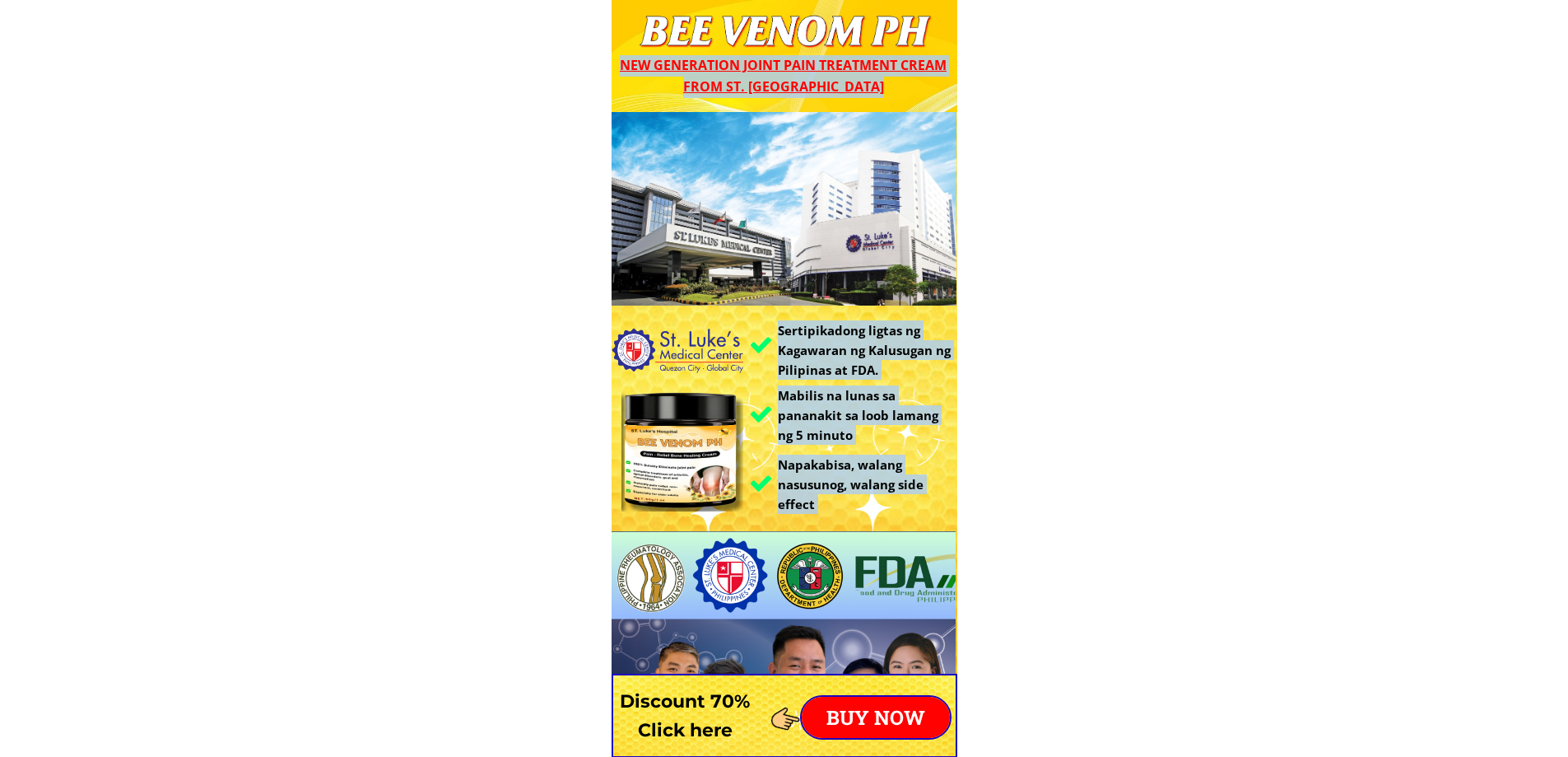
drag, startPoint x: 819, startPoint y: 29, endPoint x: 1018, endPoint y: 189, distance: 255.3
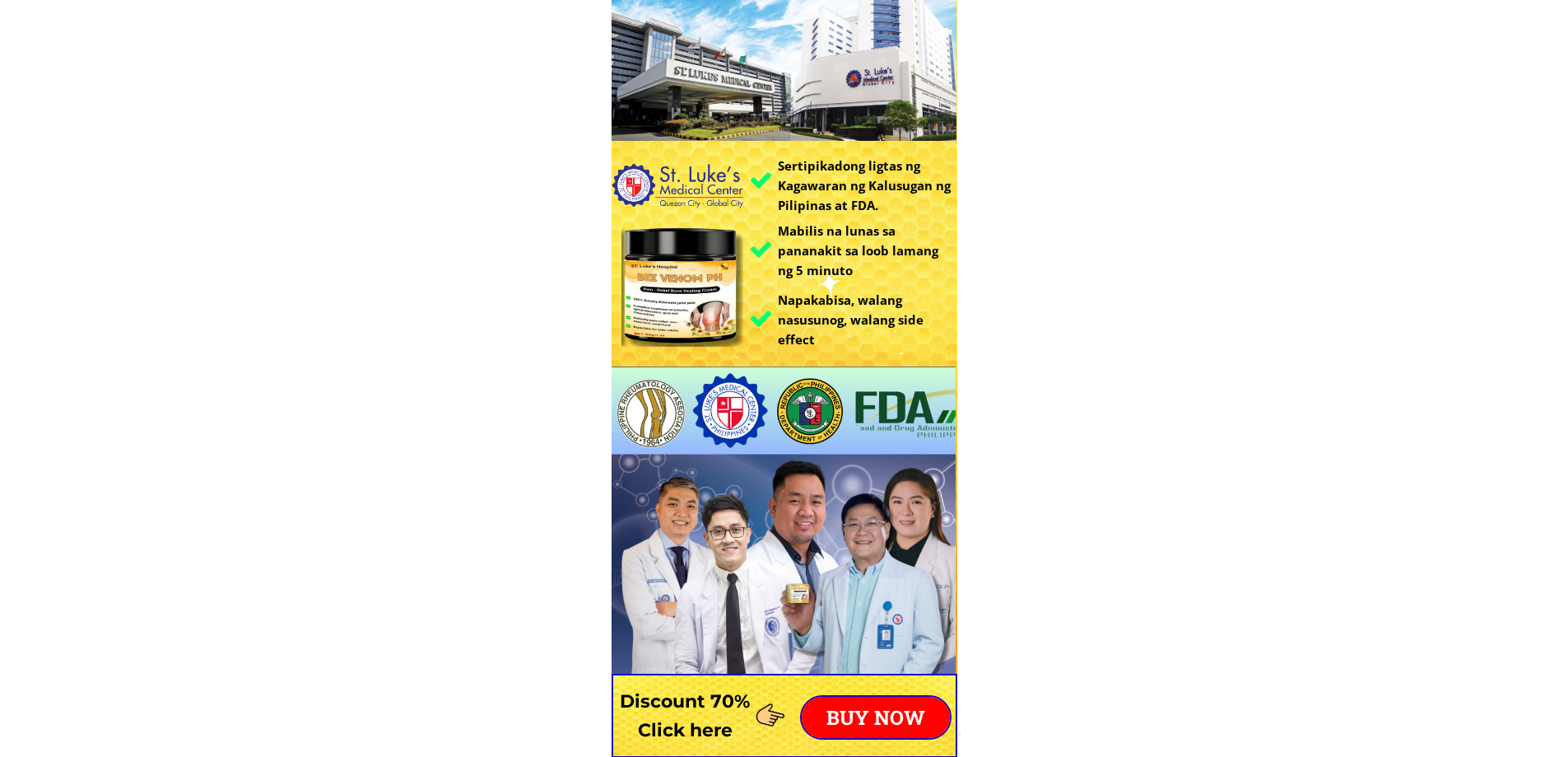
scroll to position [412, 0]
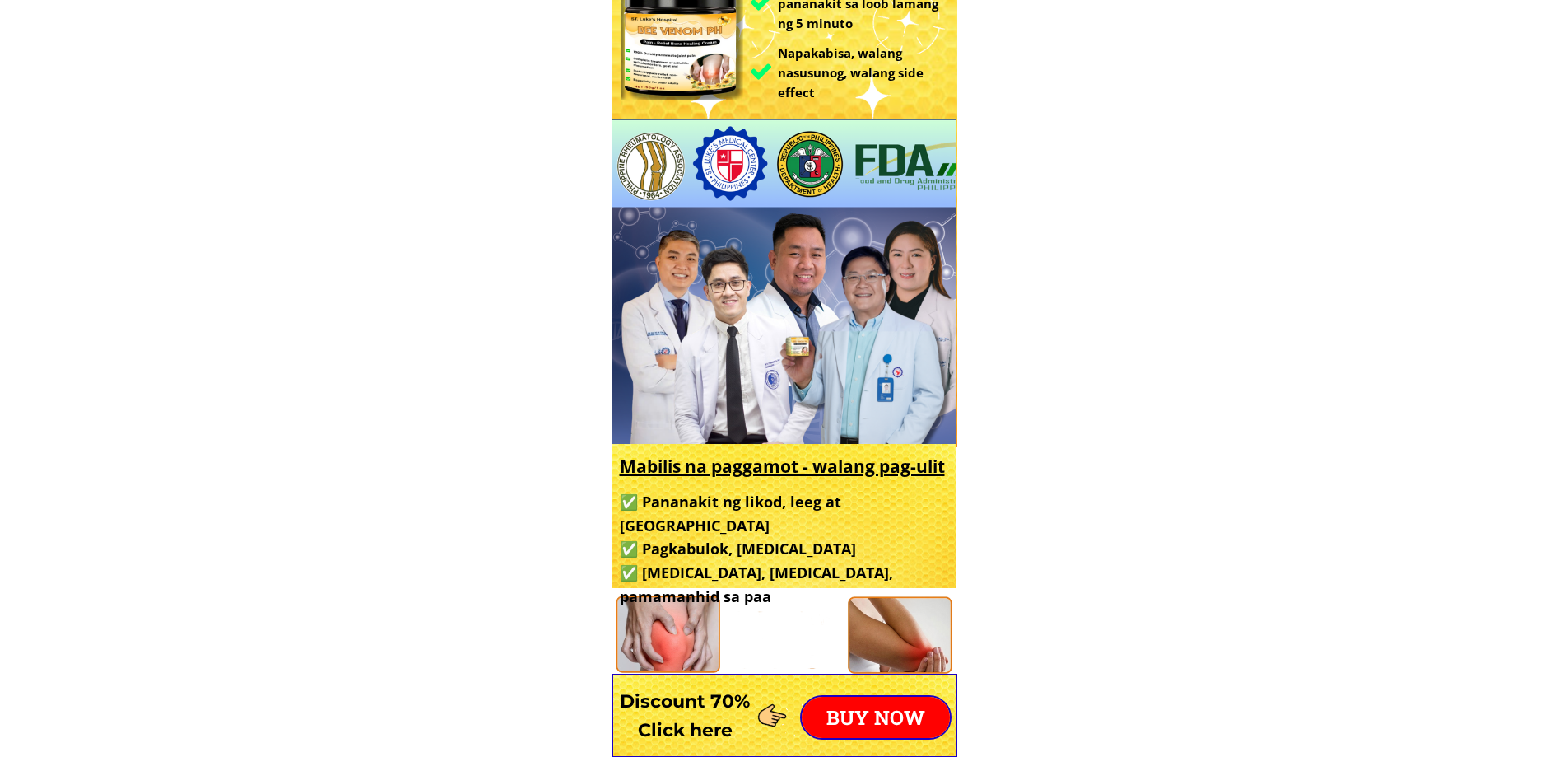
drag, startPoint x: 833, startPoint y: 328, endPoint x: 837, endPoint y: 422, distance: 94.1
click at [839, 420] on div at bounding box center [782, 283] width 346 height 327
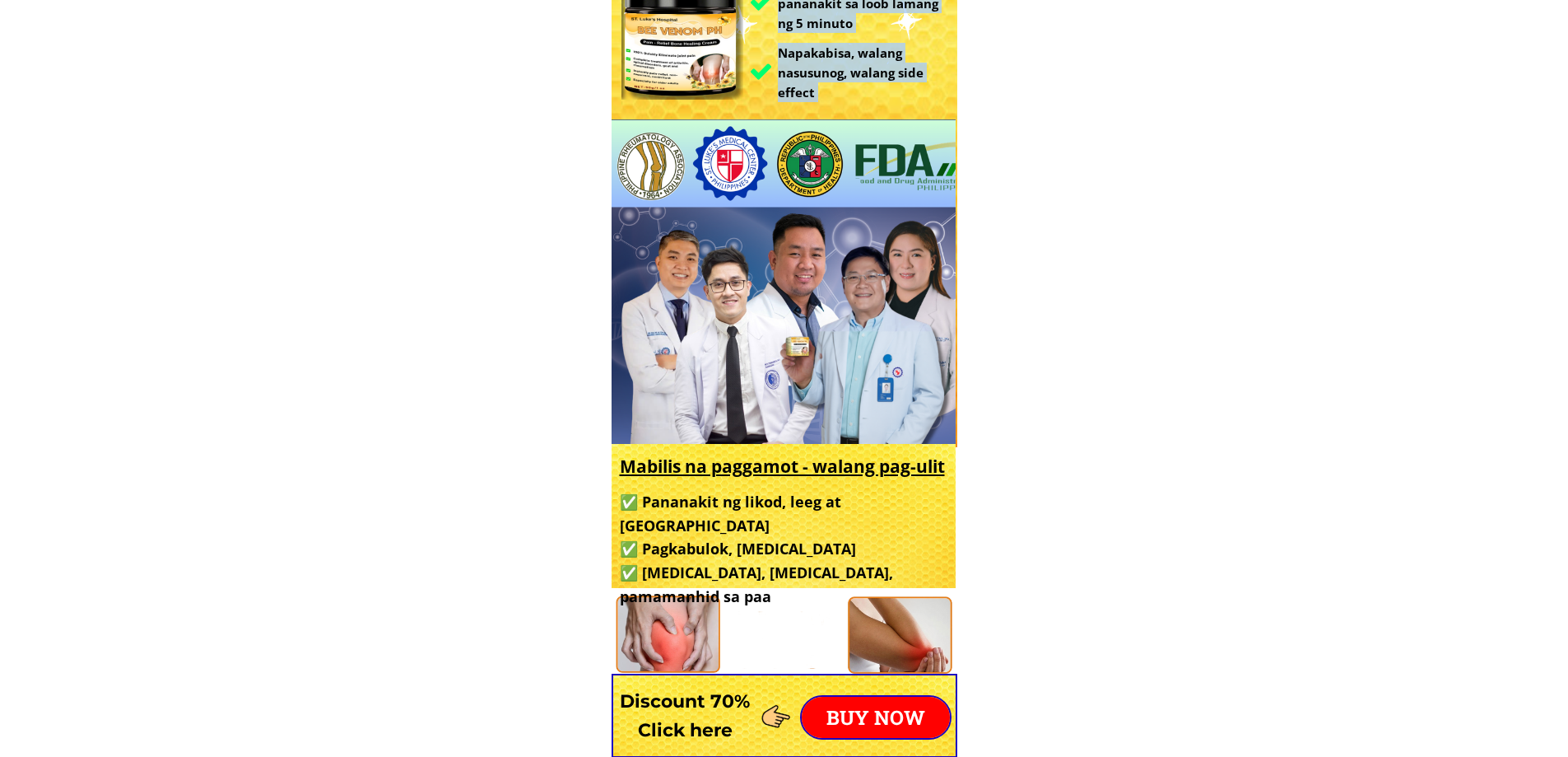
drag, startPoint x: 834, startPoint y: 370, endPoint x: 1055, endPoint y: 474, distance: 244.2
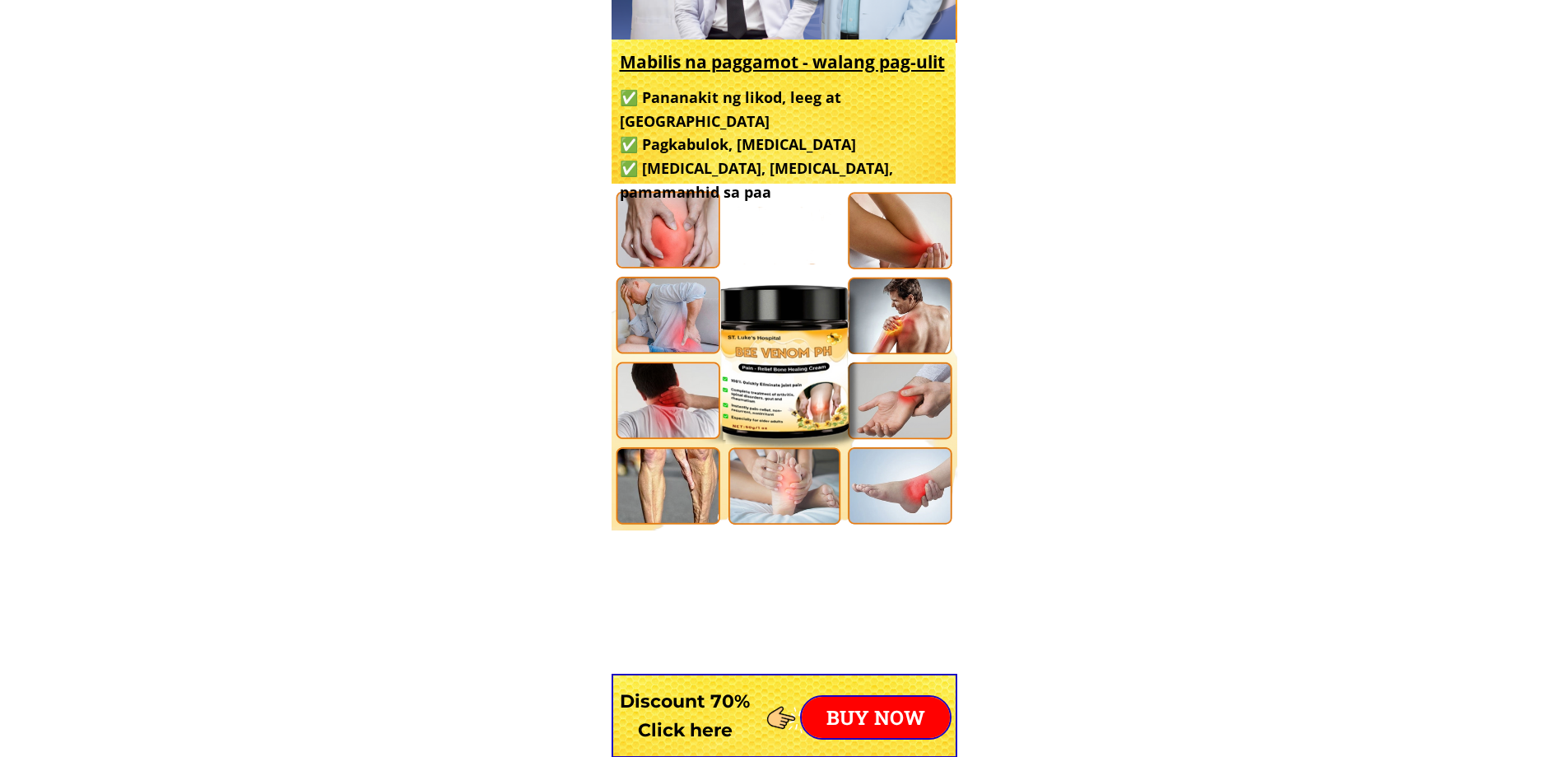
scroll to position [1153, 0]
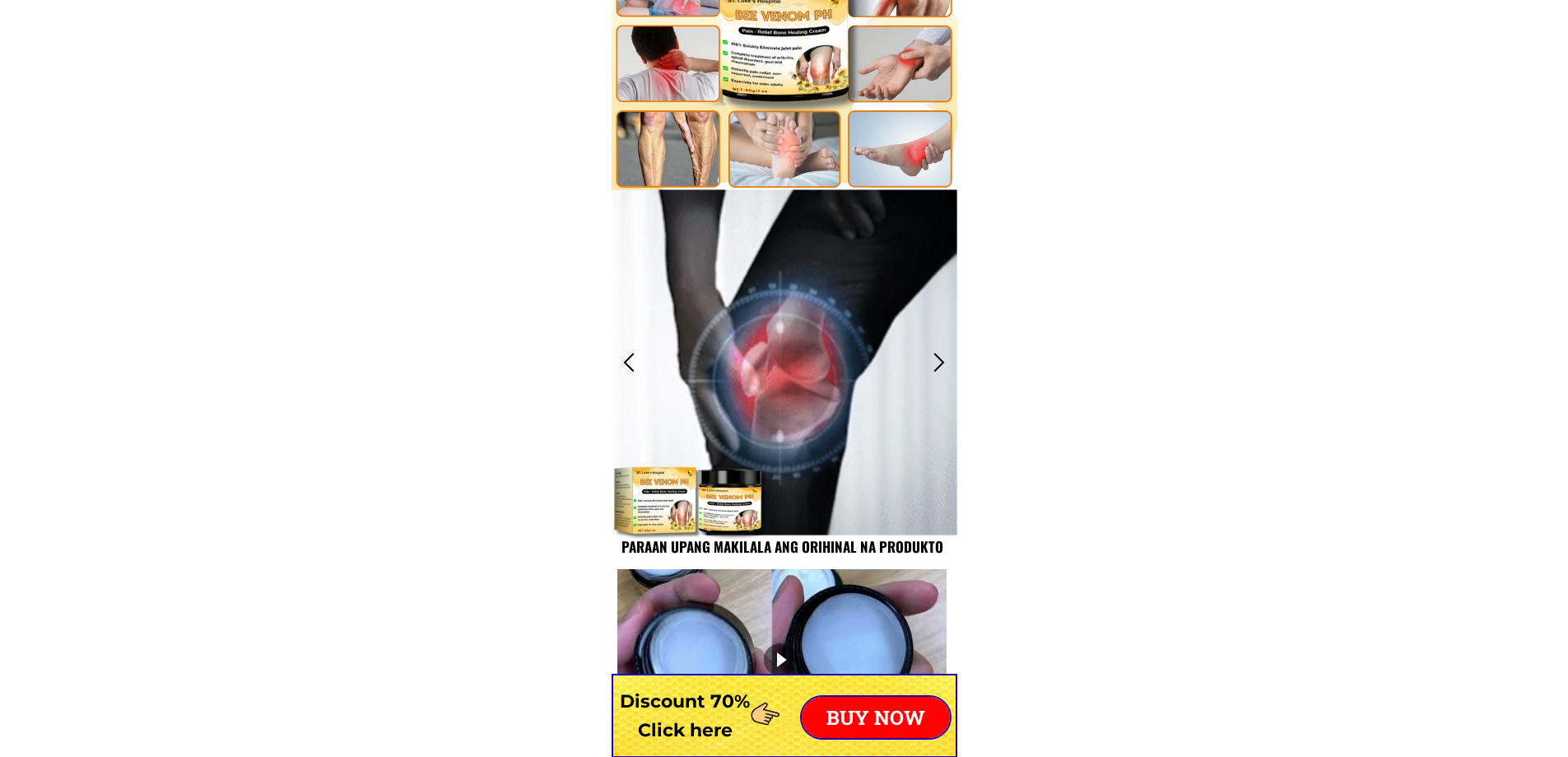
drag, startPoint x: 936, startPoint y: 415, endPoint x: 973, endPoint y: 430, distance: 39.9
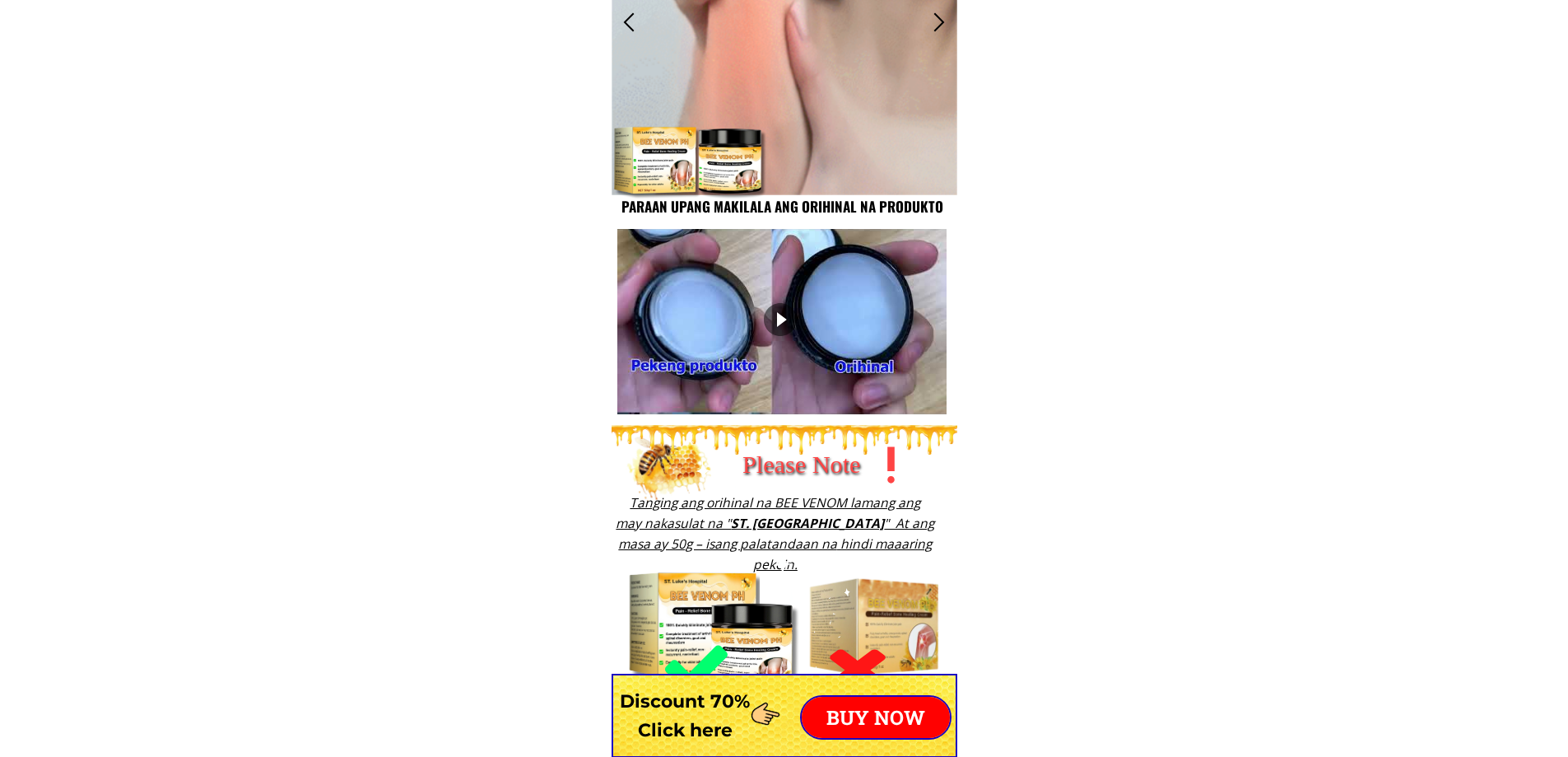
scroll to position [1977, 0]
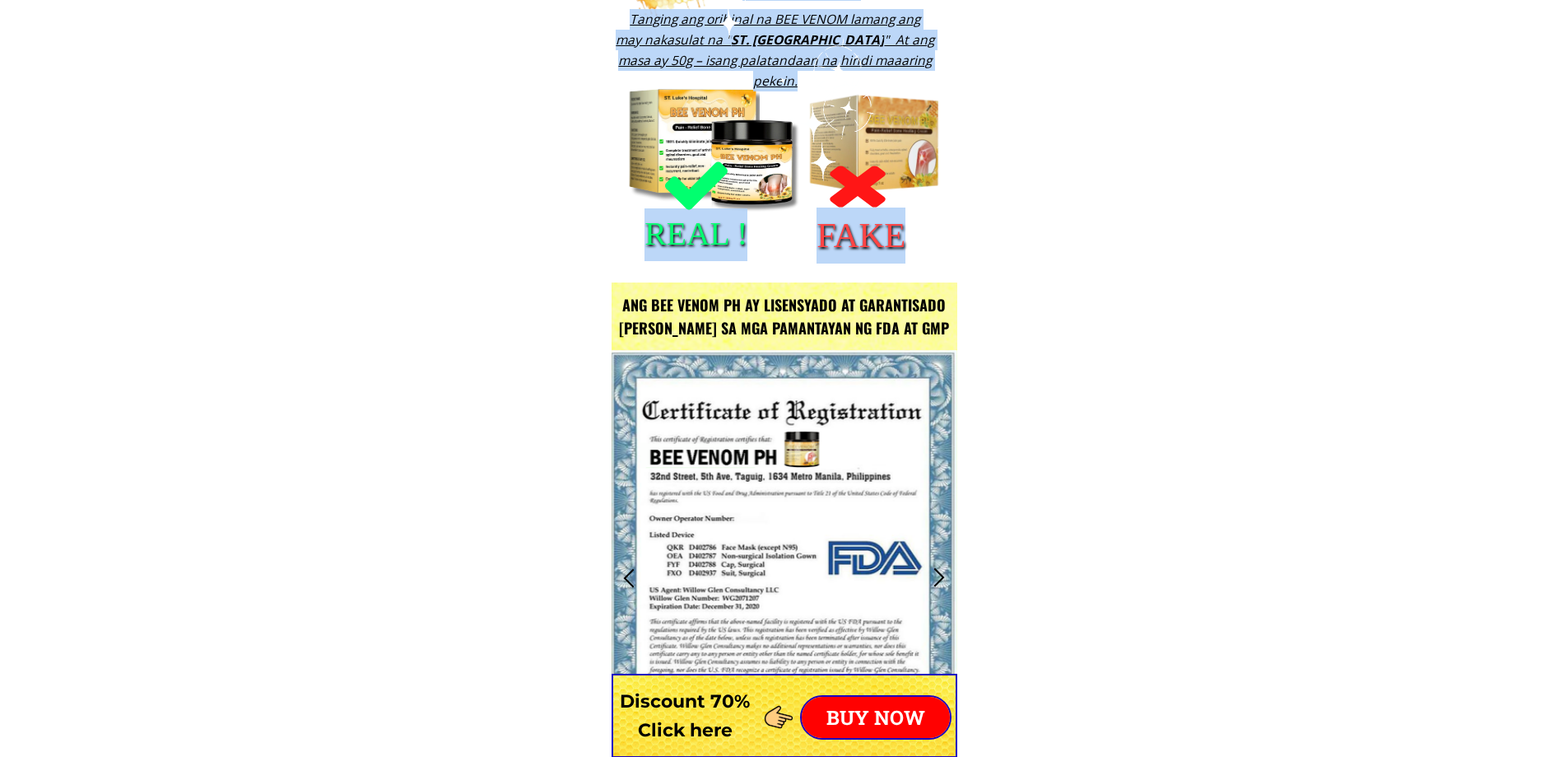
drag, startPoint x: 724, startPoint y: 226, endPoint x: 990, endPoint y: 294, distance: 274.6
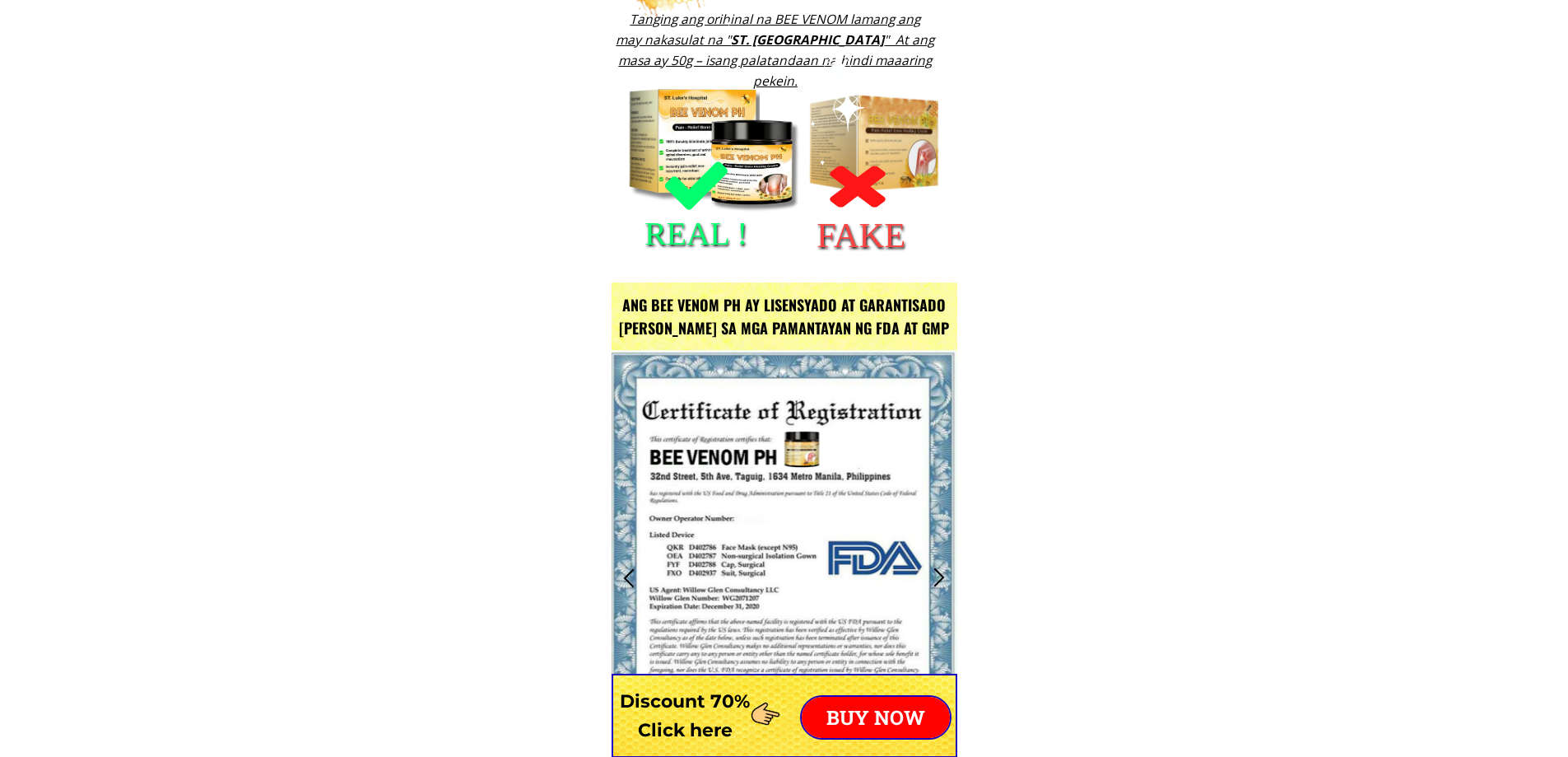
drag, startPoint x: 877, startPoint y: 373, endPoint x: 1060, endPoint y: 412, distance: 187.1
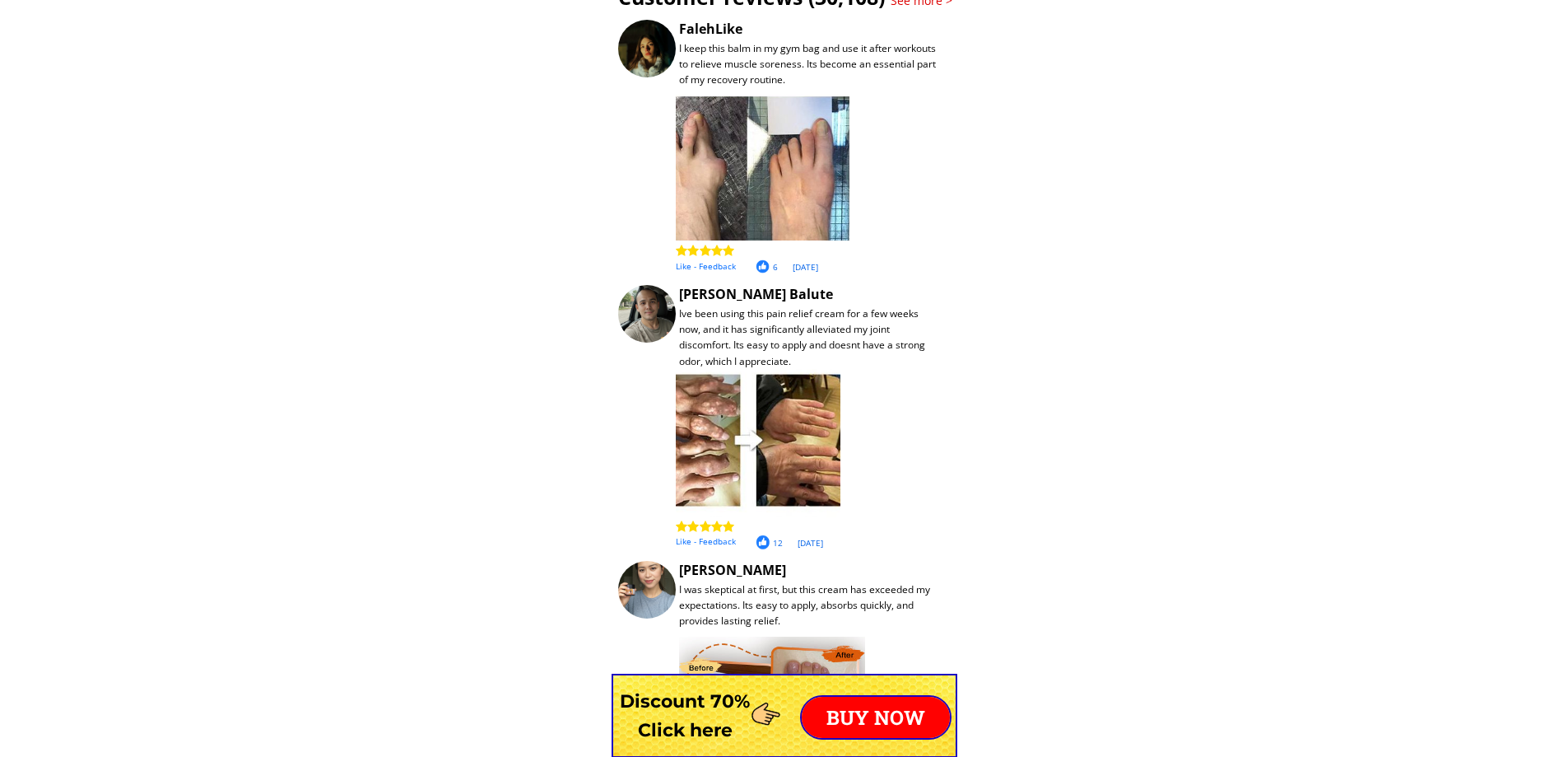
scroll to position [13771, 0]
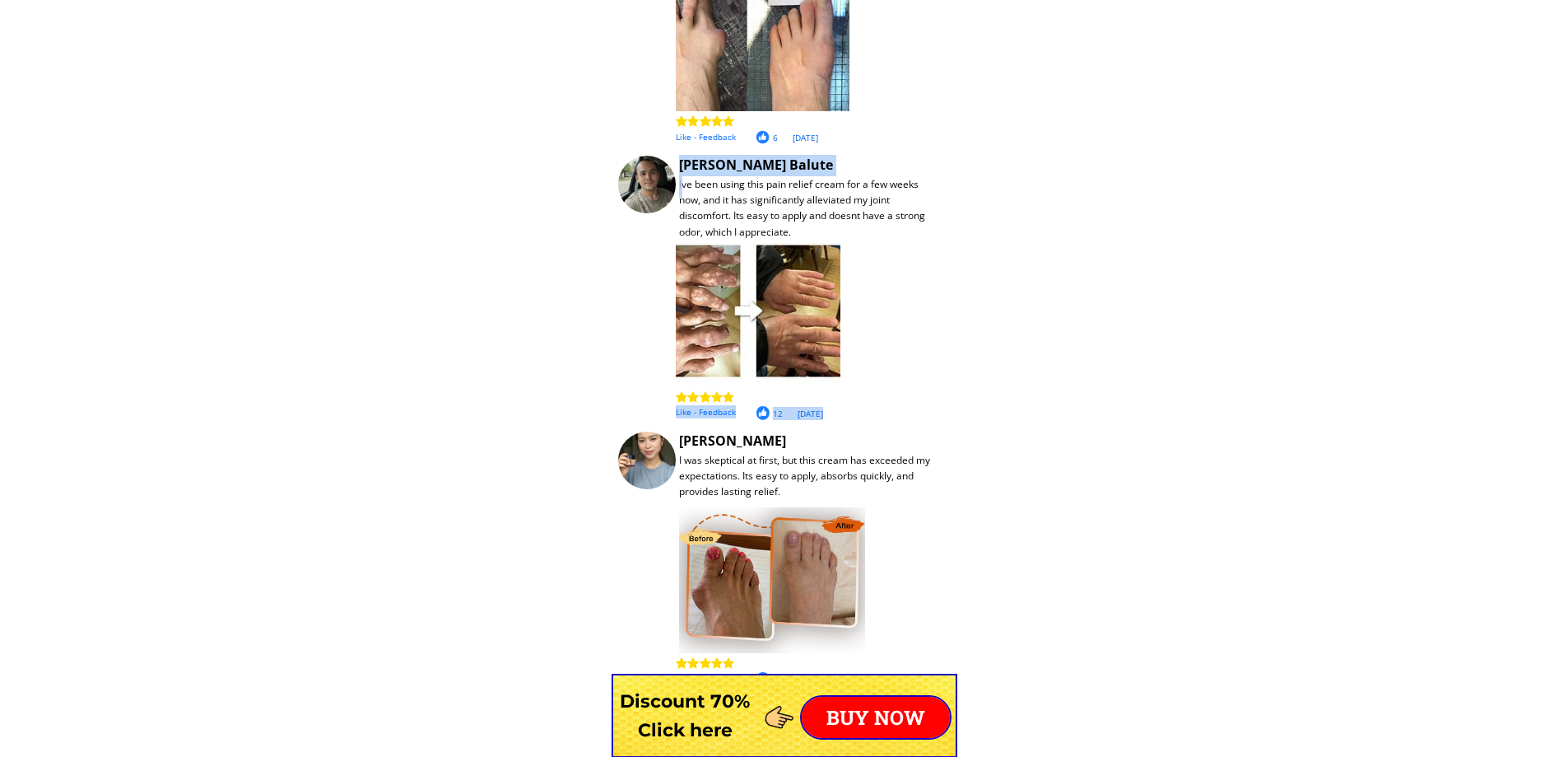
drag, startPoint x: 792, startPoint y: 241, endPoint x: 882, endPoint y: 225, distance: 91.4
click at [892, 225] on div "Customer reviews (30,108) See more > I keep this balm in my gym bag and use it …" at bounding box center [784, 284] width 346 height 889
drag, startPoint x: 839, startPoint y: 223, endPoint x: 956, endPoint y: 423, distance: 231.7
click at [951, 421] on div "Customer reviews (30,108) See more > I keep this balm in my gym bag and use it …" at bounding box center [784, 284] width 346 height 889
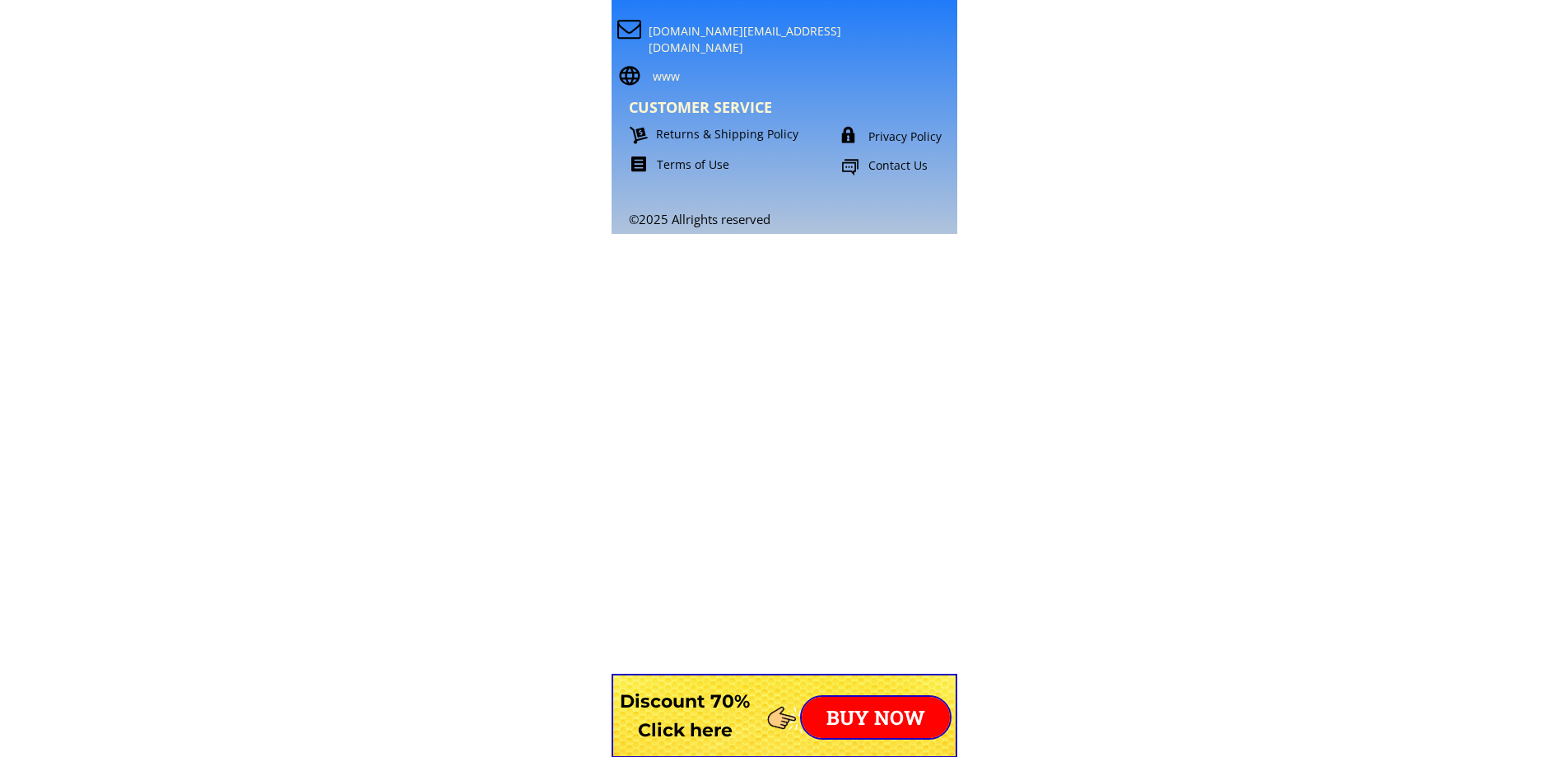
scroll to position [14556, 0]
drag, startPoint x: 1132, startPoint y: 572, endPoint x: 1193, endPoint y: 608, distance: 70.8
click at [907, 710] on p "BUY NOW" at bounding box center [876, 717] width 149 height 41
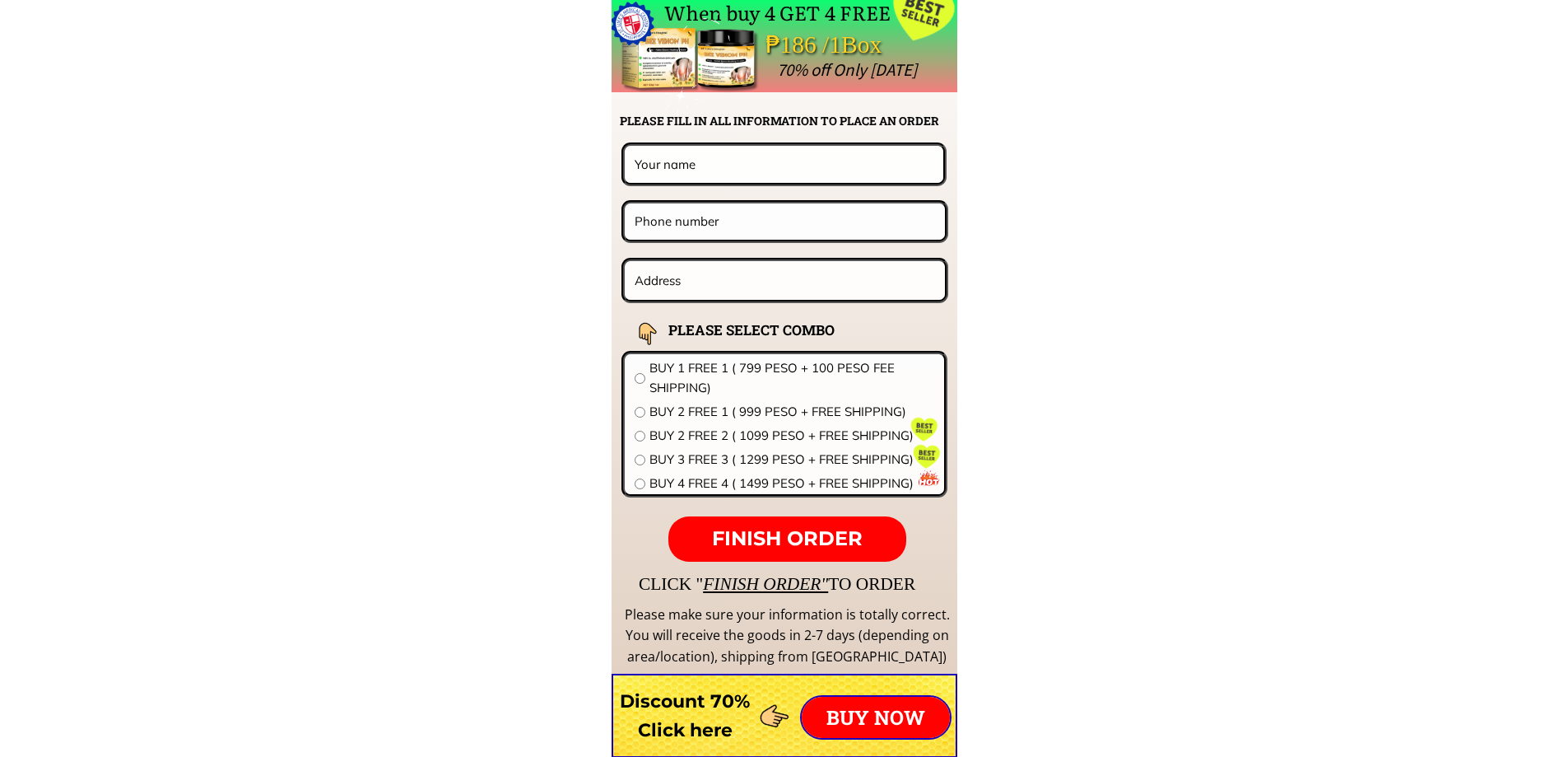
scroll to position [12925, 0]
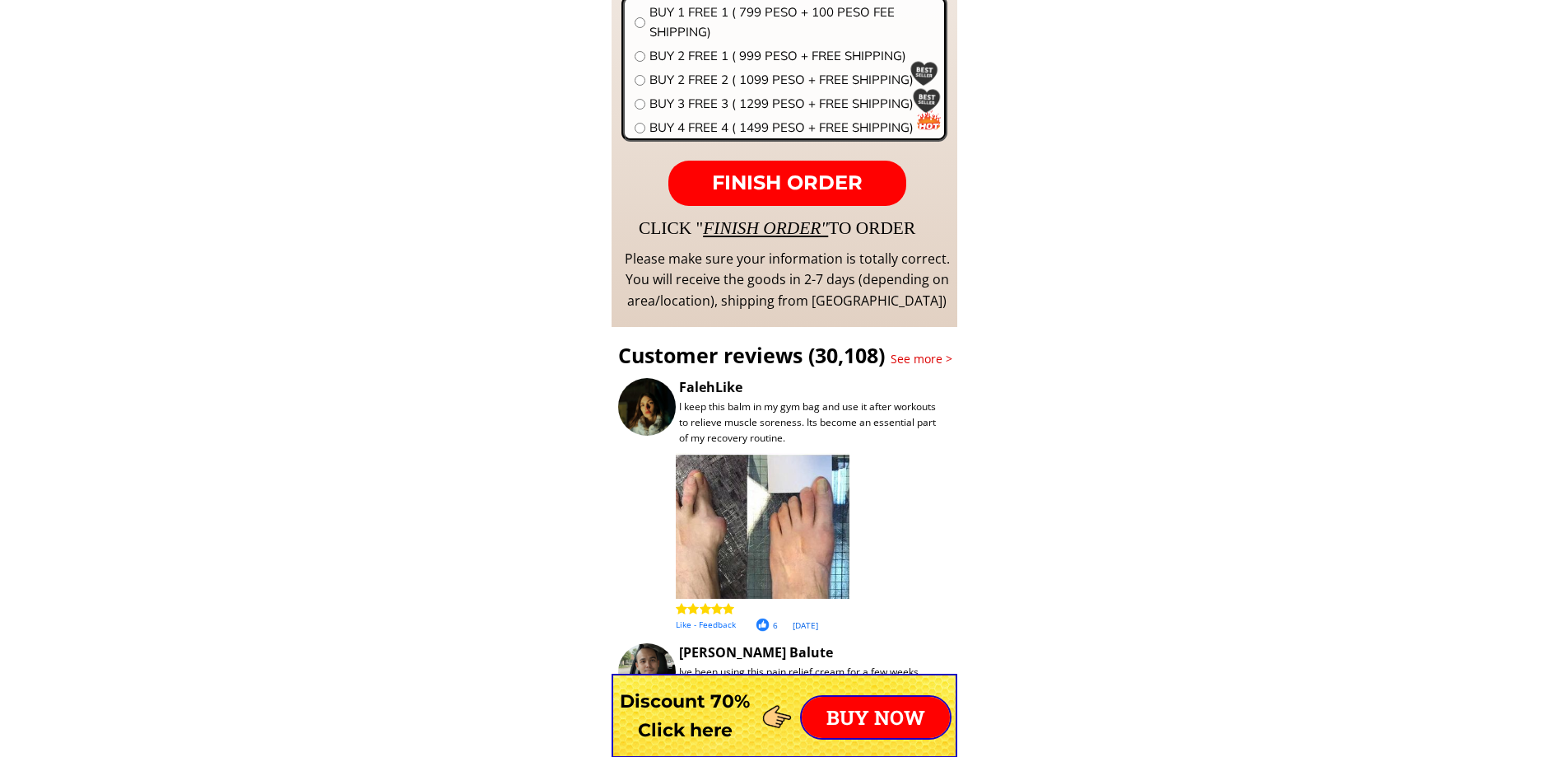
scroll to position [13194, 0]
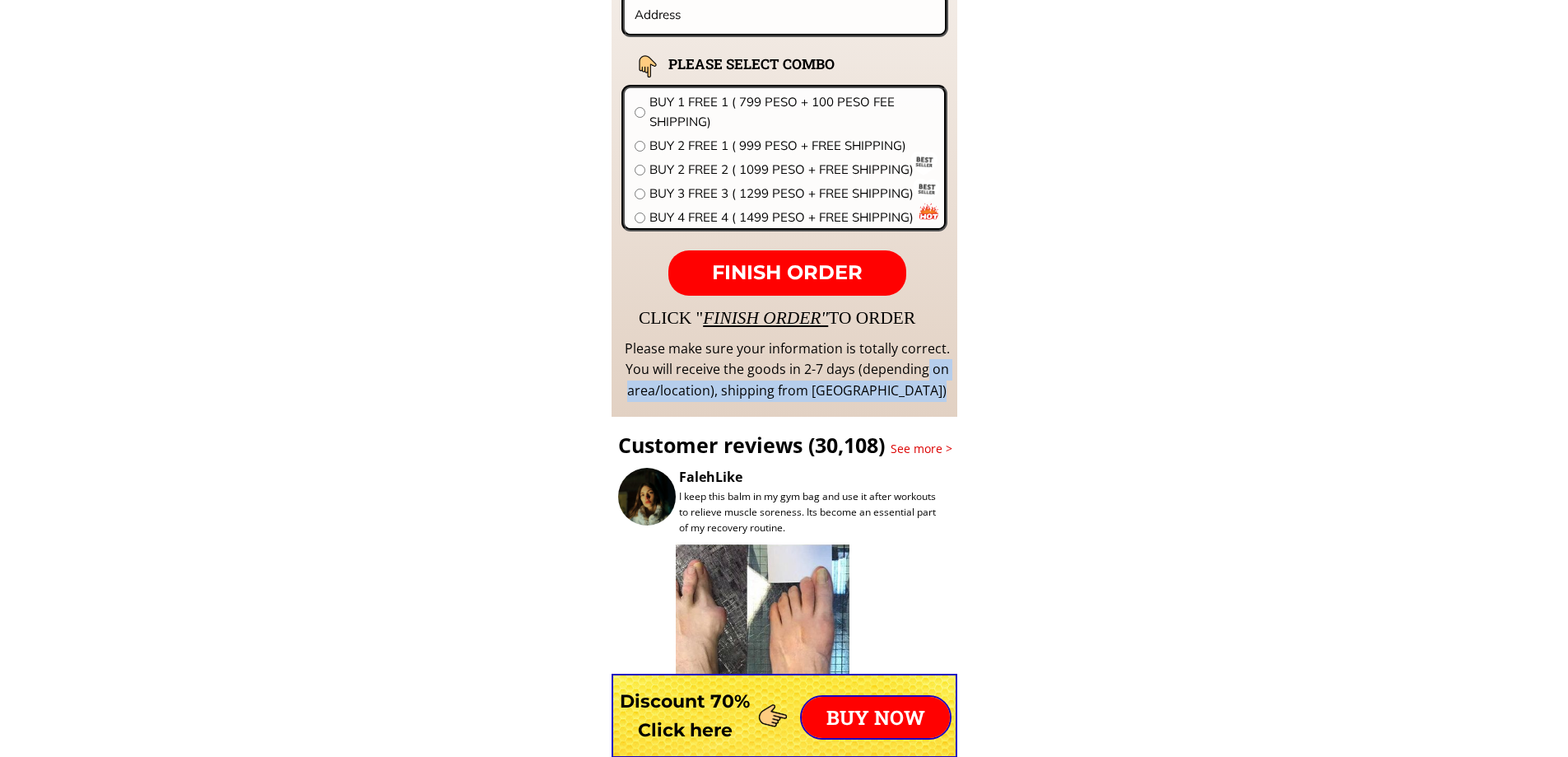
drag, startPoint x: 828, startPoint y: 361, endPoint x: 738, endPoint y: 79, distance: 296.0
click at [703, 75] on div "When buy 4 GET 4 FREE ₱186 /1Box 70% off Only [DATE] CLICK " FINISH ORDER" TO O…" at bounding box center [784, 74] width 346 height 686
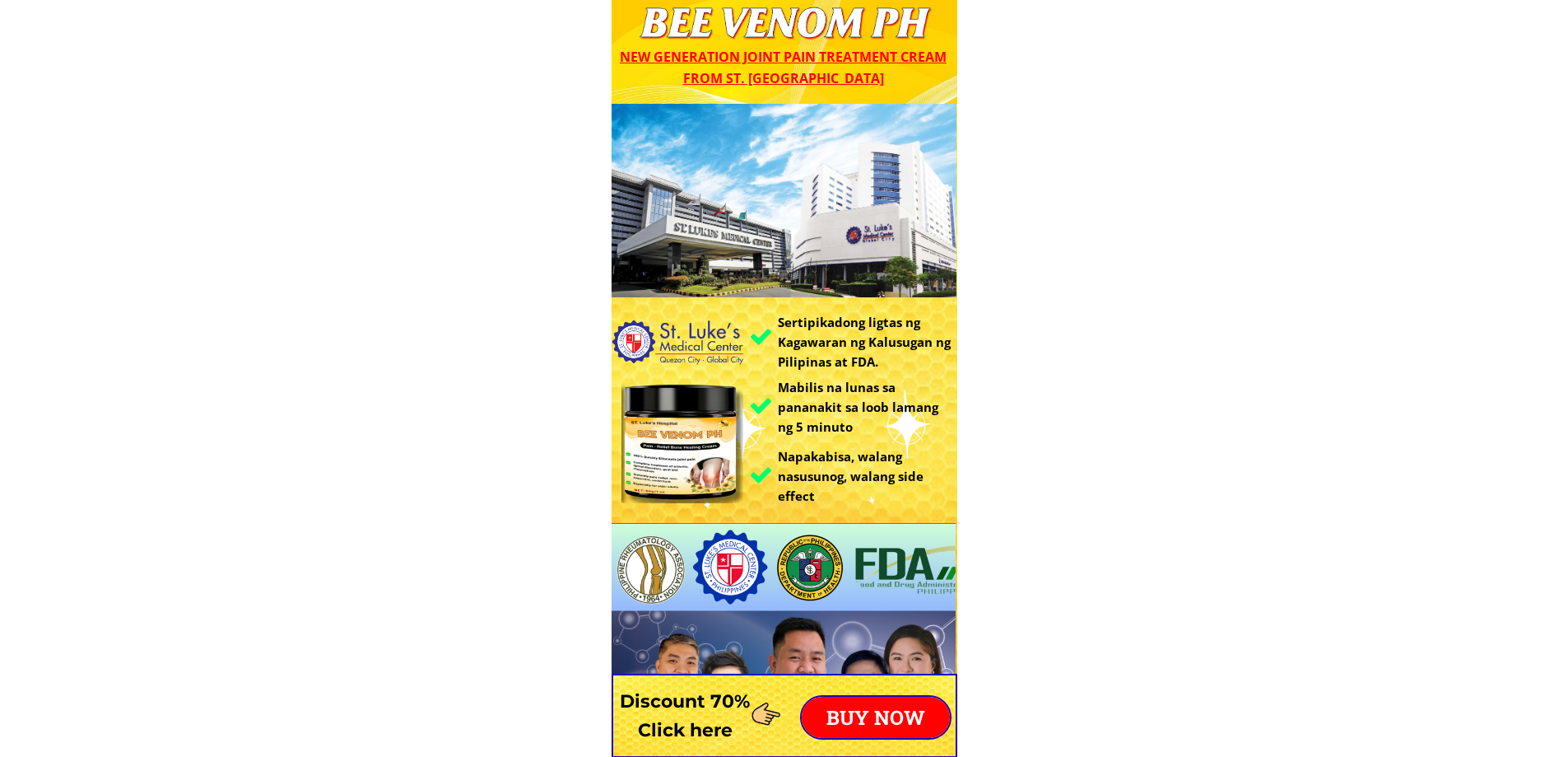
scroll to position [0, 0]
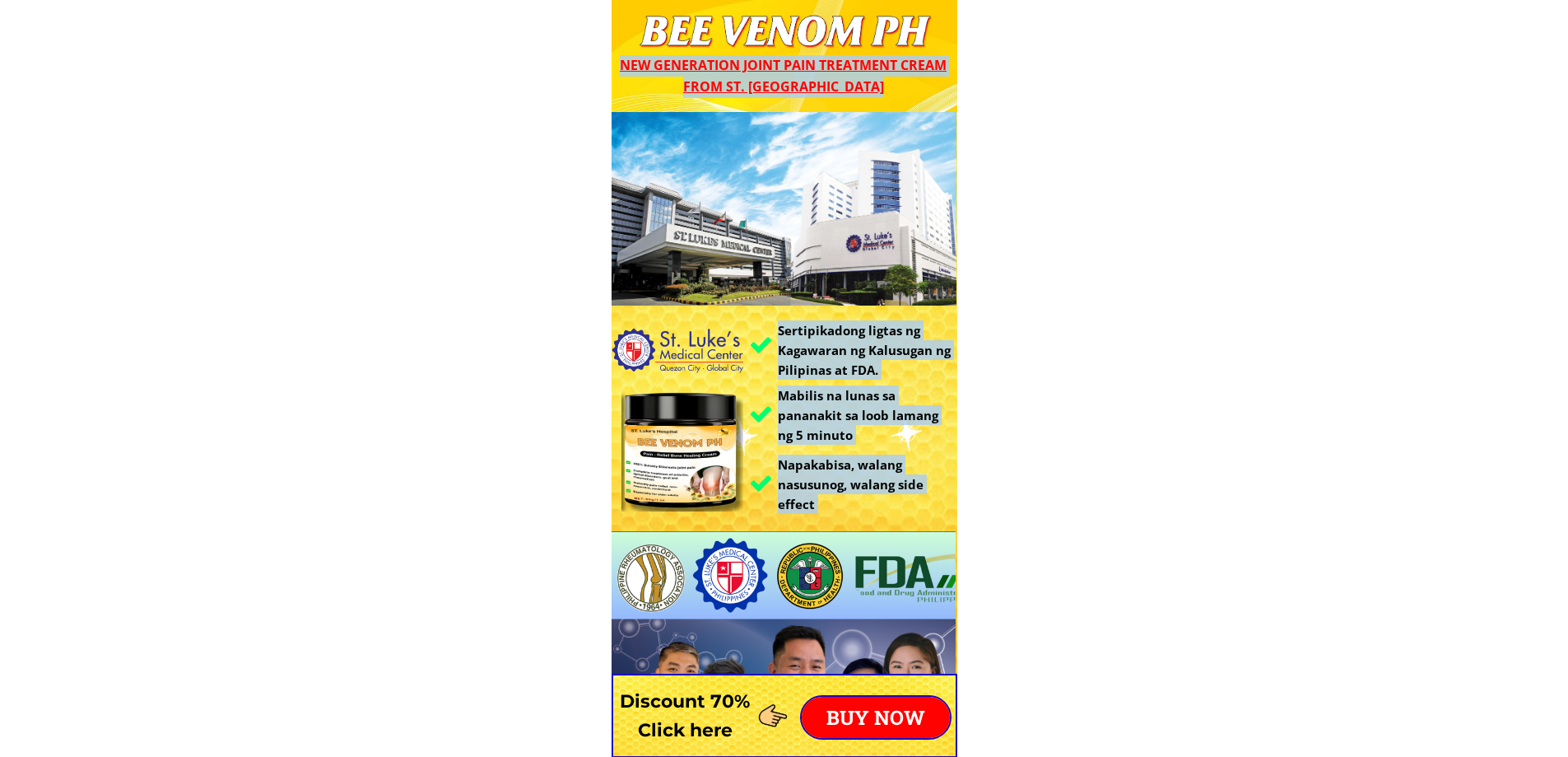
drag, startPoint x: 686, startPoint y: 35, endPoint x: 971, endPoint y: 712, distance: 734.5
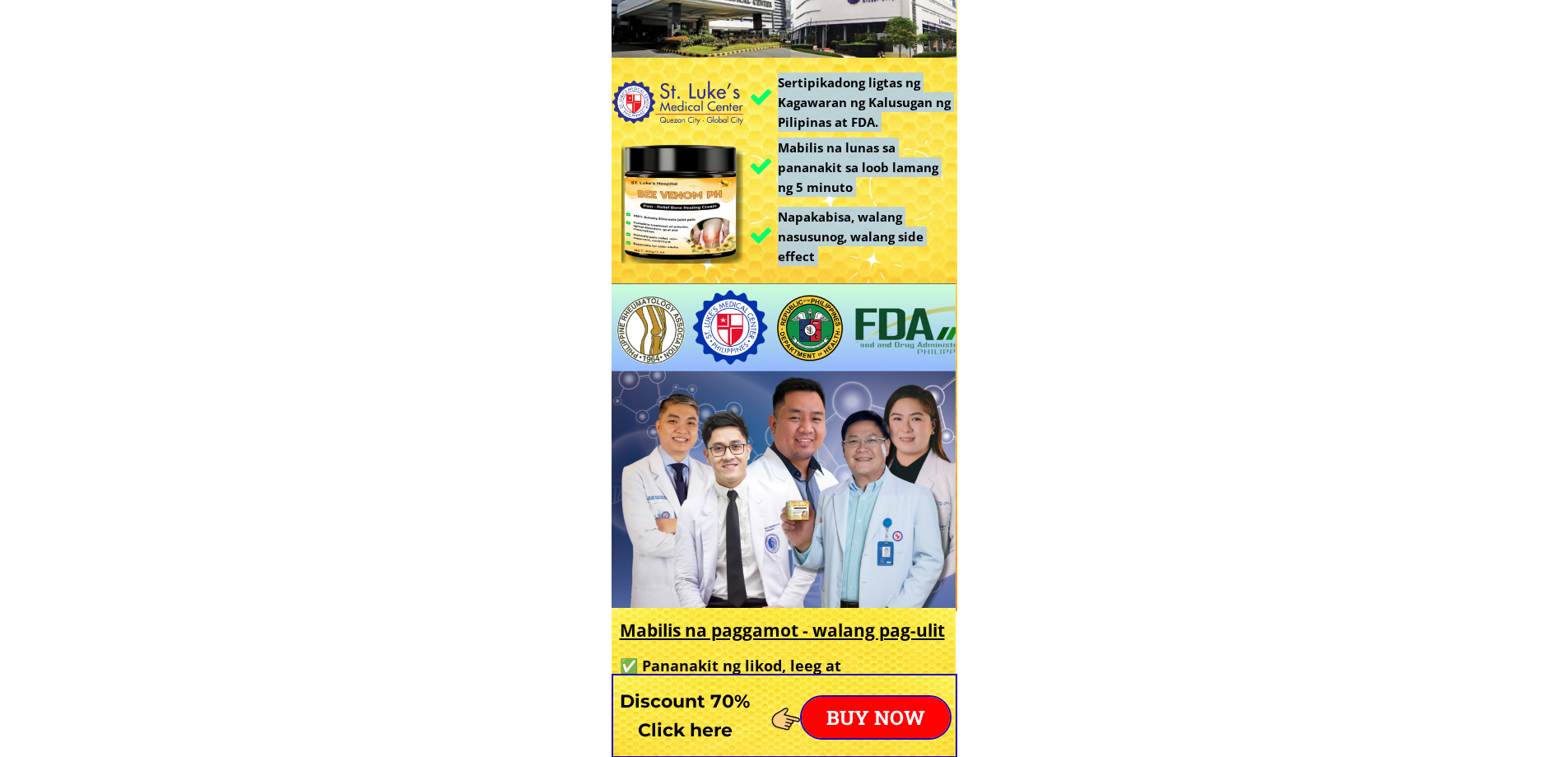
scroll to position [412, 0]
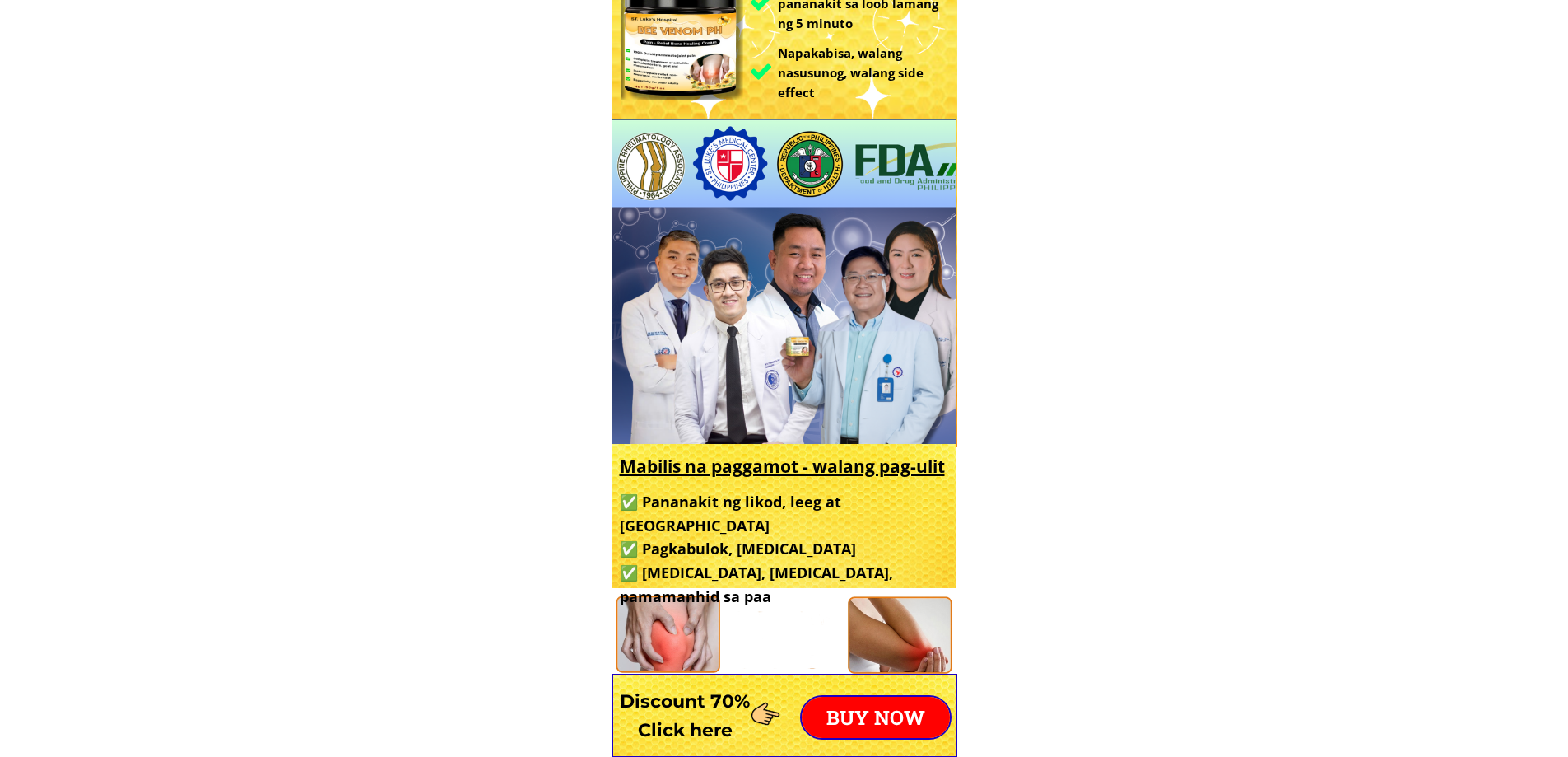
drag, startPoint x: 613, startPoint y: 468, endPoint x: 940, endPoint y: 575, distance: 344.1
click at [934, 575] on div at bounding box center [784, 516] width 345 height 145
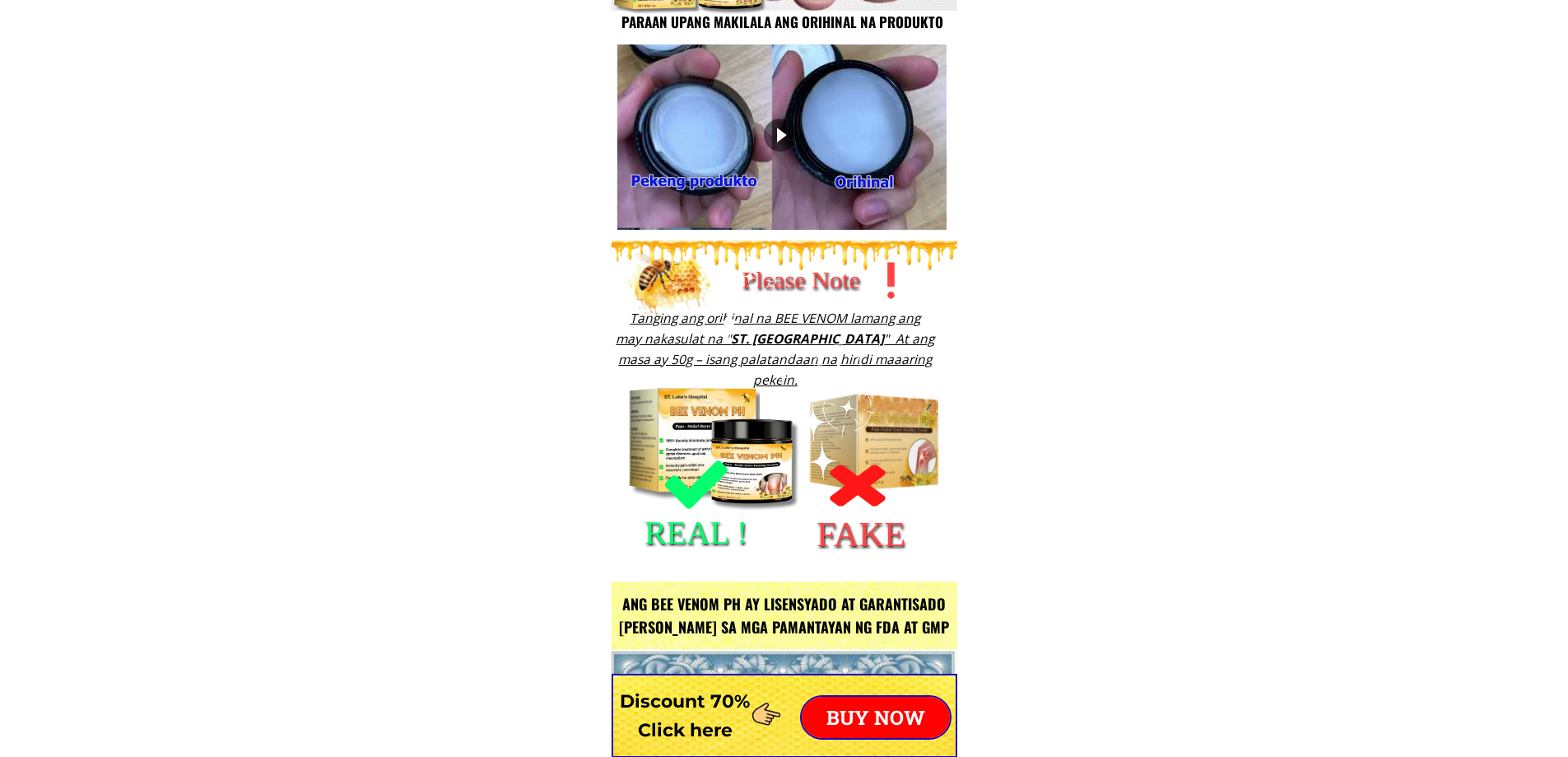
scroll to position [1977, 0]
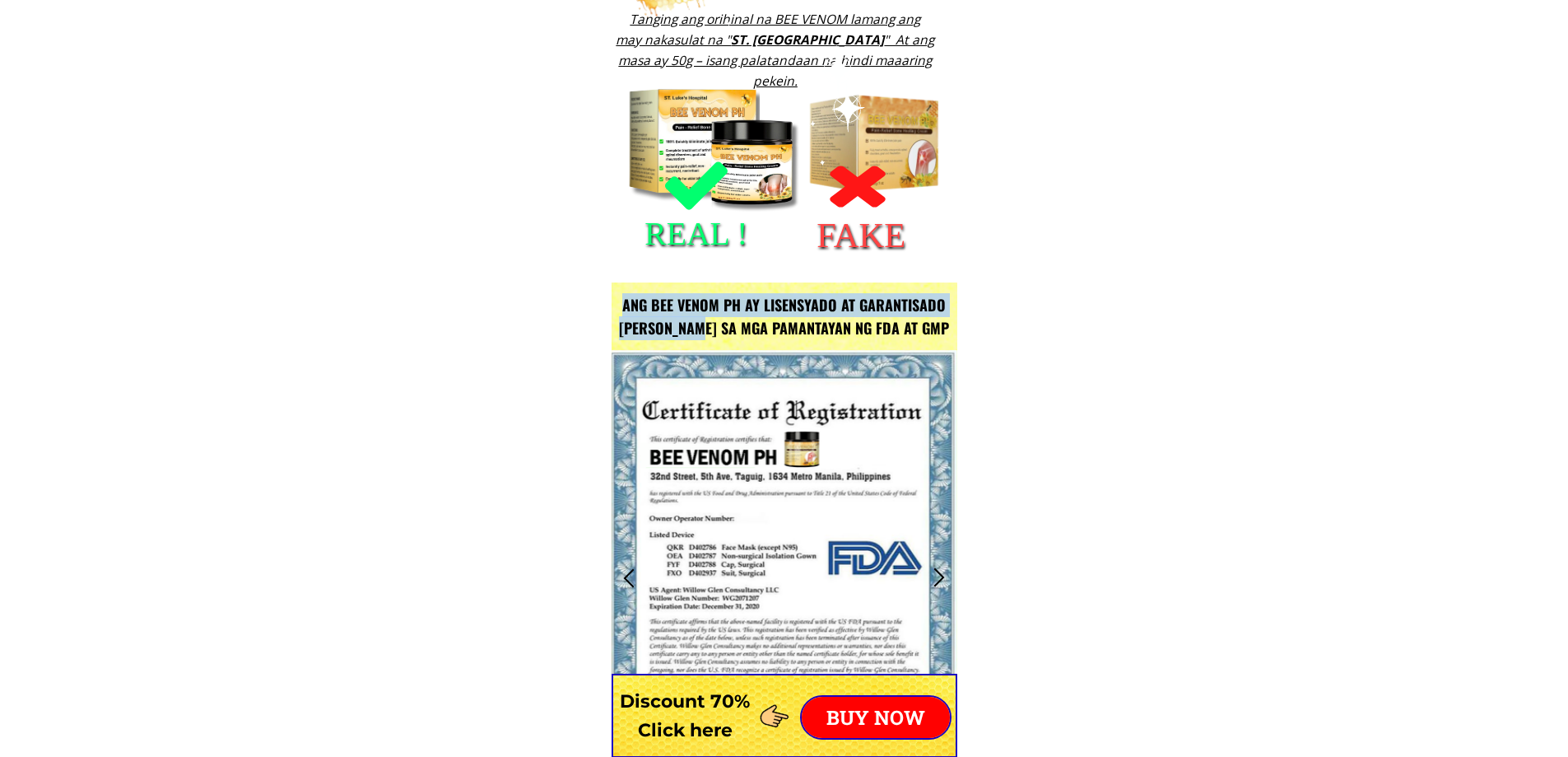
drag, startPoint x: 744, startPoint y: 319, endPoint x: 855, endPoint y: 349, distance: 115.0
click at [855, 349] on div "Ang BEE VENOM PH ay lisensyado at garantisado [PERSON_NAME] sa mga pamantayan n…" at bounding box center [784, 644] width 346 height 722
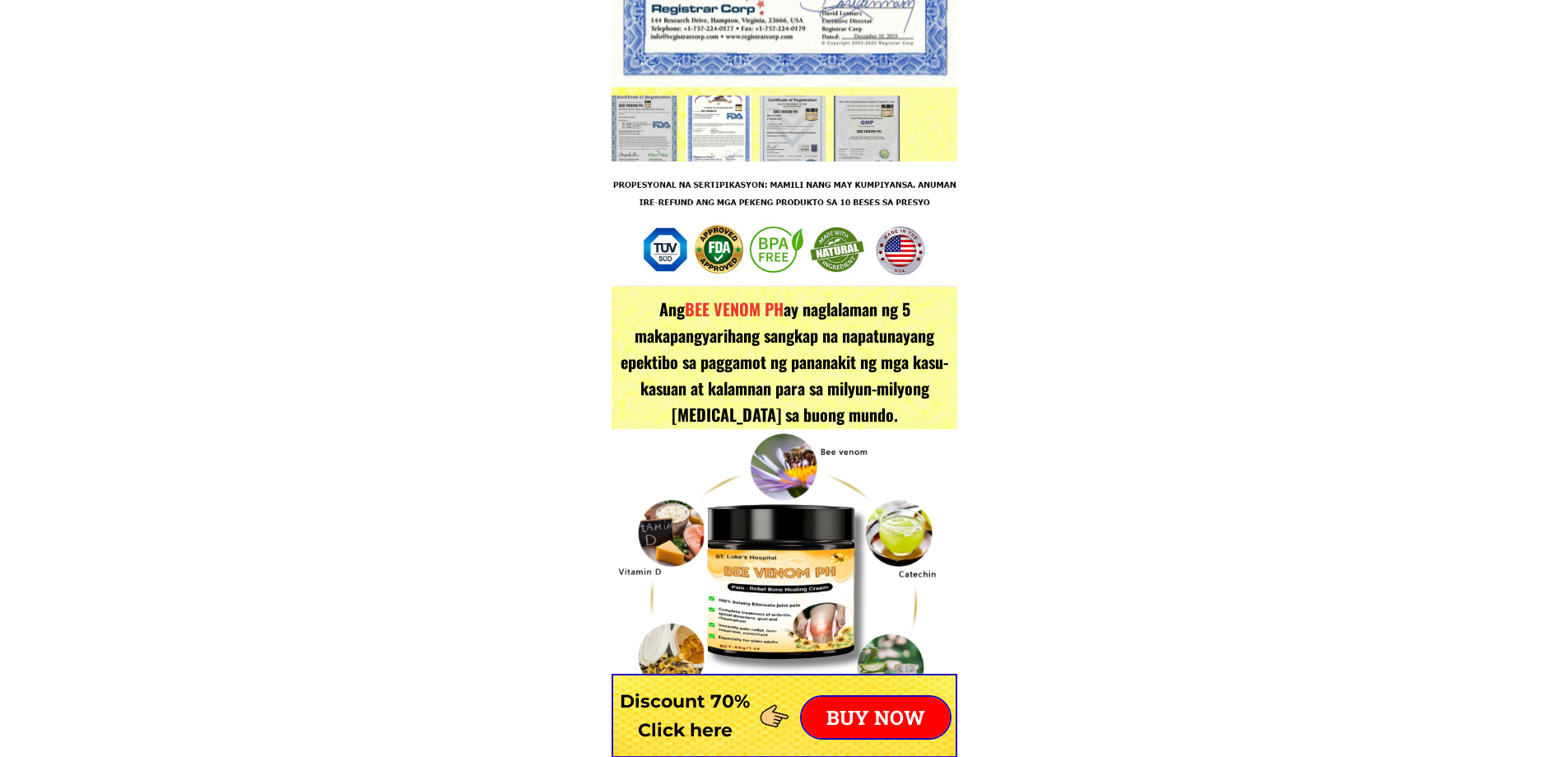
scroll to position [2718, 0]
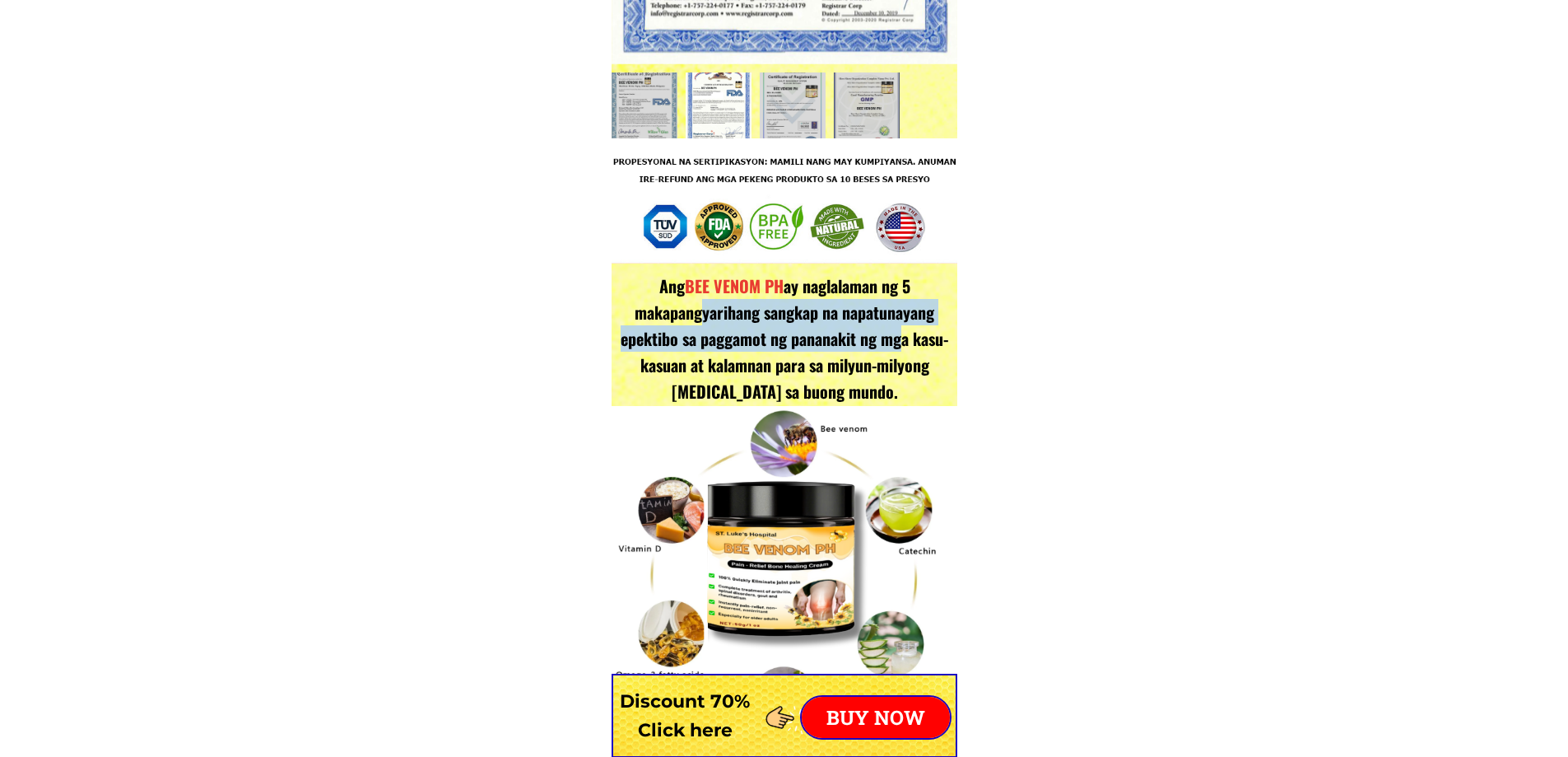
drag, startPoint x: 693, startPoint y: 314, endPoint x: 896, endPoint y: 347, distance: 205.7
click at [896, 347] on h3 "Ang BEE VENOM PH ay naglalaman ng 5 makapangyarihang sangkap na napatunayang ep…" at bounding box center [785, 338] width 337 height 132
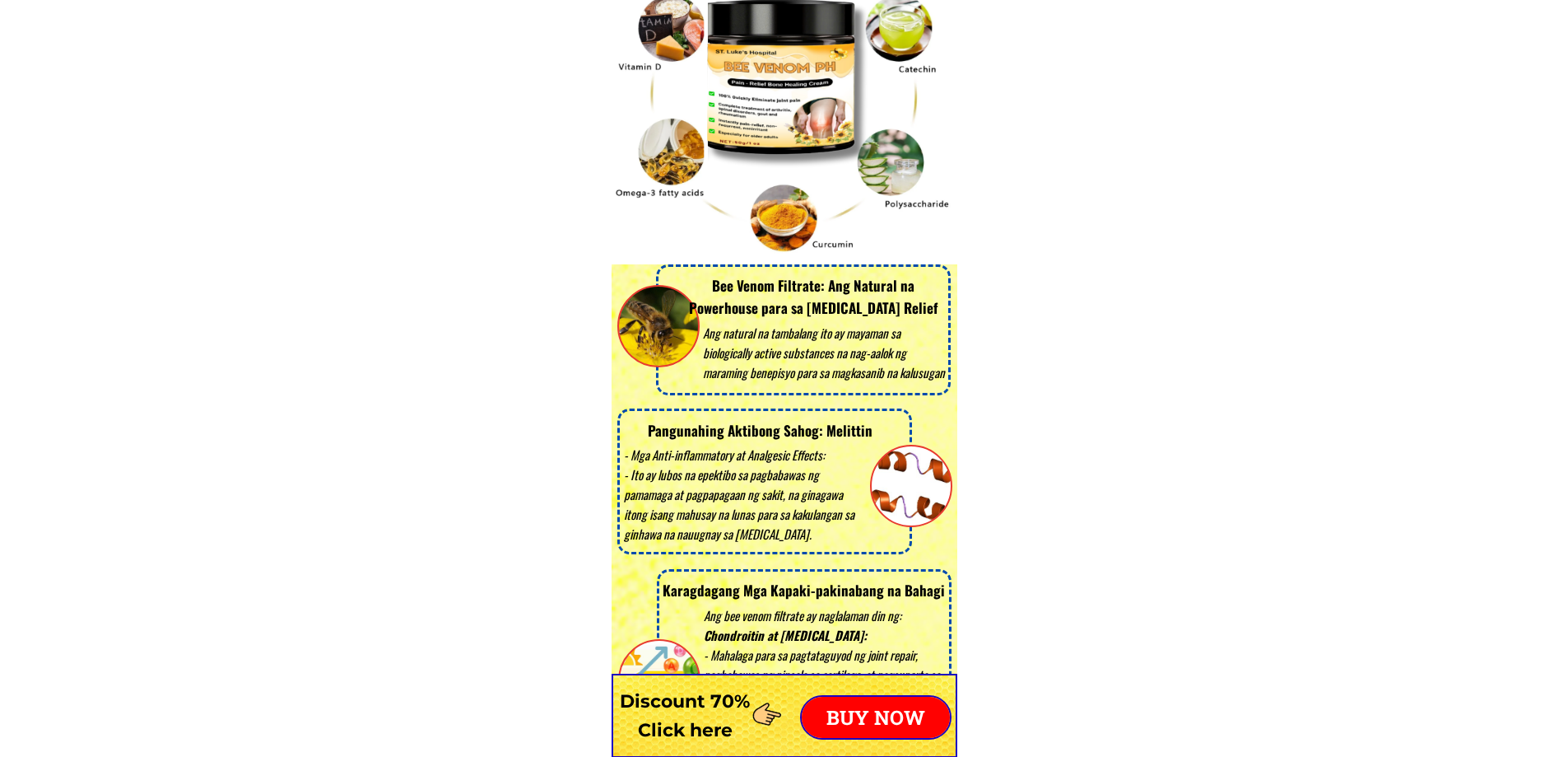
scroll to position [3377, 0]
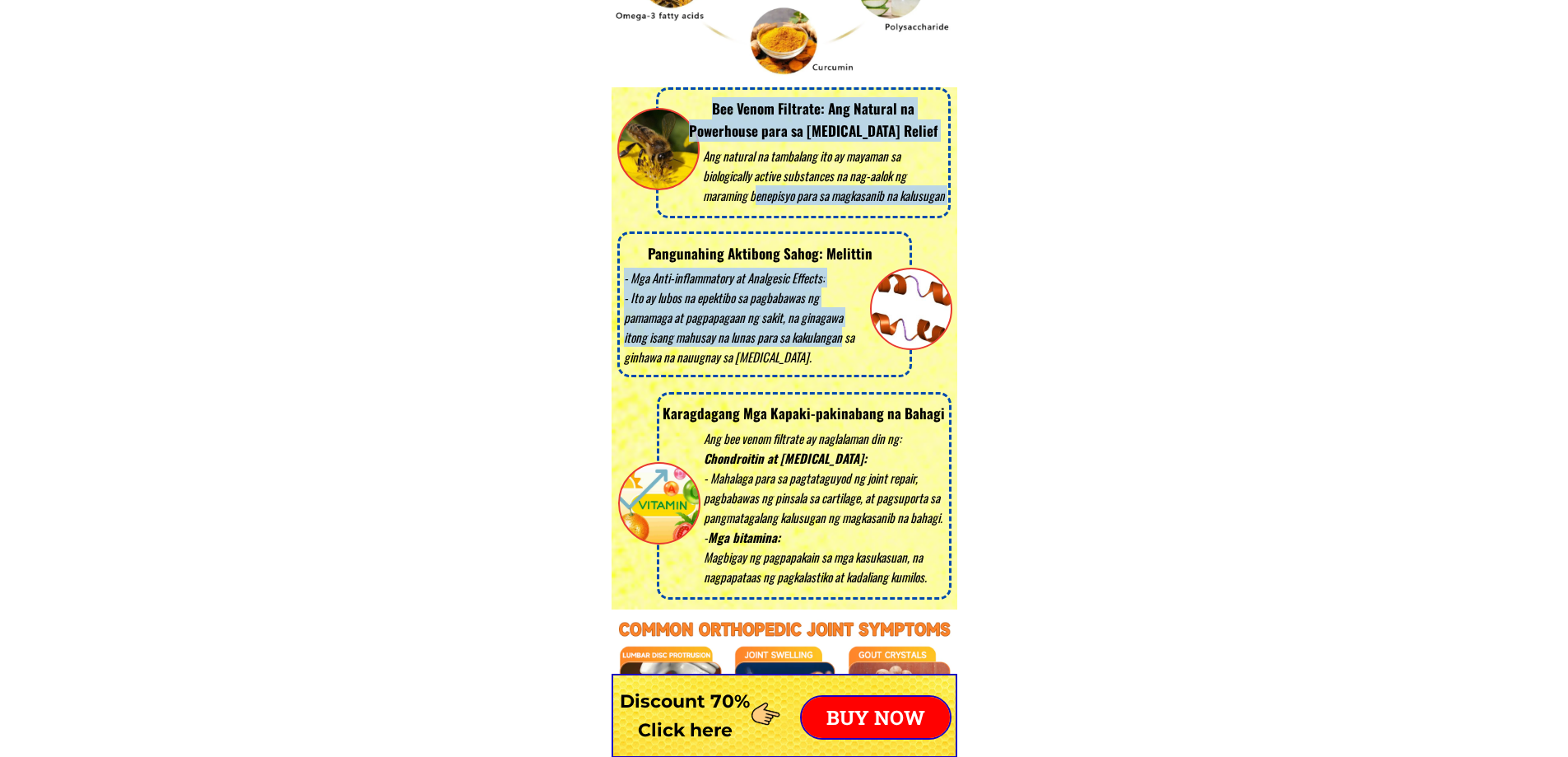
drag, startPoint x: 758, startPoint y: 187, endPoint x: 841, endPoint y: 328, distance: 163.6
click at [841, 328] on div "Ang natural na tambalang ito ay mayaman sa biologically active substances na na…" at bounding box center [784, 107] width 346 height 1006
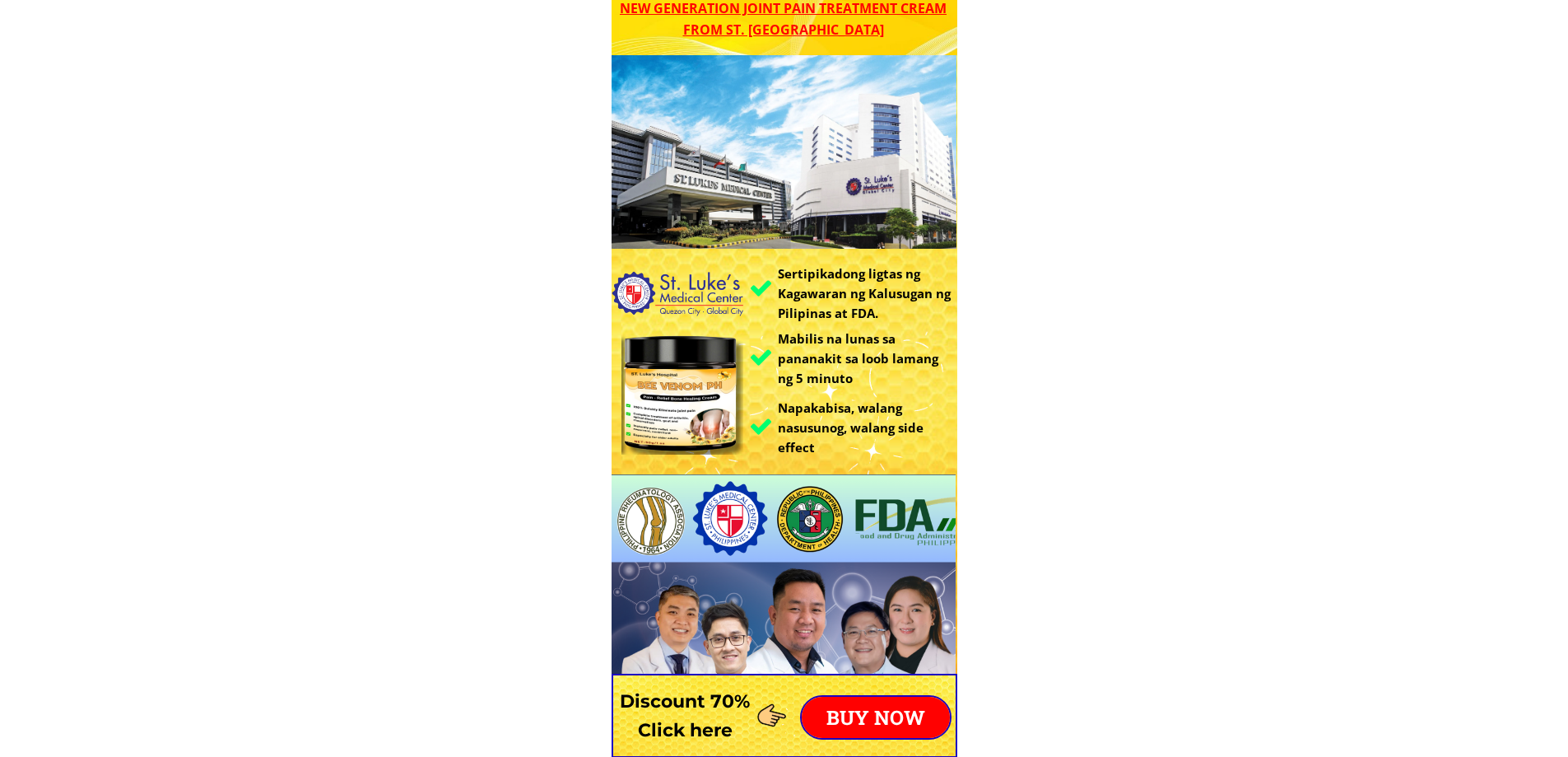
scroll to position [165, 0]
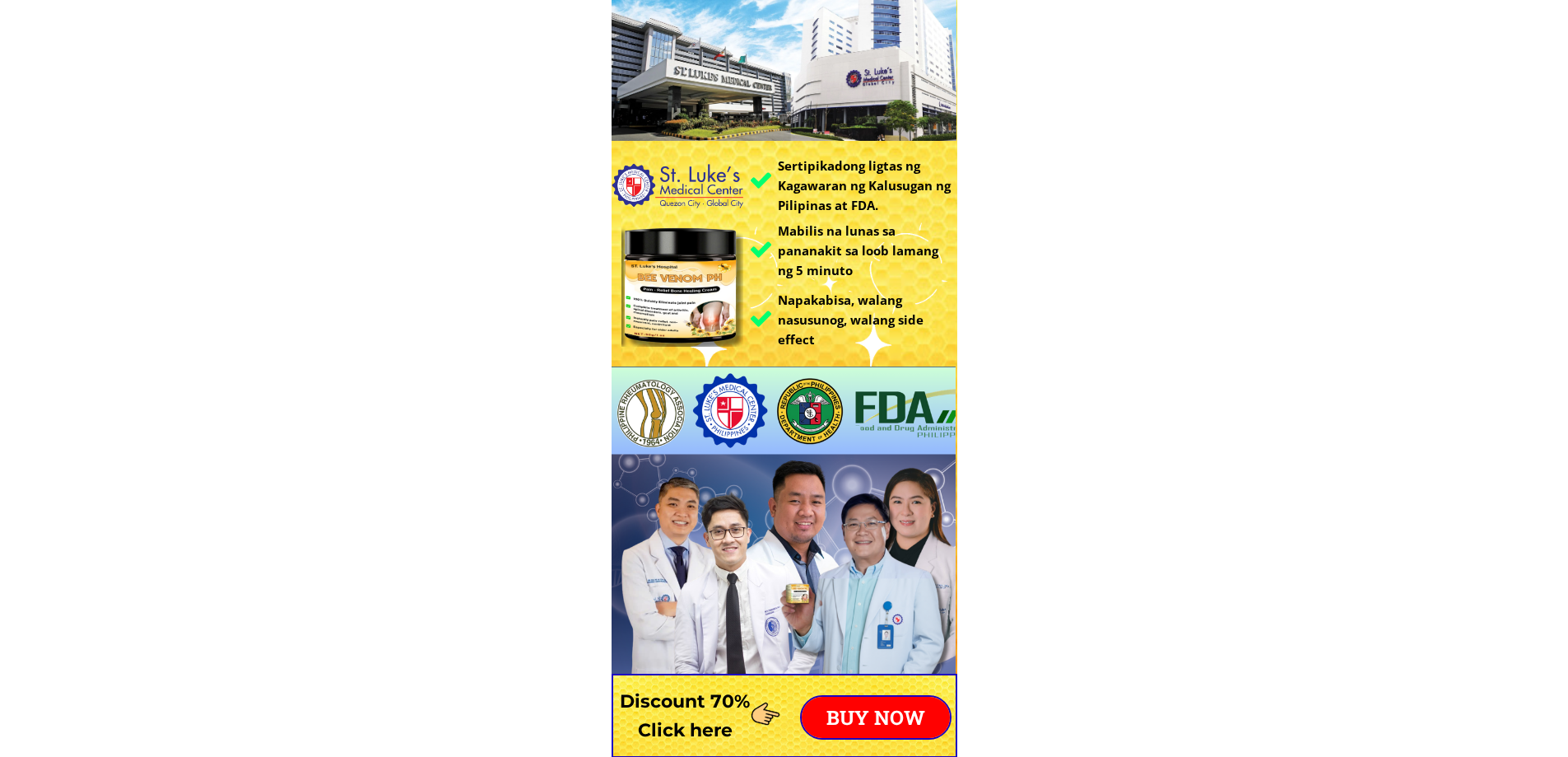
click at [882, 719] on p "BUY NOW" at bounding box center [876, 717] width 149 height 41
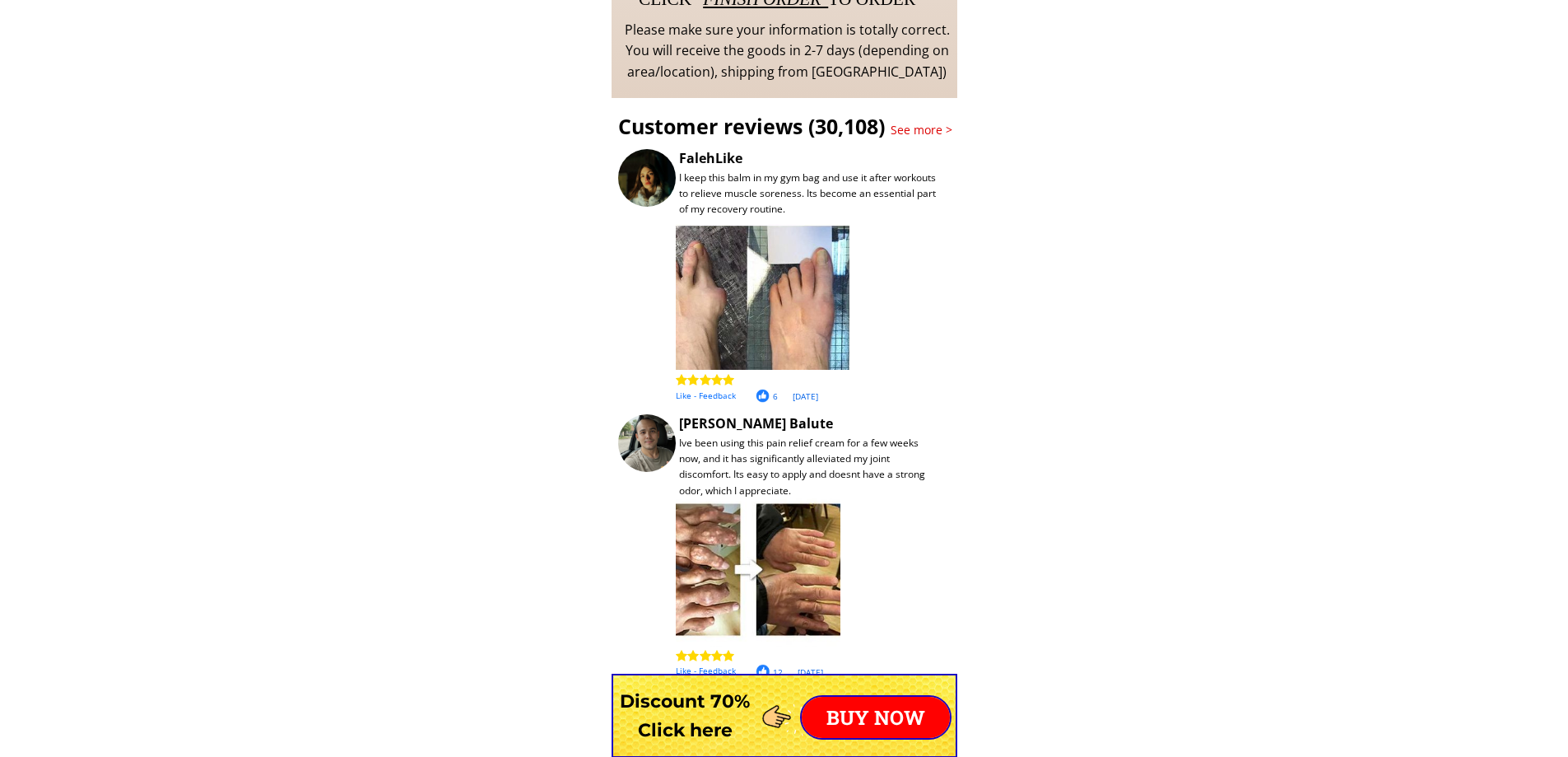
scroll to position [13666, 0]
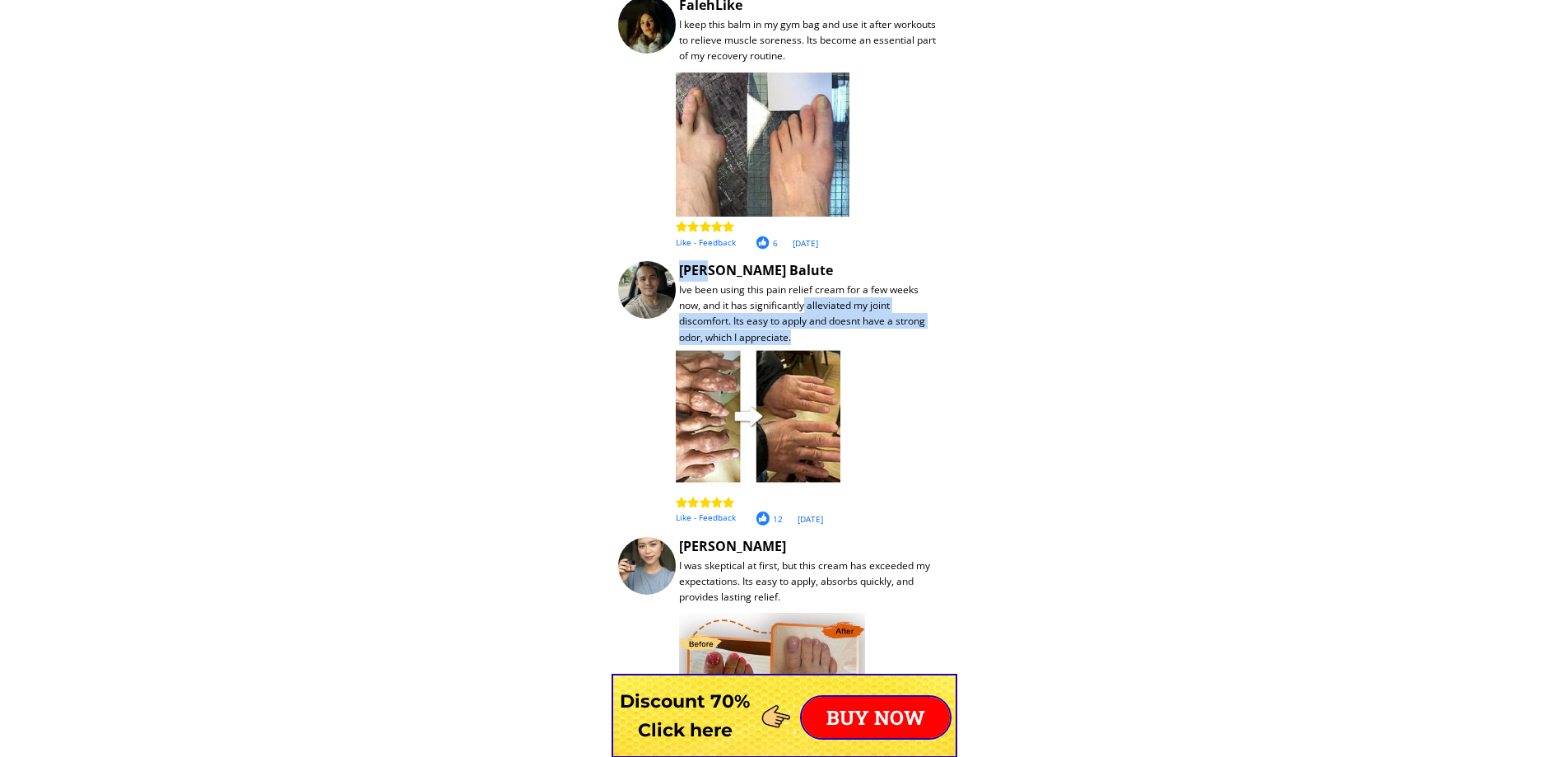
drag, startPoint x: 707, startPoint y: 278, endPoint x: 804, endPoint y: 303, distance: 100.2
click at [804, 303] on div "Customer reviews (30,108) See more > I keep this balm in my gym bag and use it …" at bounding box center [784, 389] width 346 height 889
click at [933, 337] on div "Ive been using this pain relief cream for a few weeks now, and it has significa…" at bounding box center [810, 314] width 262 height 64
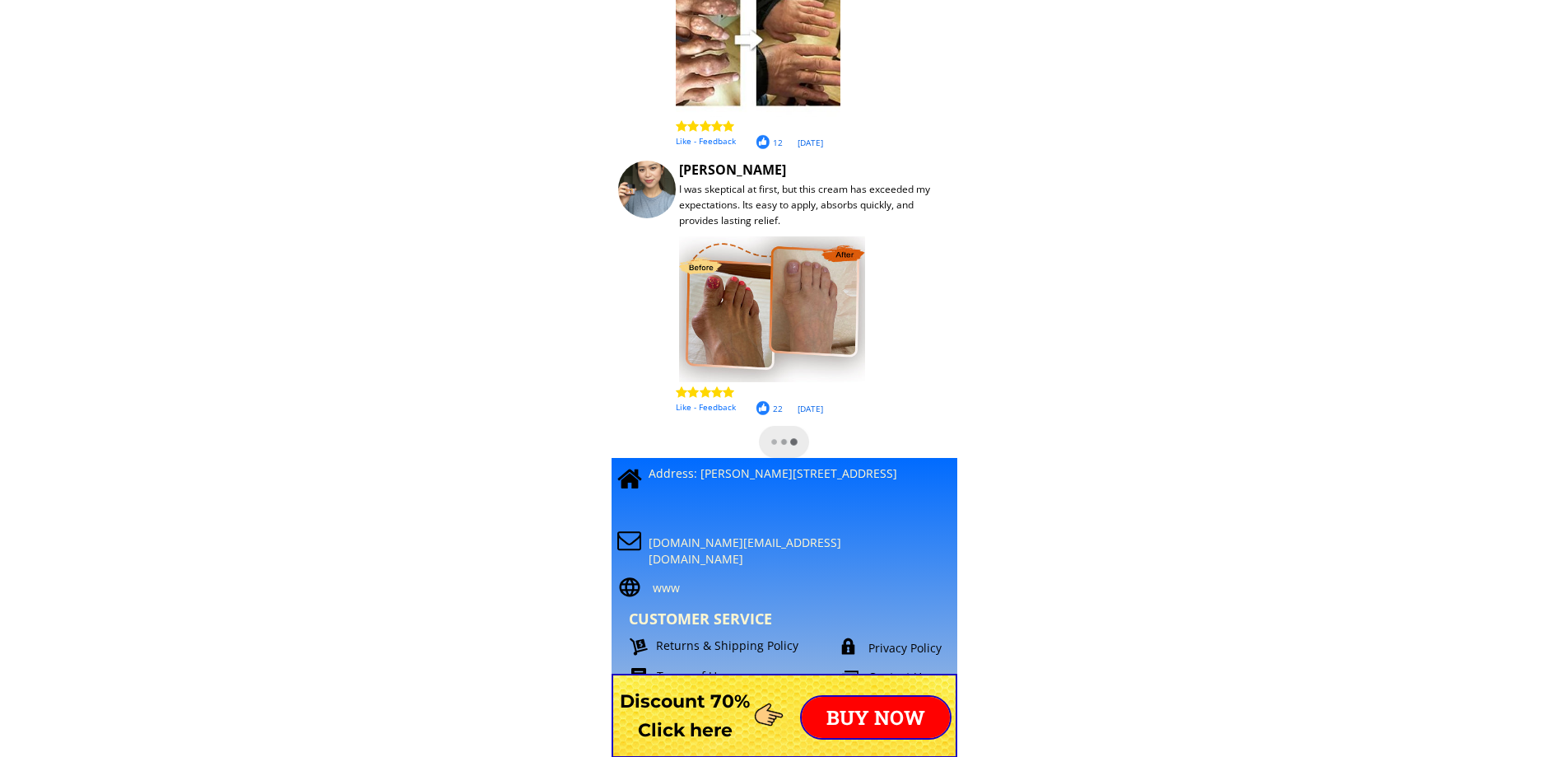
scroll to position [14077, 0]
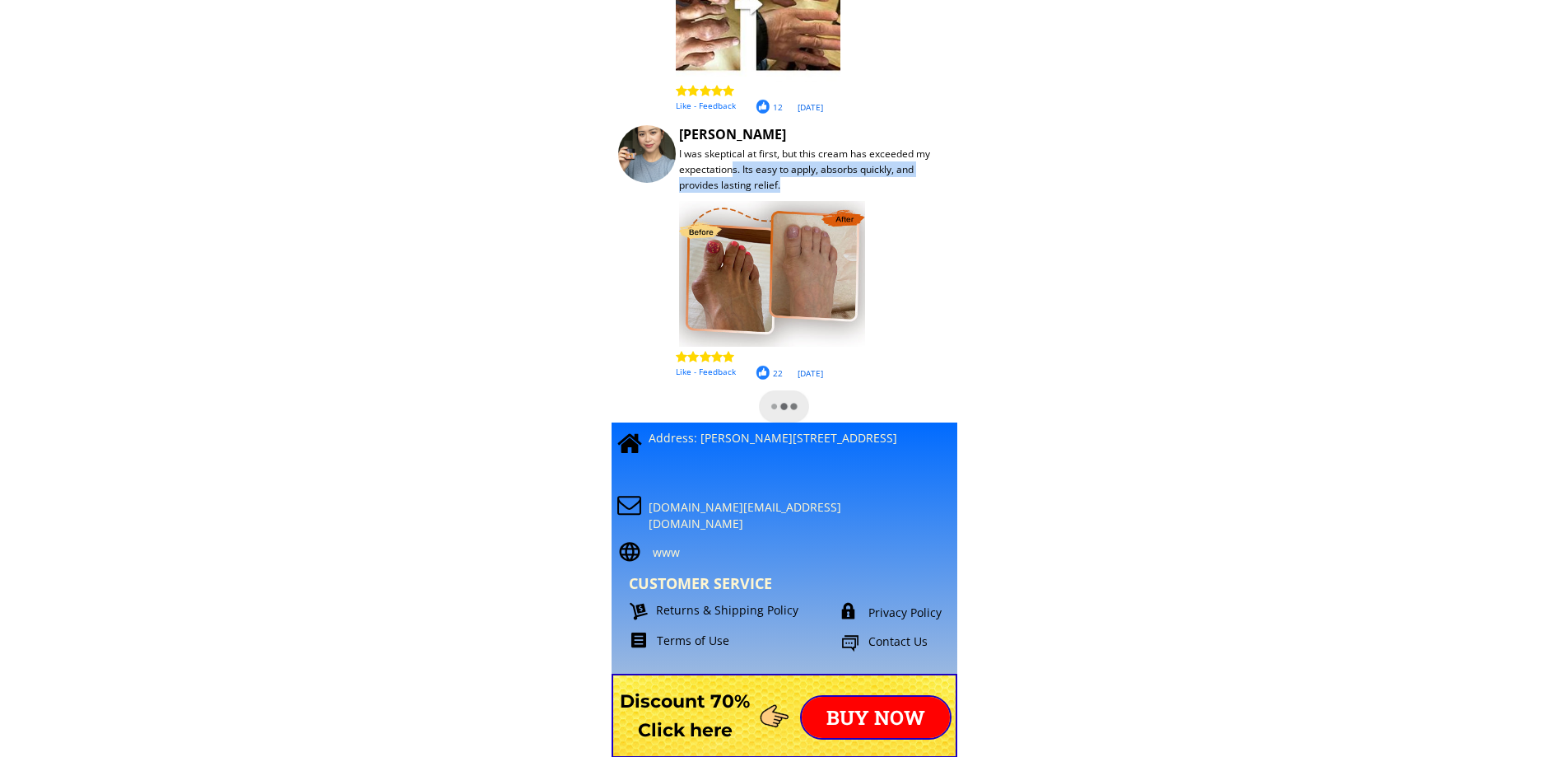
drag, startPoint x: 734, startPoint y: 174, endPoint x: 872, endPoint y: 178, distance: 138.1
click at [872, 178] on div "I was skeptical at first, but this cream has exceeded my expectations. Its easy…" at bounding box center [810, 170] width 262 height 47
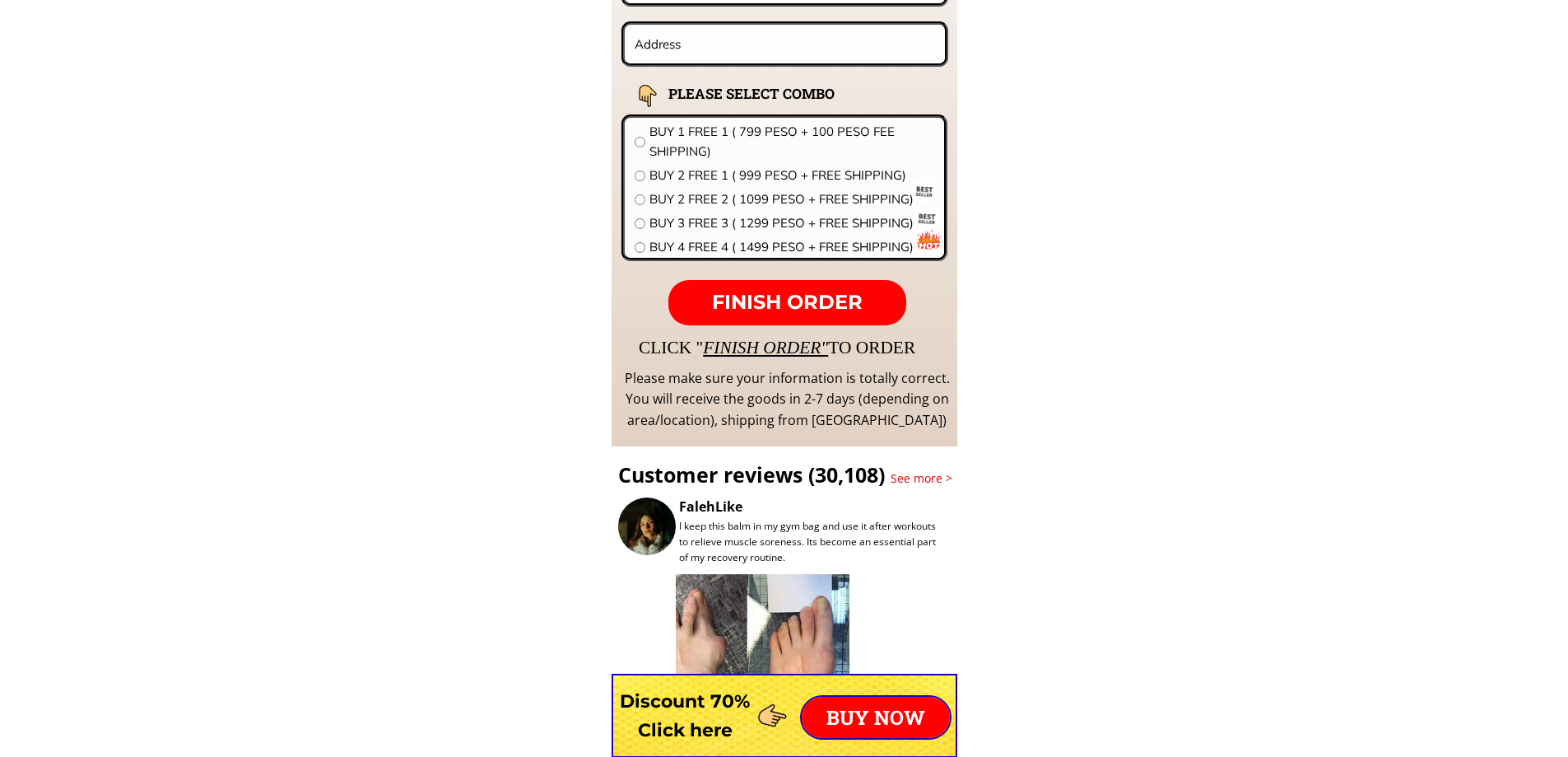
scroll to position [13254, 0]
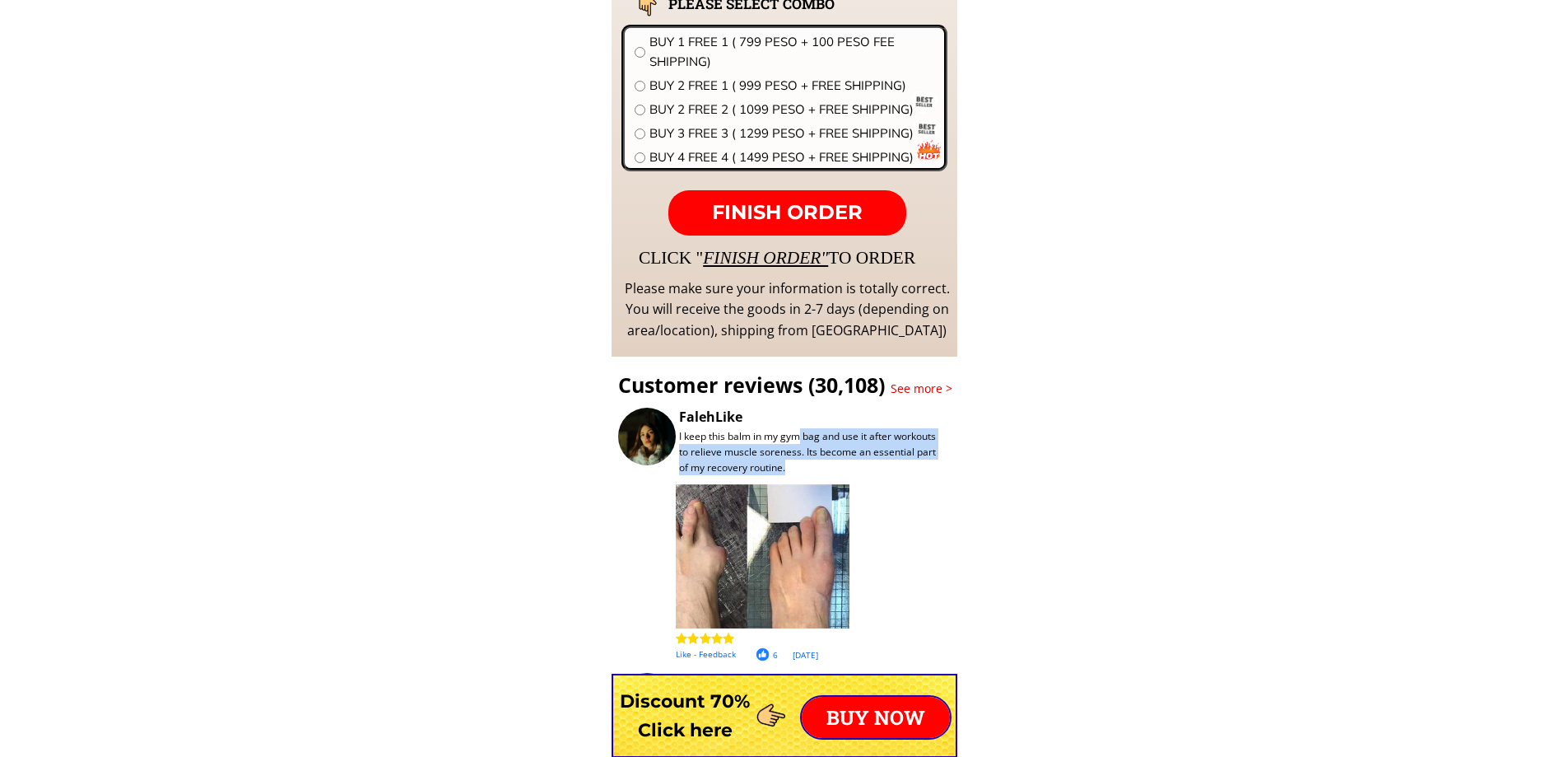
drag, startPoint x: 799, startPoint y: 441, endPoint x: 940, endPoint y: 464, distance: 142.9
click at [940, 464] on div "I keep this balm in my gym bag and use it after workouts to relieve muscle sore…" at bounding box center [810, 452] width 262 height 47
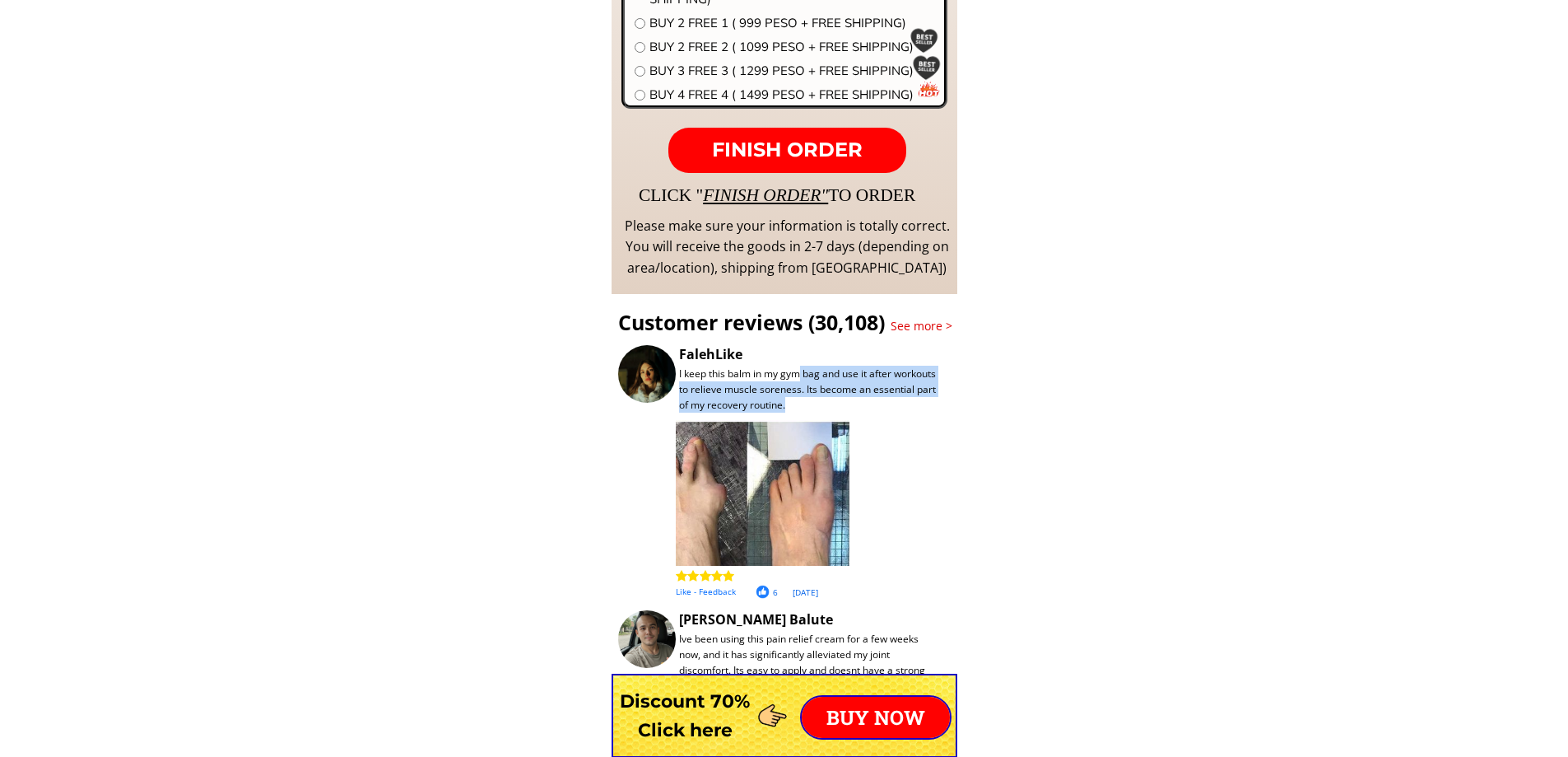
scroll to position [13501, 0]
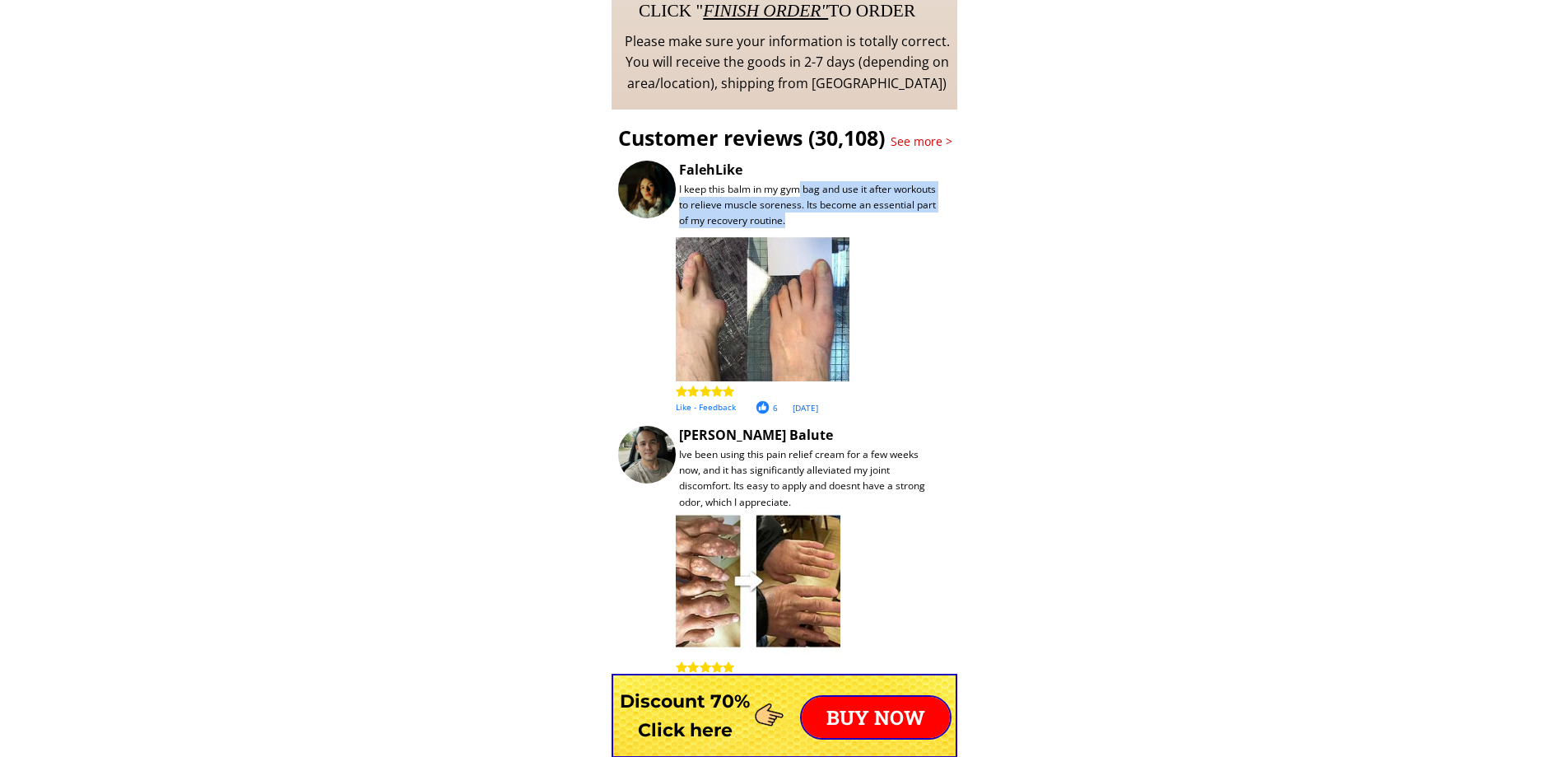
drag, startPoint x: 710, startPoint y: 389, endPoint x: 863, endPoint y: 404, distance: 153.7
click at [847, 402] on div "I keep this balm in my gym bag and use it after workouts to relieve muscle sore…" at bounding box center [888, 286] width 541 height 254
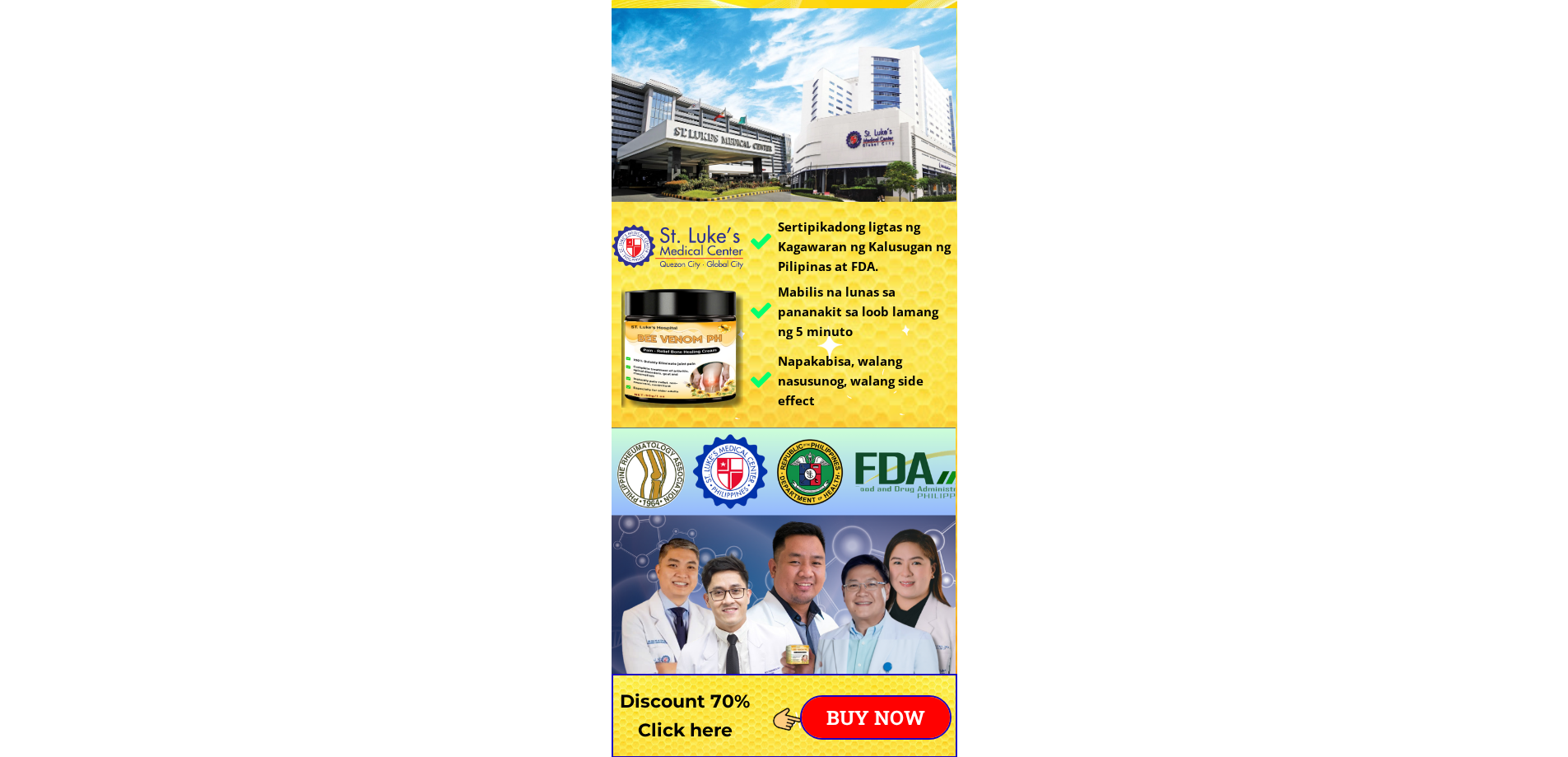
scroll to position [0, 0]
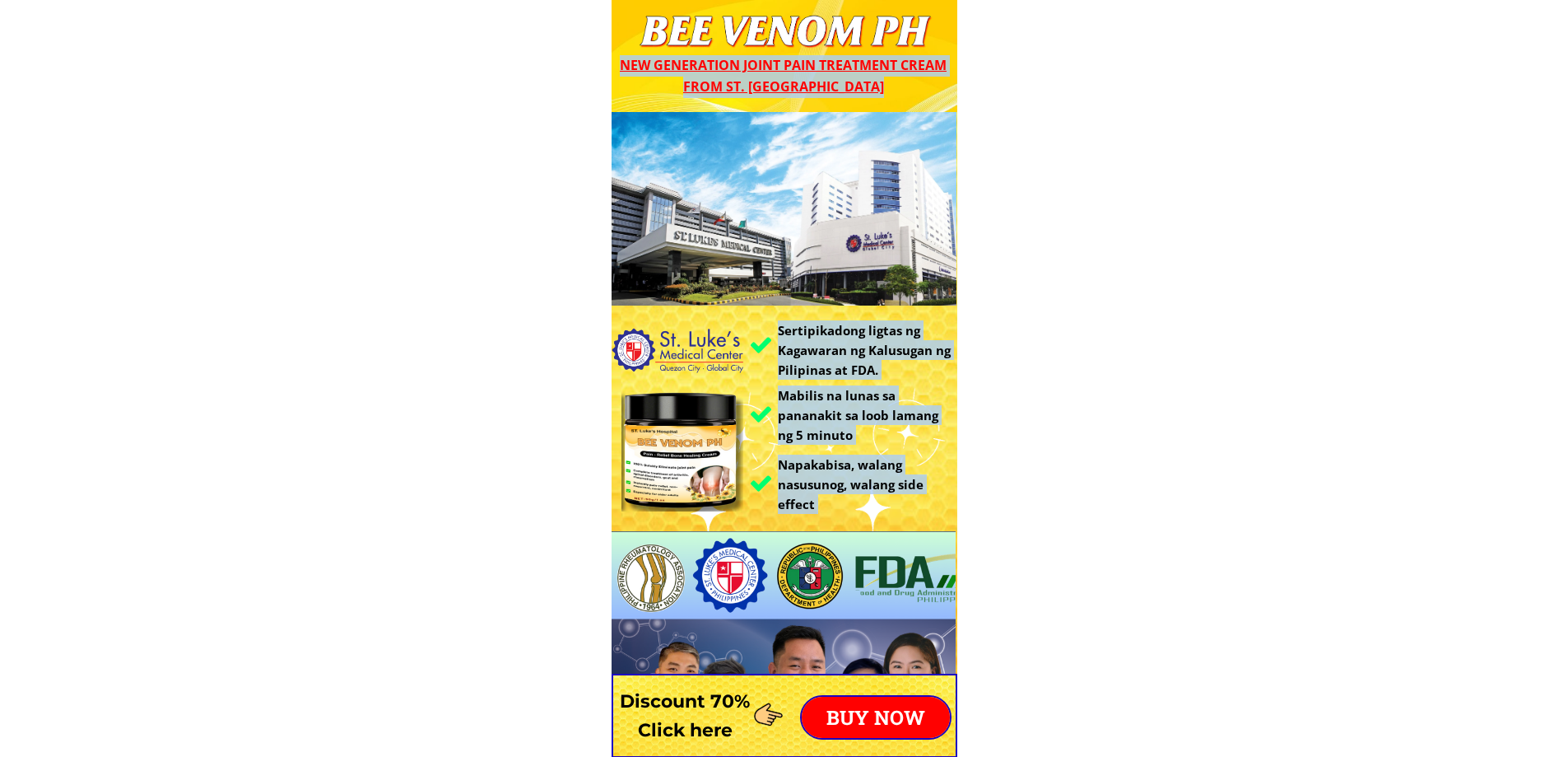
drag, startPoint x: 707, startPoint y: 60, endPoint x: 849, endPoint y: 98, distance: 147.0
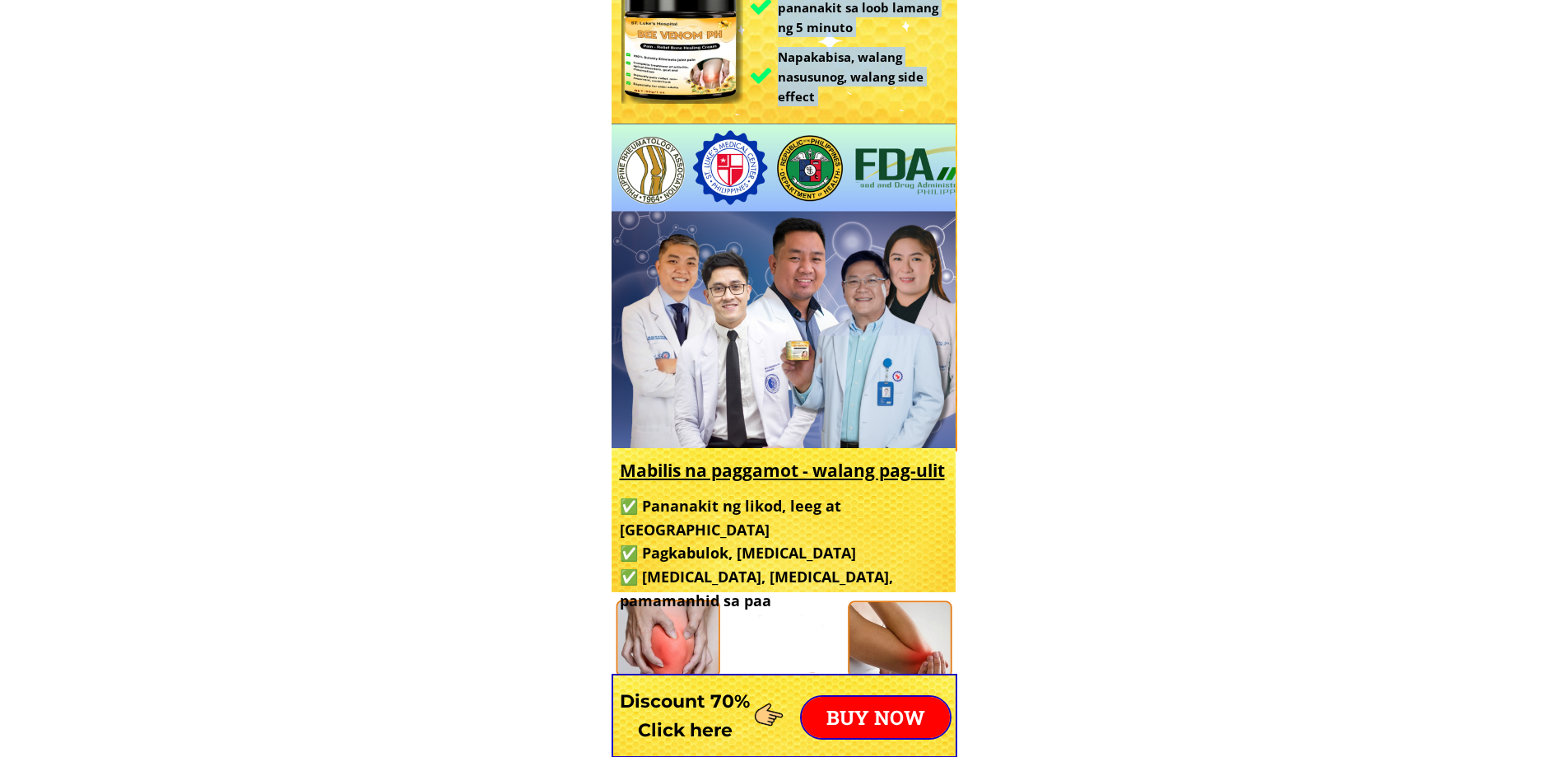
scroll to position [412, 0]
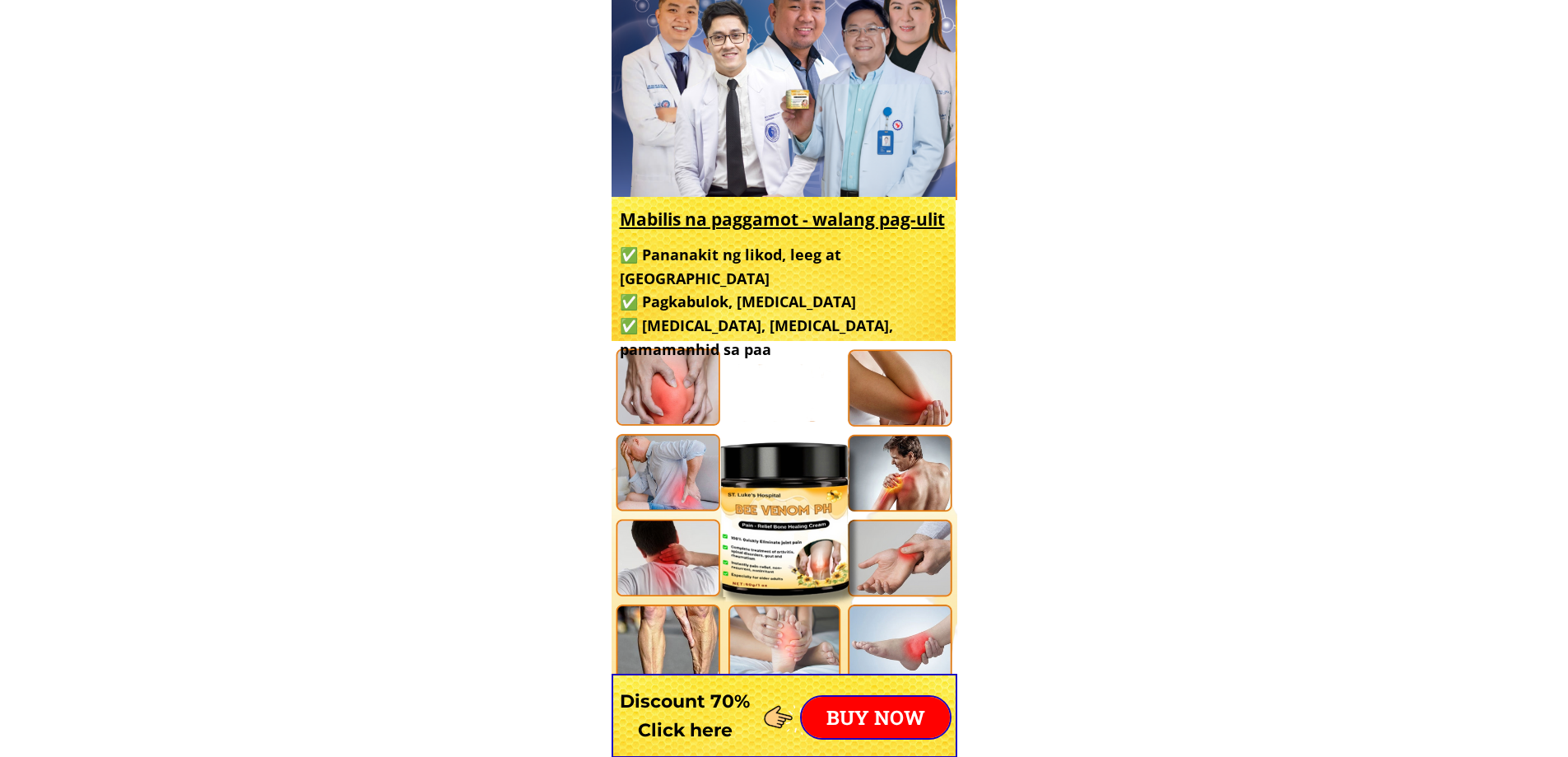
drag, startPoint x: 1001, startPoint y: 465, endPoint x: 1083, endPoint y: 461, distance: 82.1
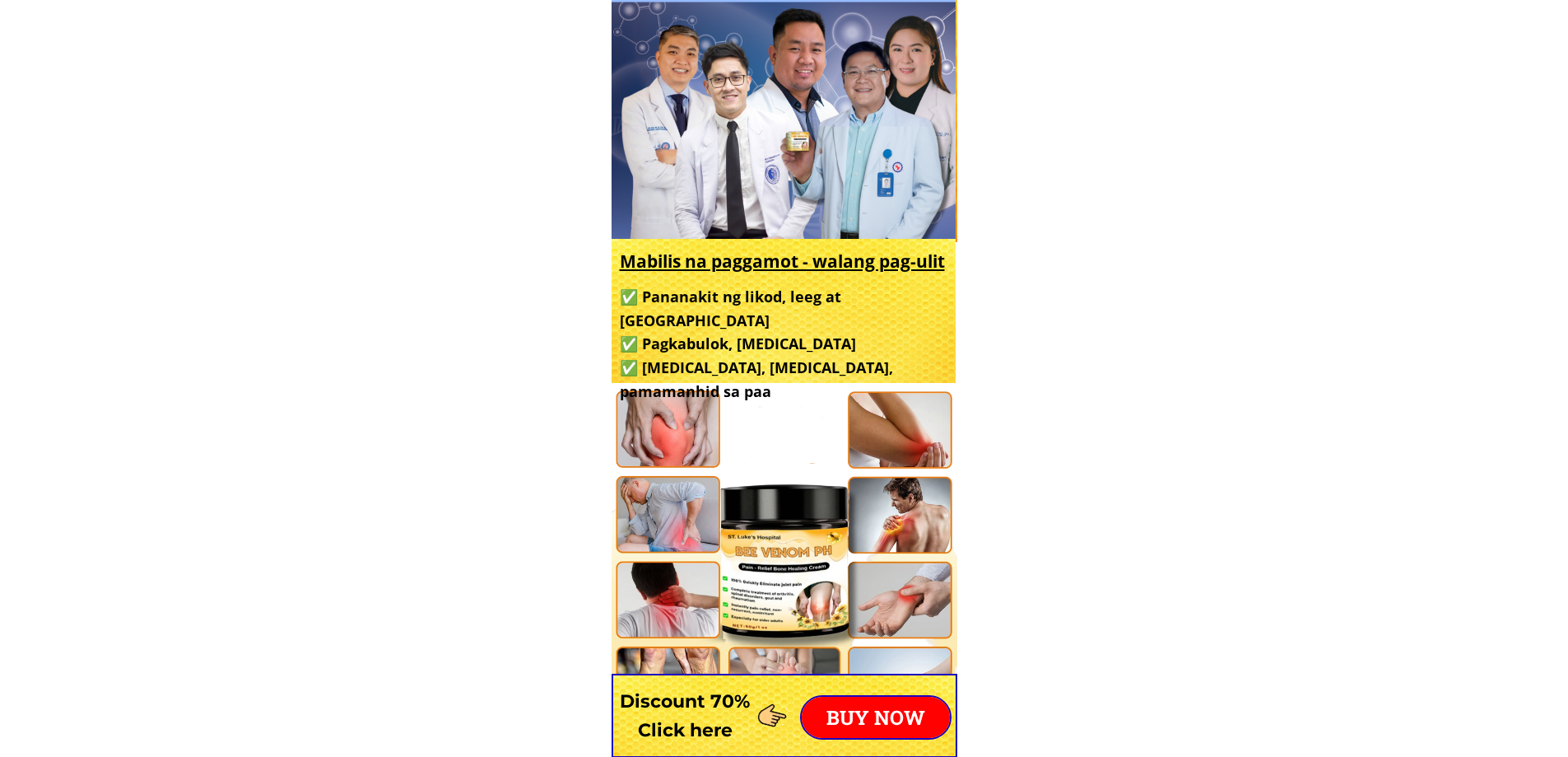
scroll to position [824, 0]
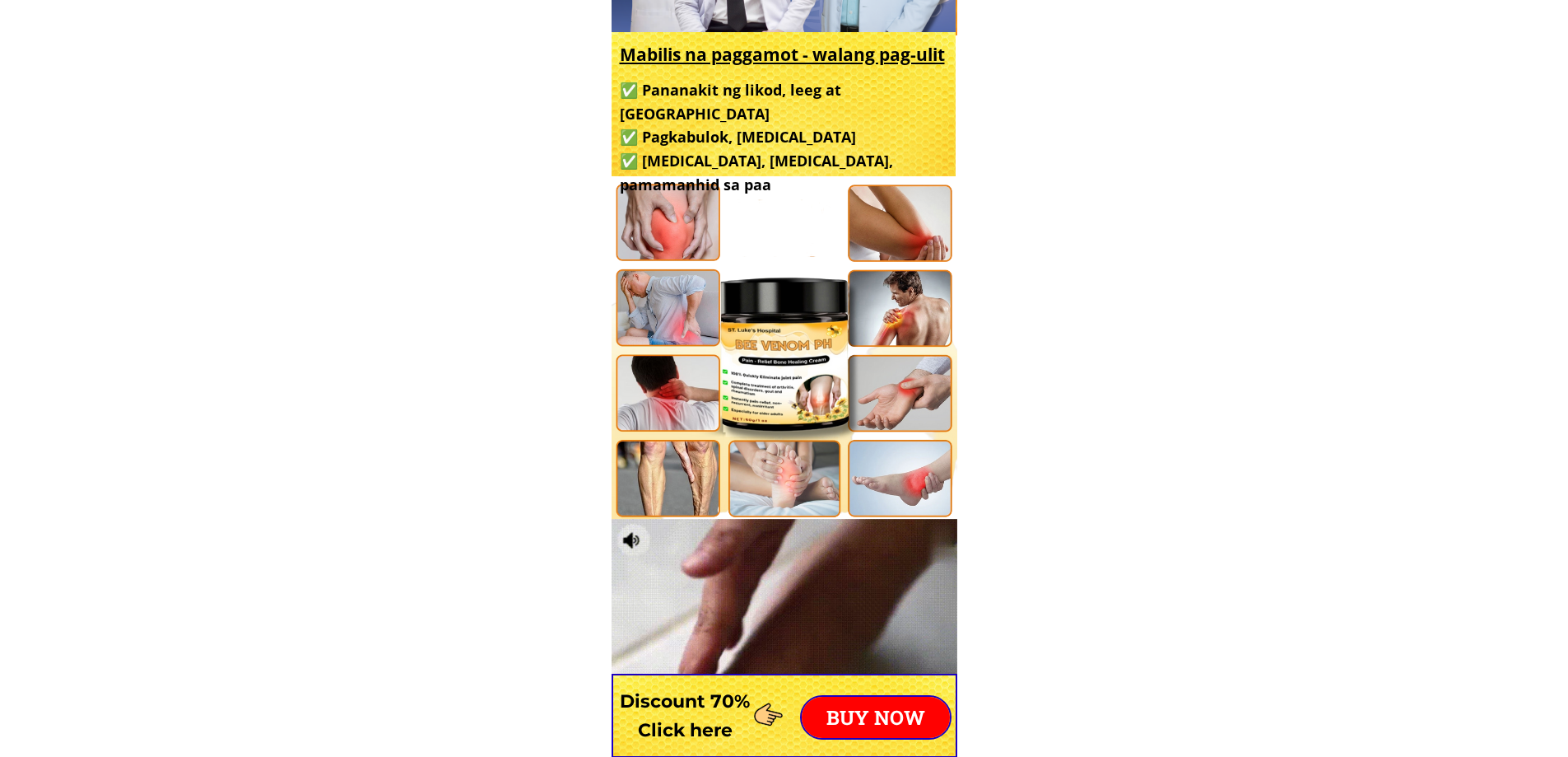
drag, startPoint x: 783, startPoint y: 426, endPoint x: 1098, endPoint y: 399, distance: 316.2
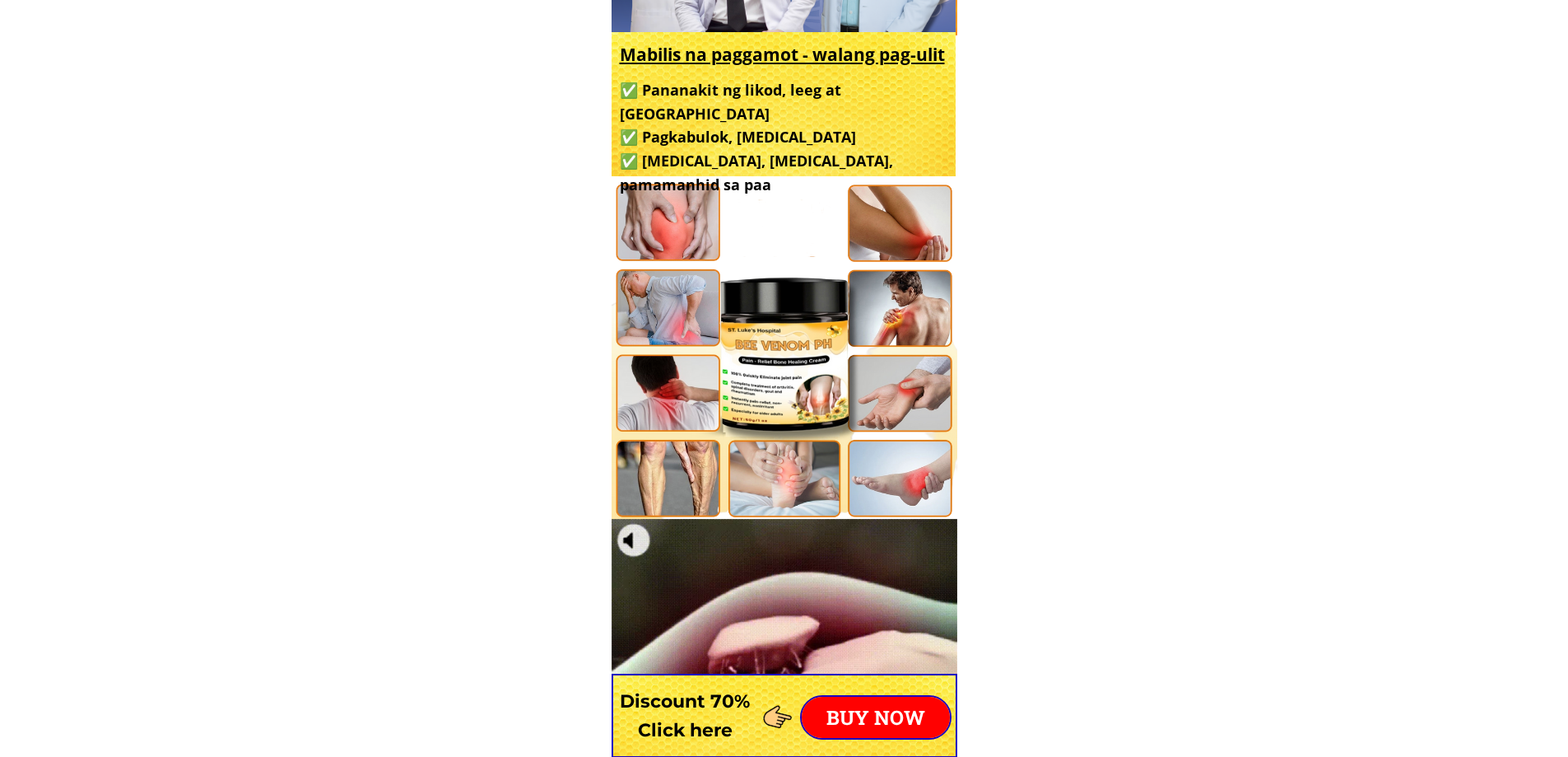
drag, startPoint x: 832, startPoint y: 398, endPoint x: 1123, endPoint y: 404, distance: 291.1
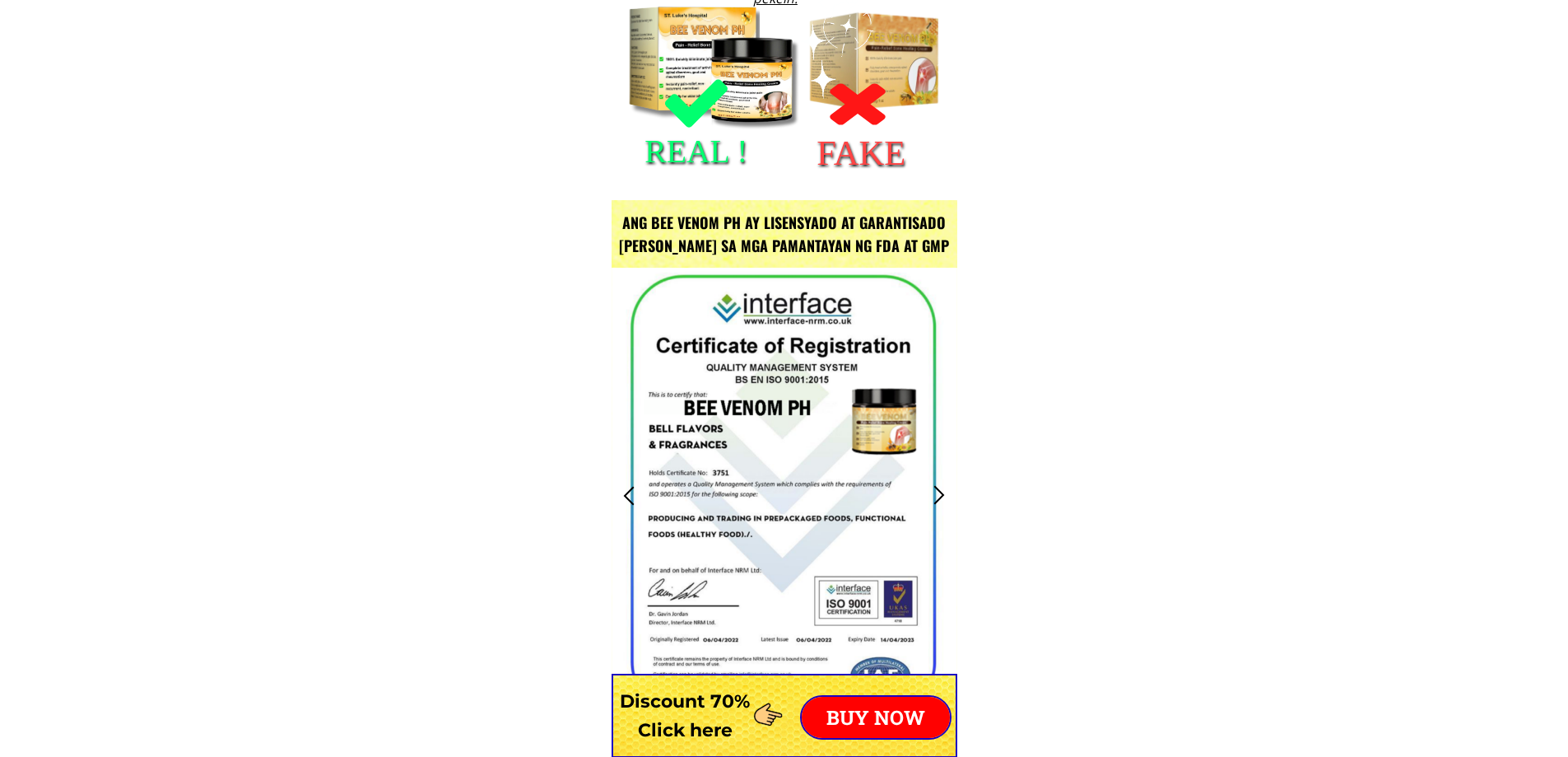
scroll to position [2307, 0]
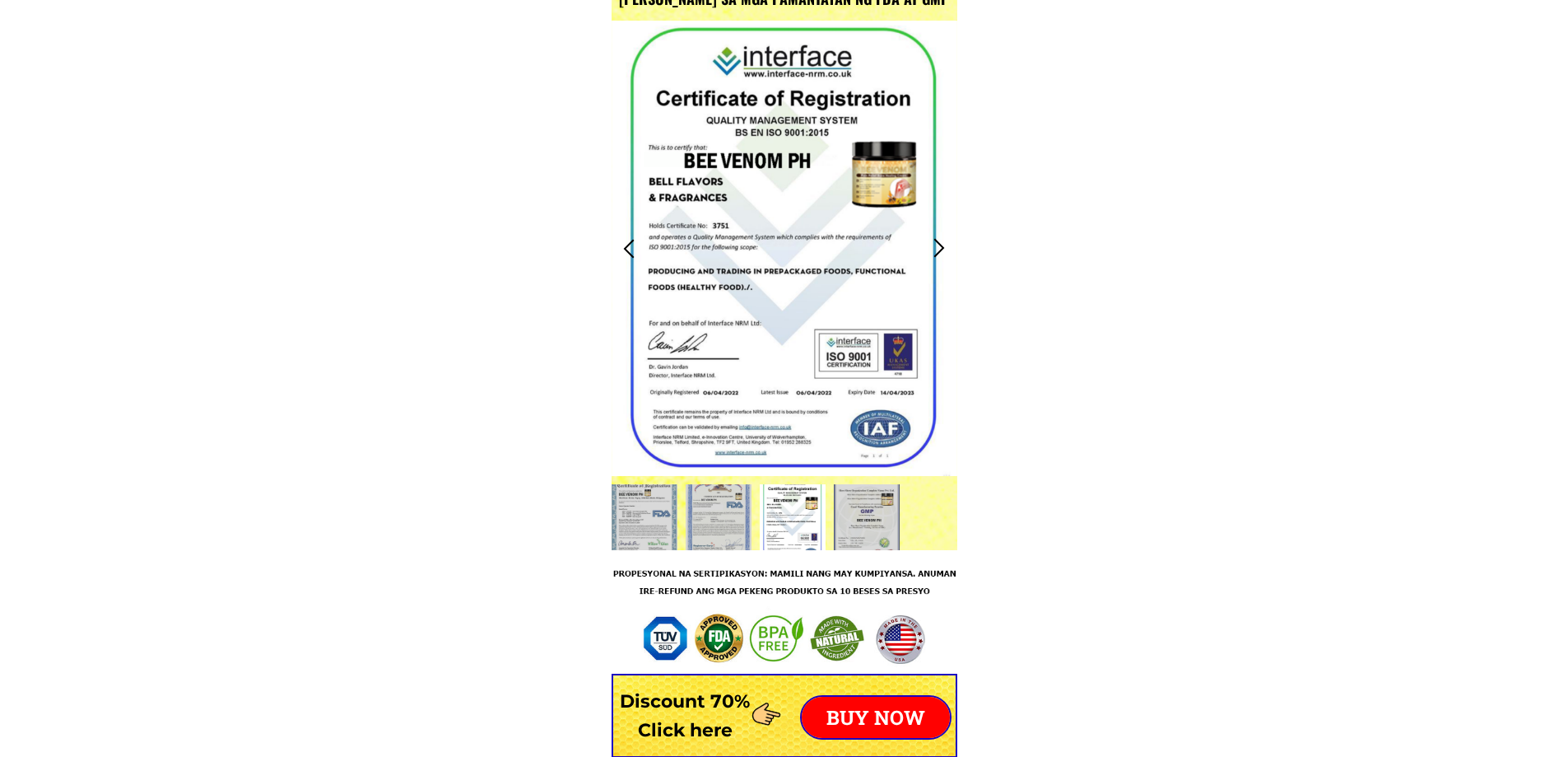
click at [932, 243] on div at bounding box center [940, 248] width 27 height 27
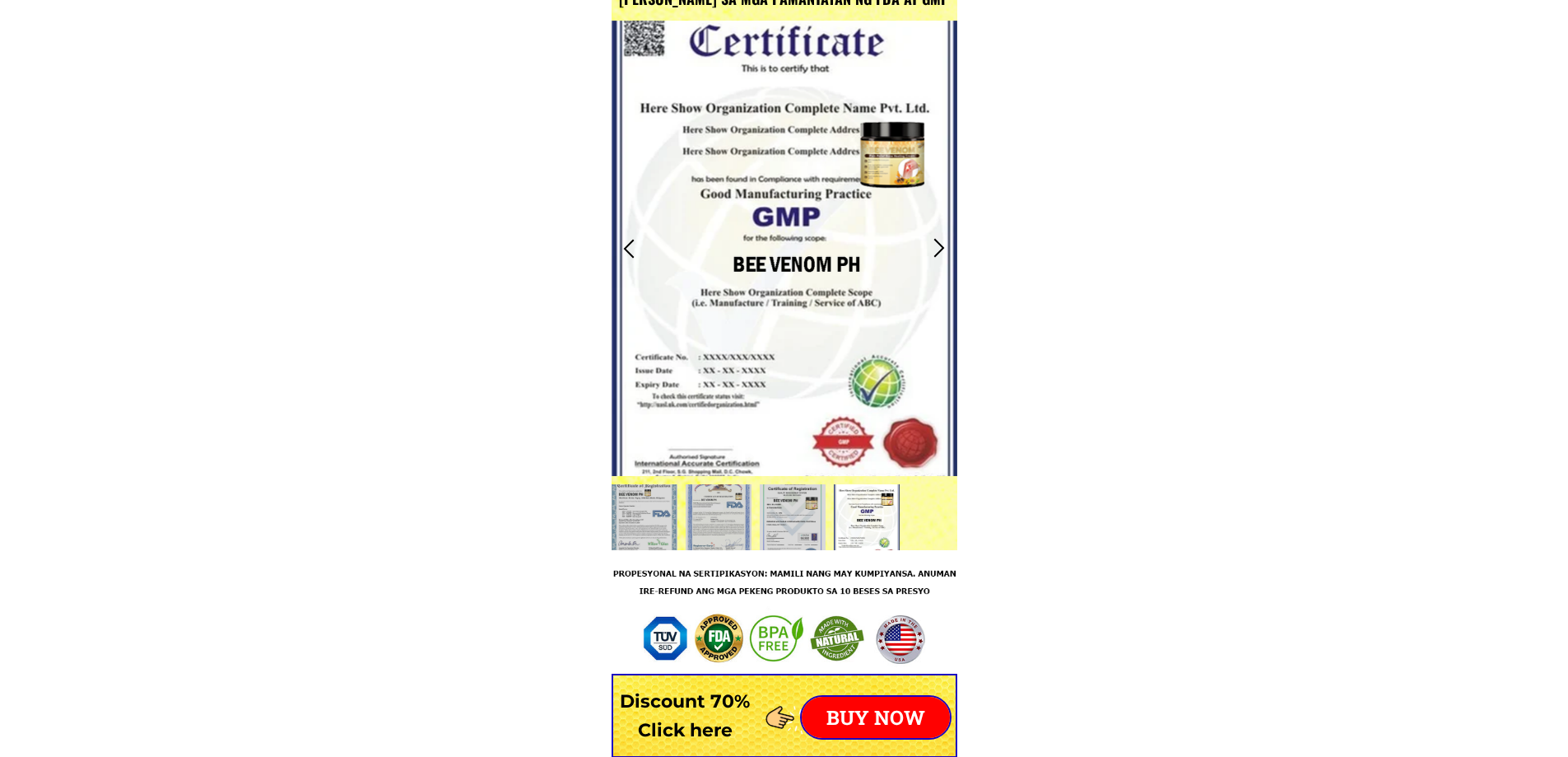
click at [933, 243] on div at bounding box center [940, 248] width 27 height 27
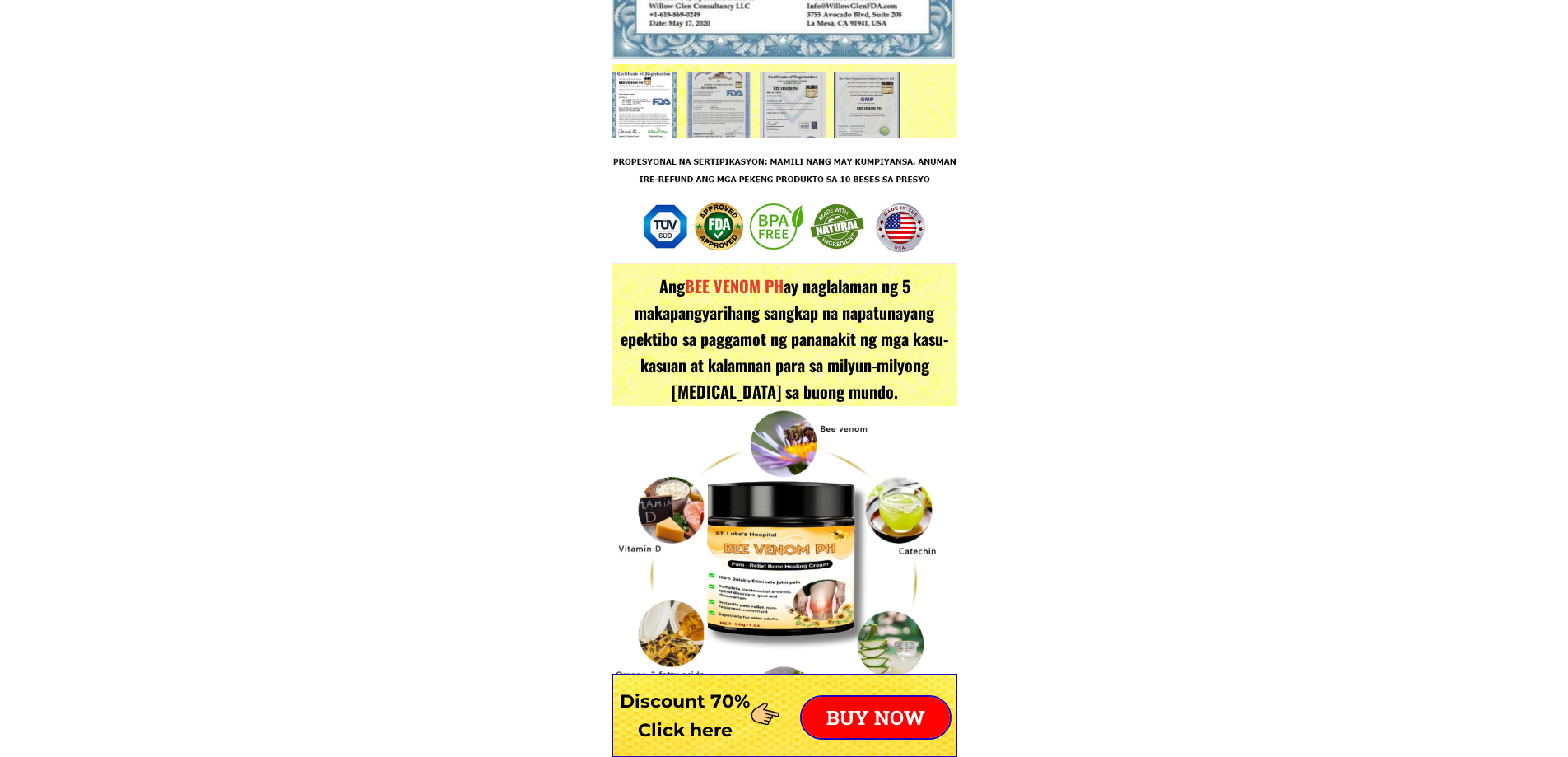
scroll to position [2883, 0]
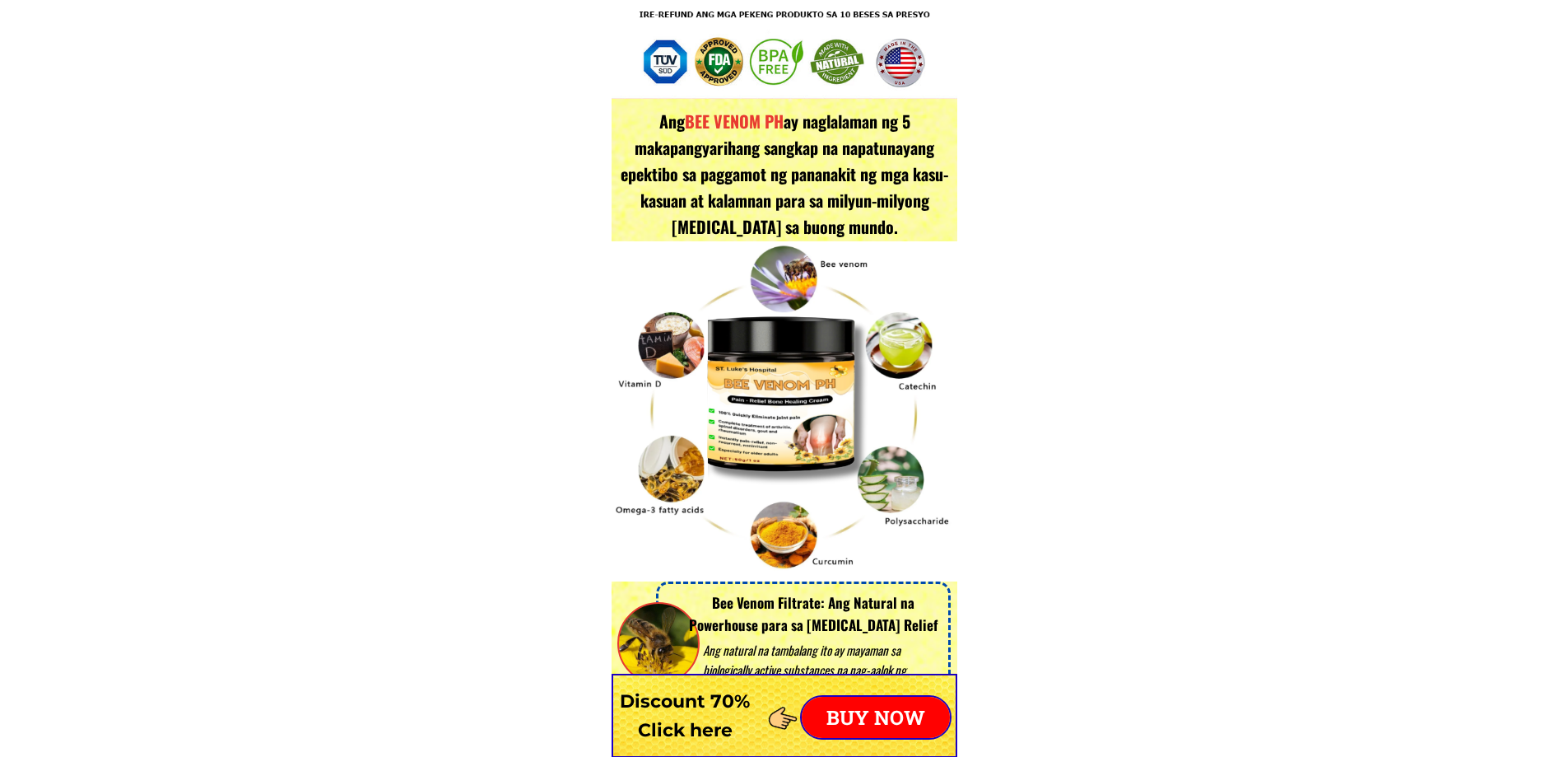
drag, startPoint x: 806, startPoint y: 360, endPoint x: 1158, endPoint y: 427, distance: 358.3
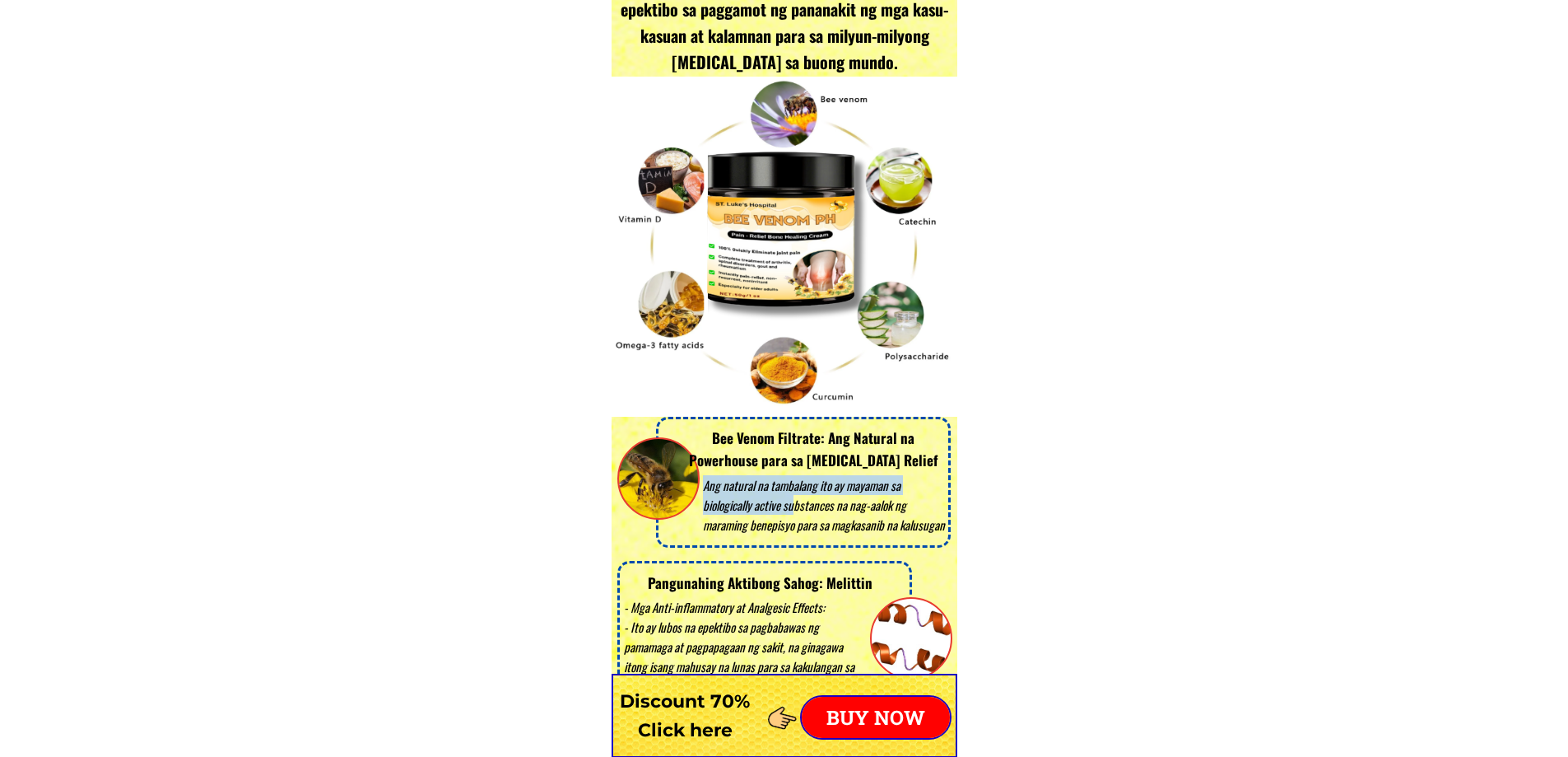
drag, startPoint x: 797, startPoint y: 501, endPoint x: 990, endPoint y: 506, distance: 193.1
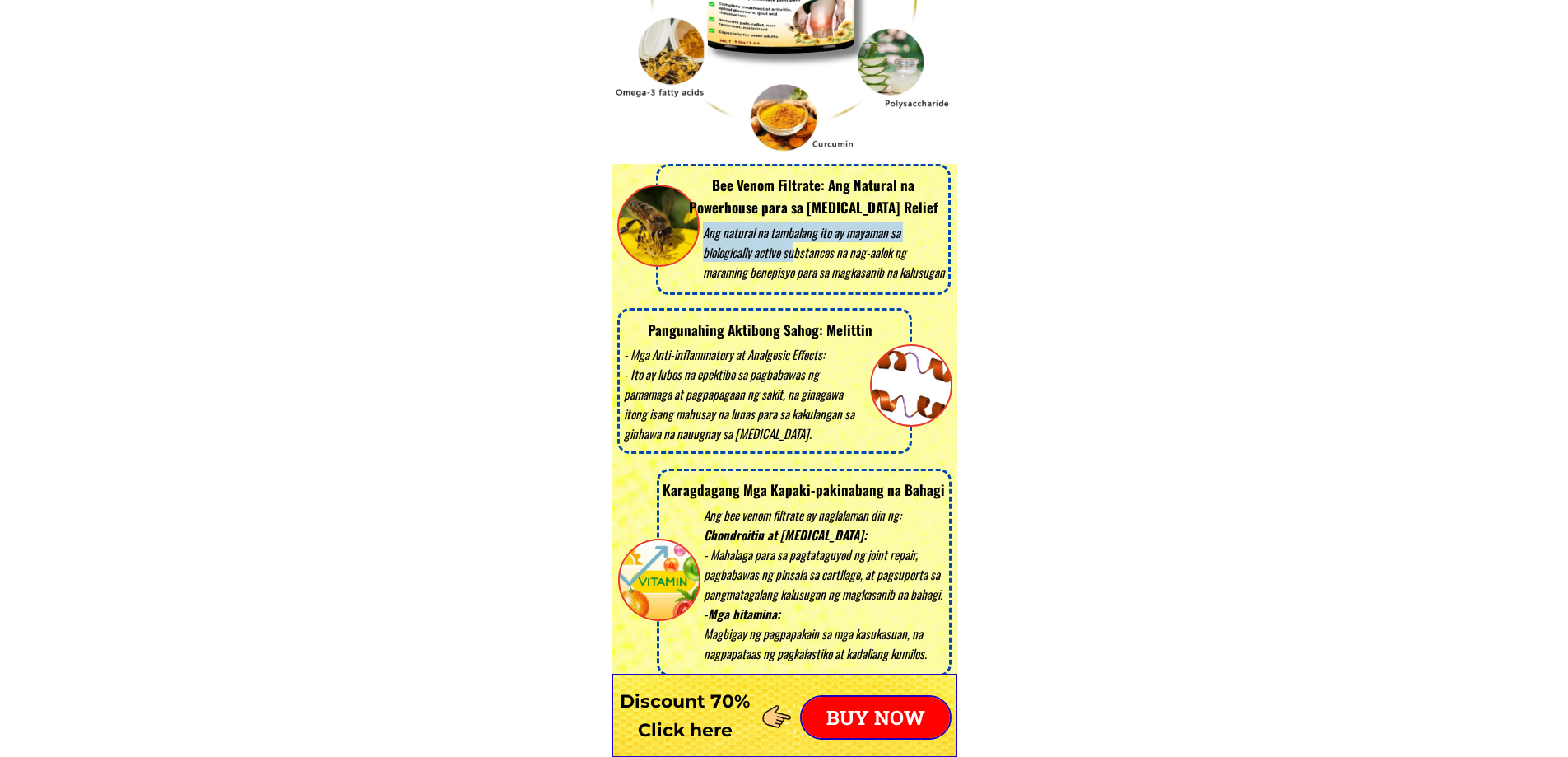
scroll to position [3541, 0]
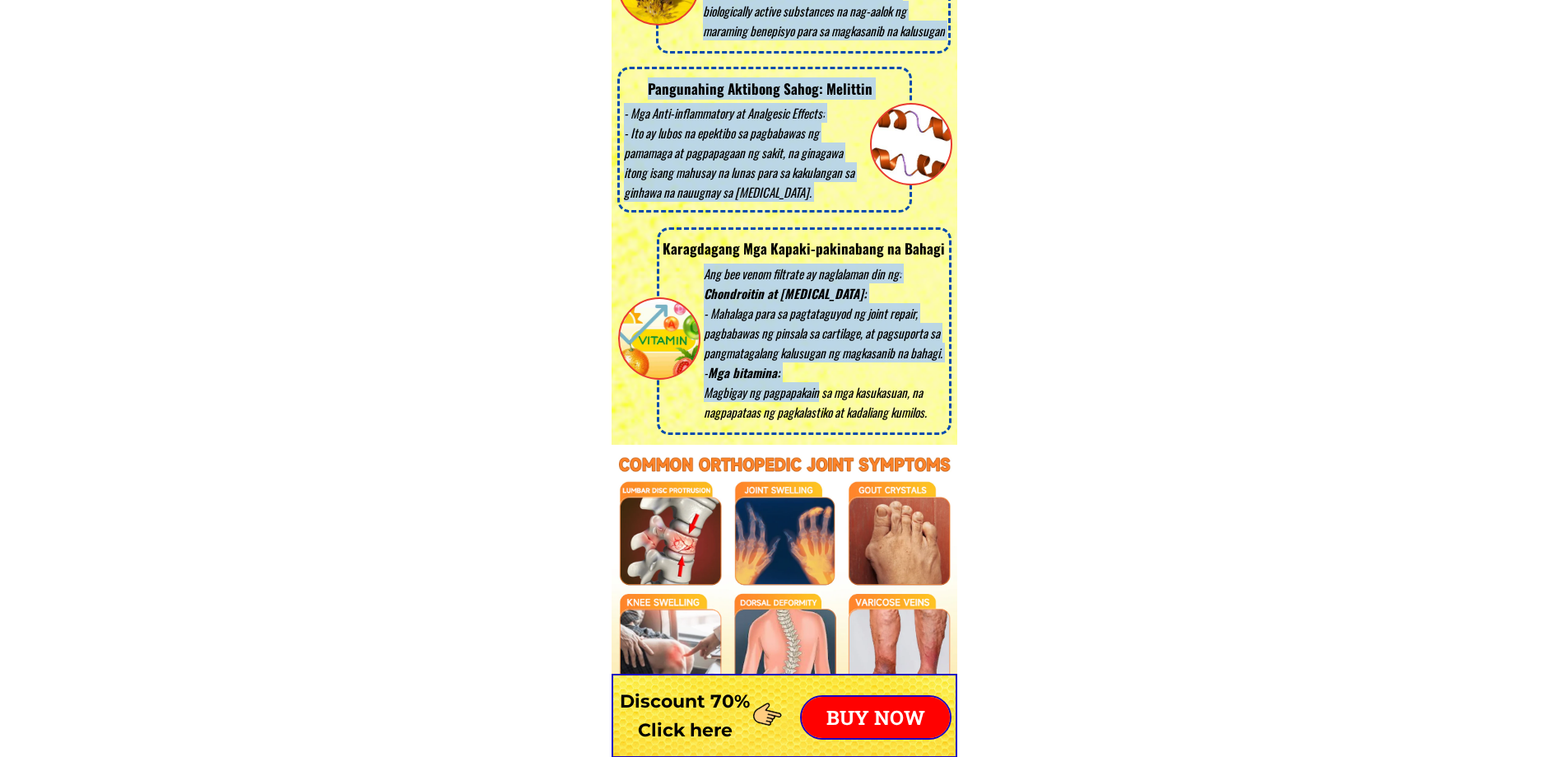
drag, startPoint x: 817, startPoint y: 399, endPoint x: 958, endPoint y: 381, distance: 142.1
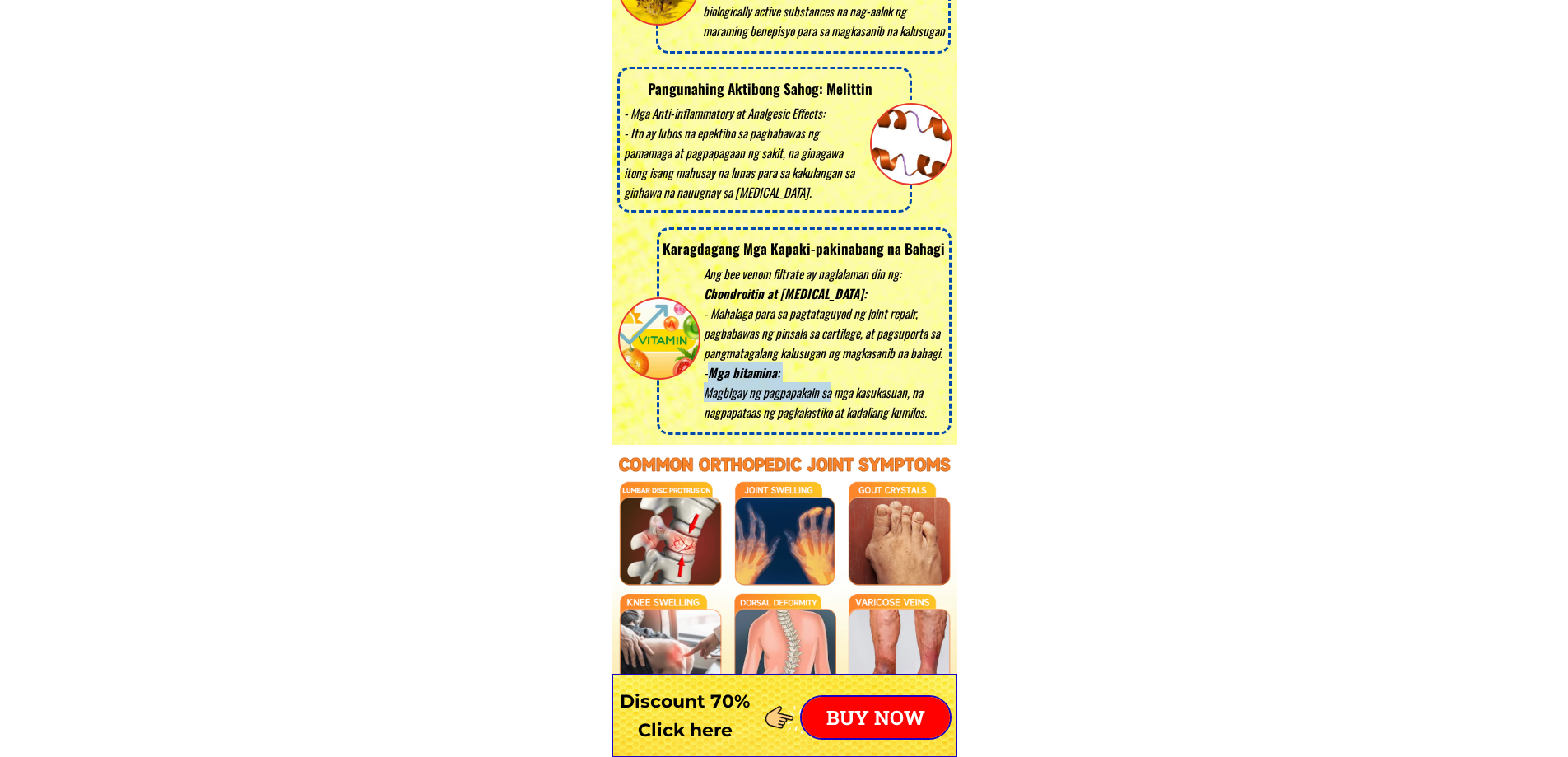
drag, startPoint x: 836, startPoint y: 387, endPoint x: 967, endPoint y: 378, distance: 131.3
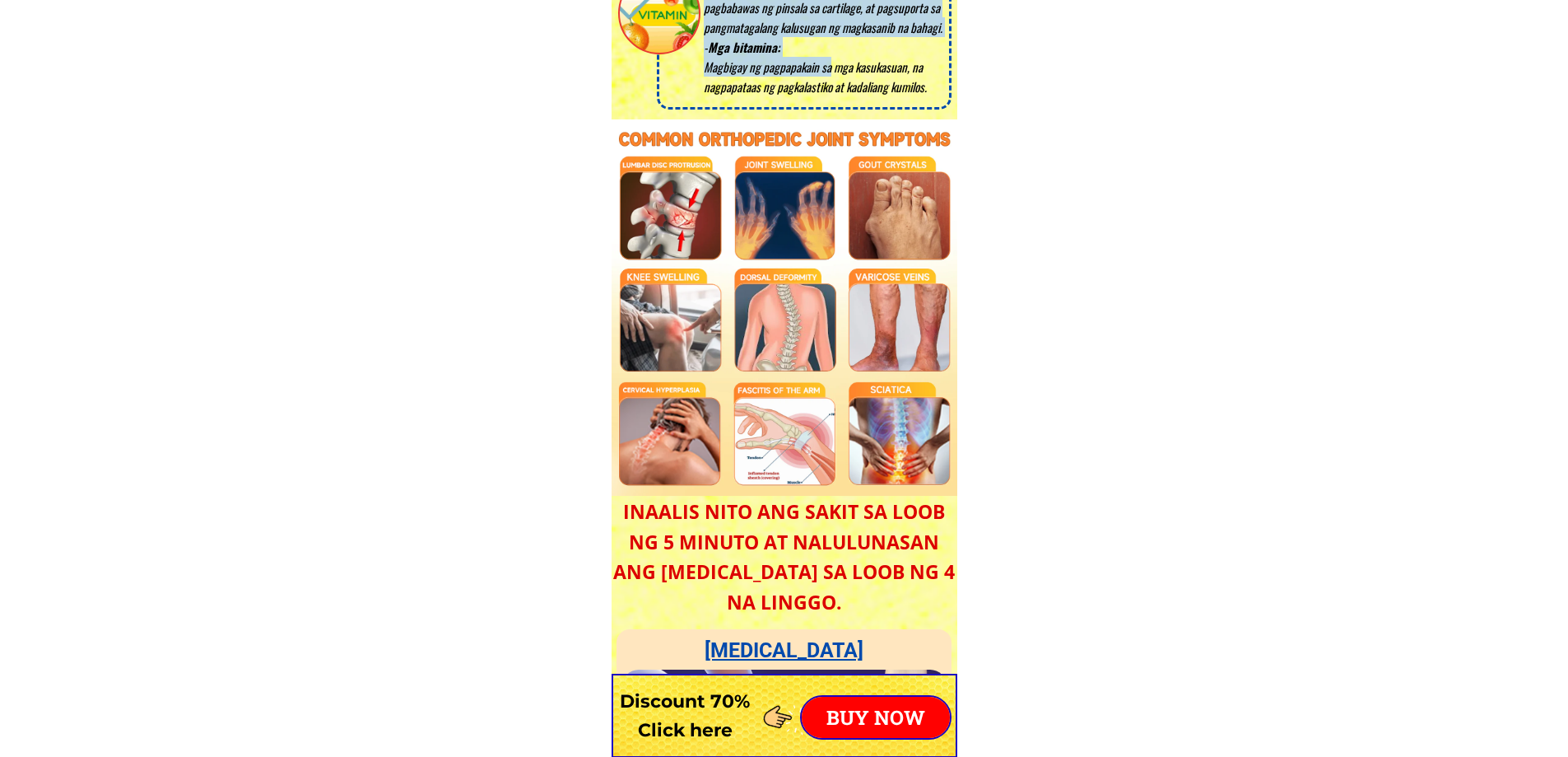
scroll to position [3872, 0]
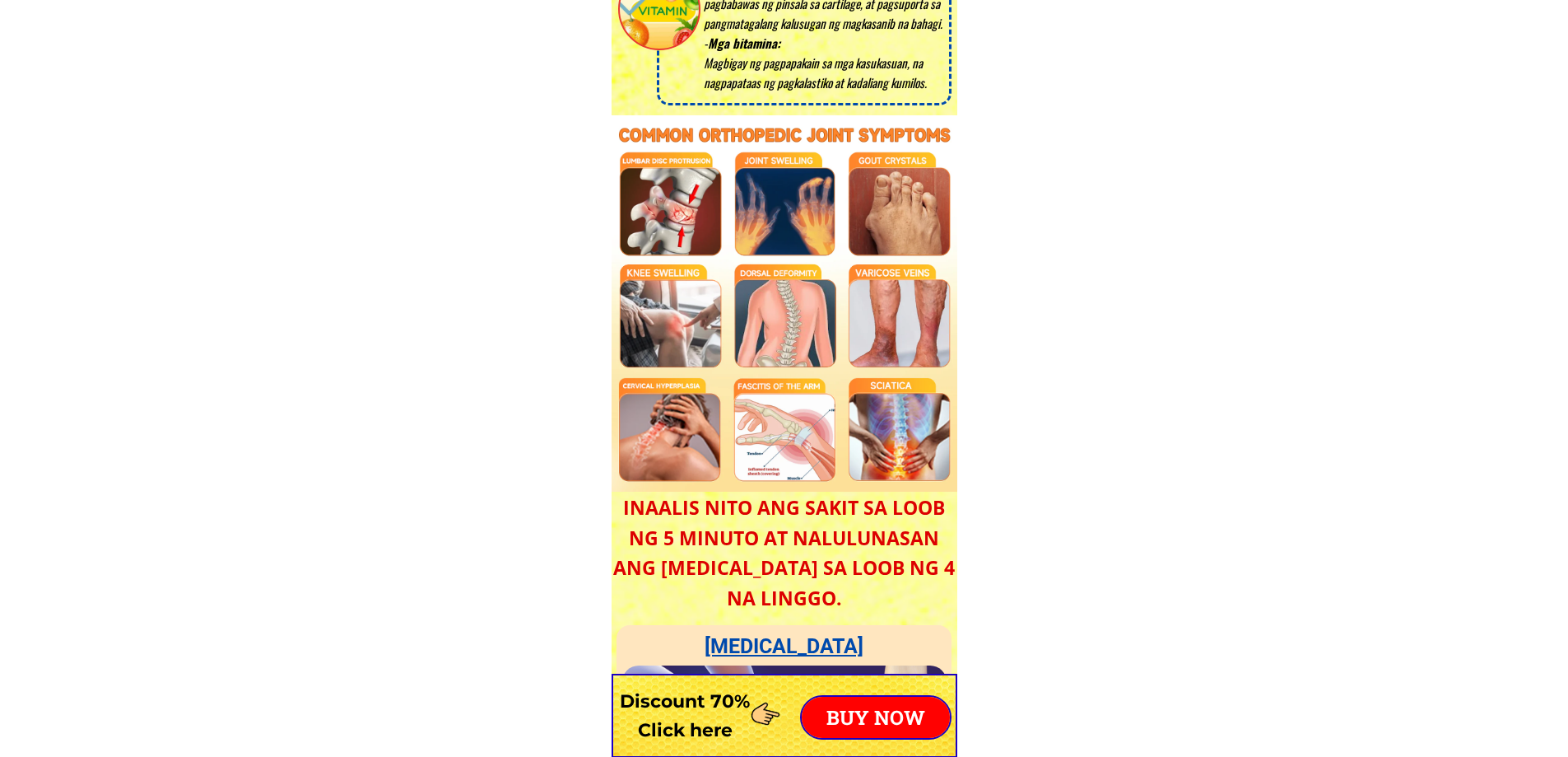
drag, startPoint x: 778, startPoint y: 353, endPoint x: 1231, endPoint y: 404, distance: 455.9
drag, startPoint x: 854, startPoint y: 552, endPoint x: 868, endPoint y: 512, distance: 42.4
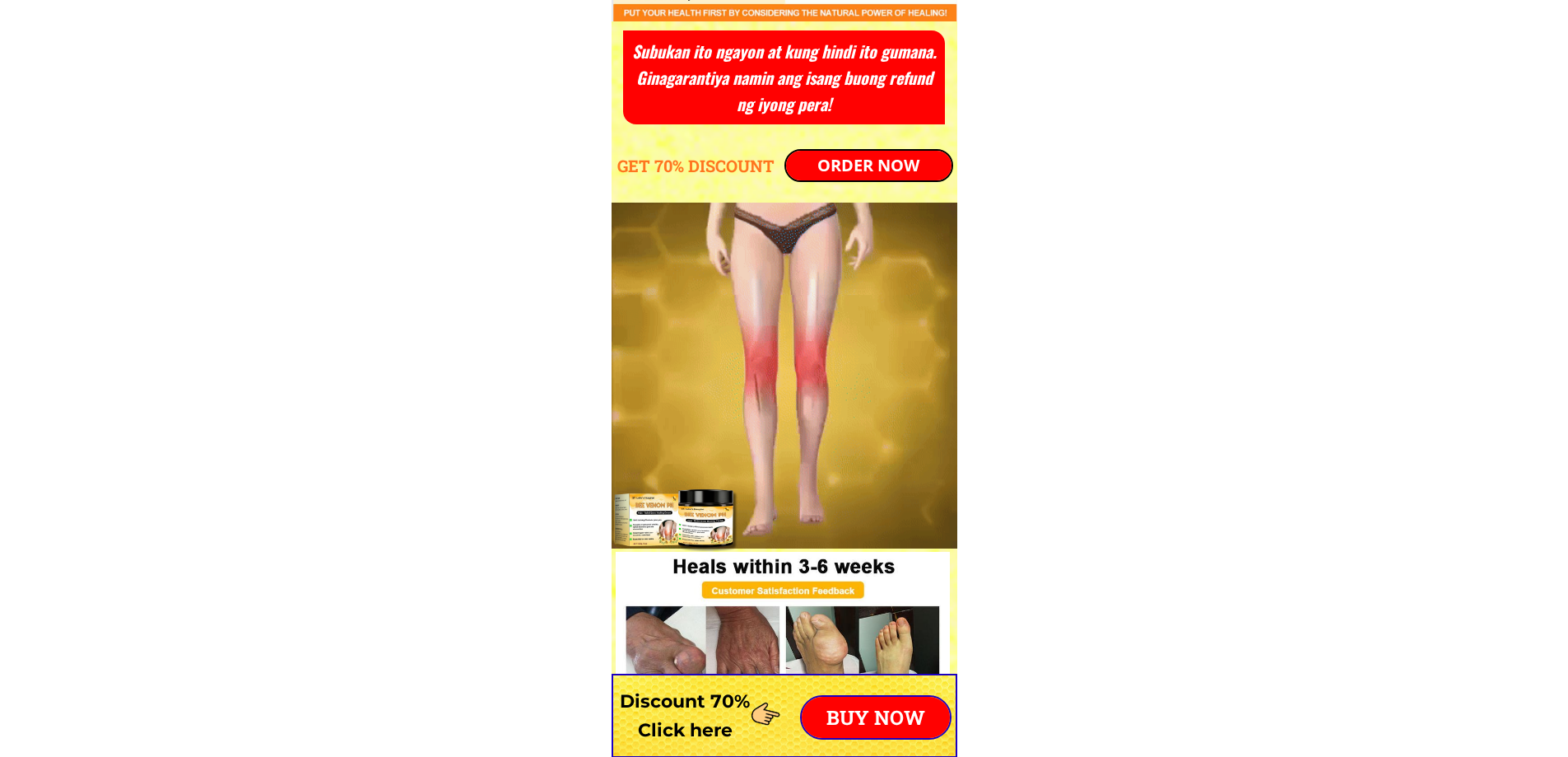
scroll to position [6260, 0]
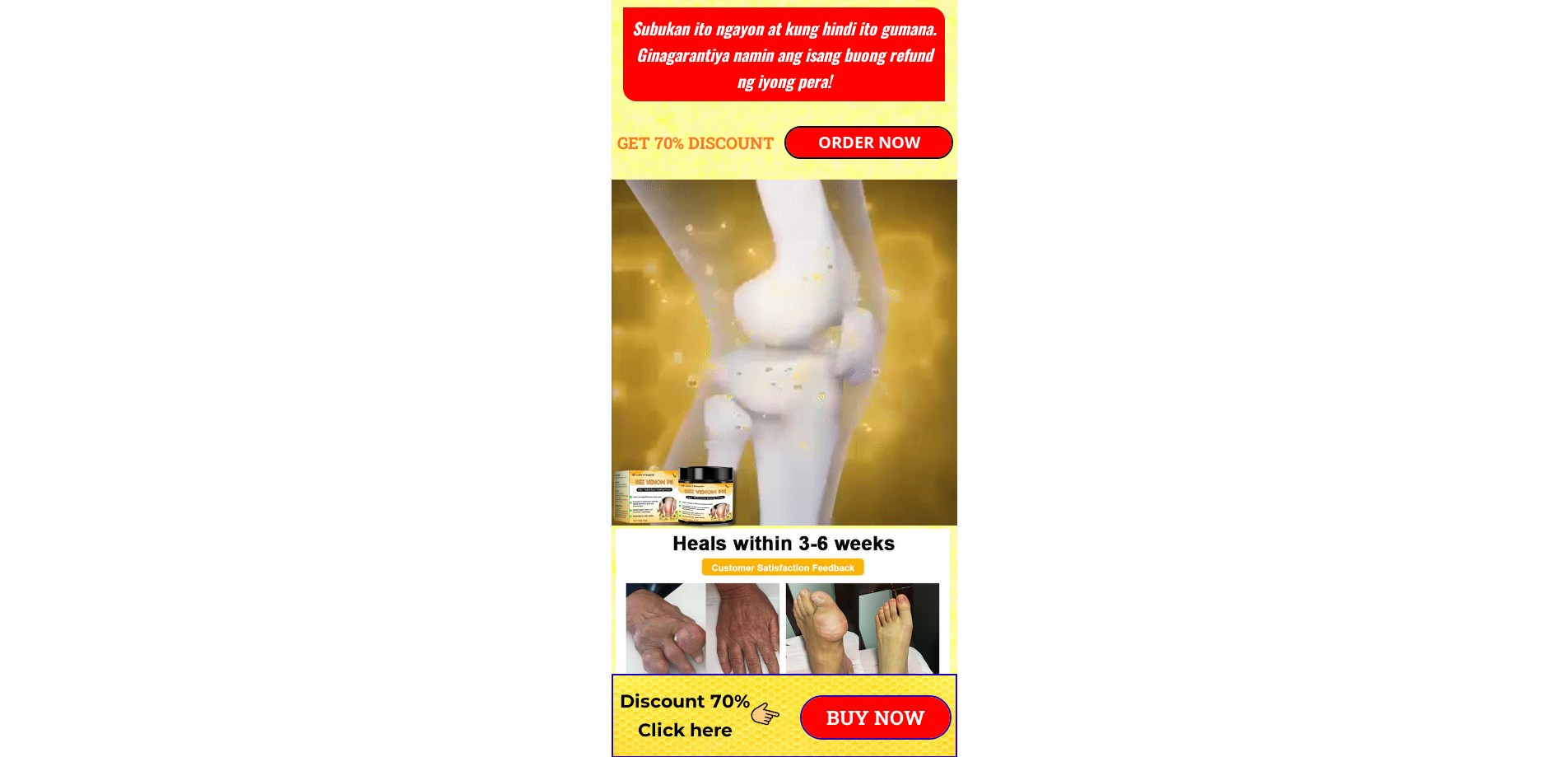
click at [902, 150] on p "ORDER NOW" at bounding box center [869, 142] width 166 height 30
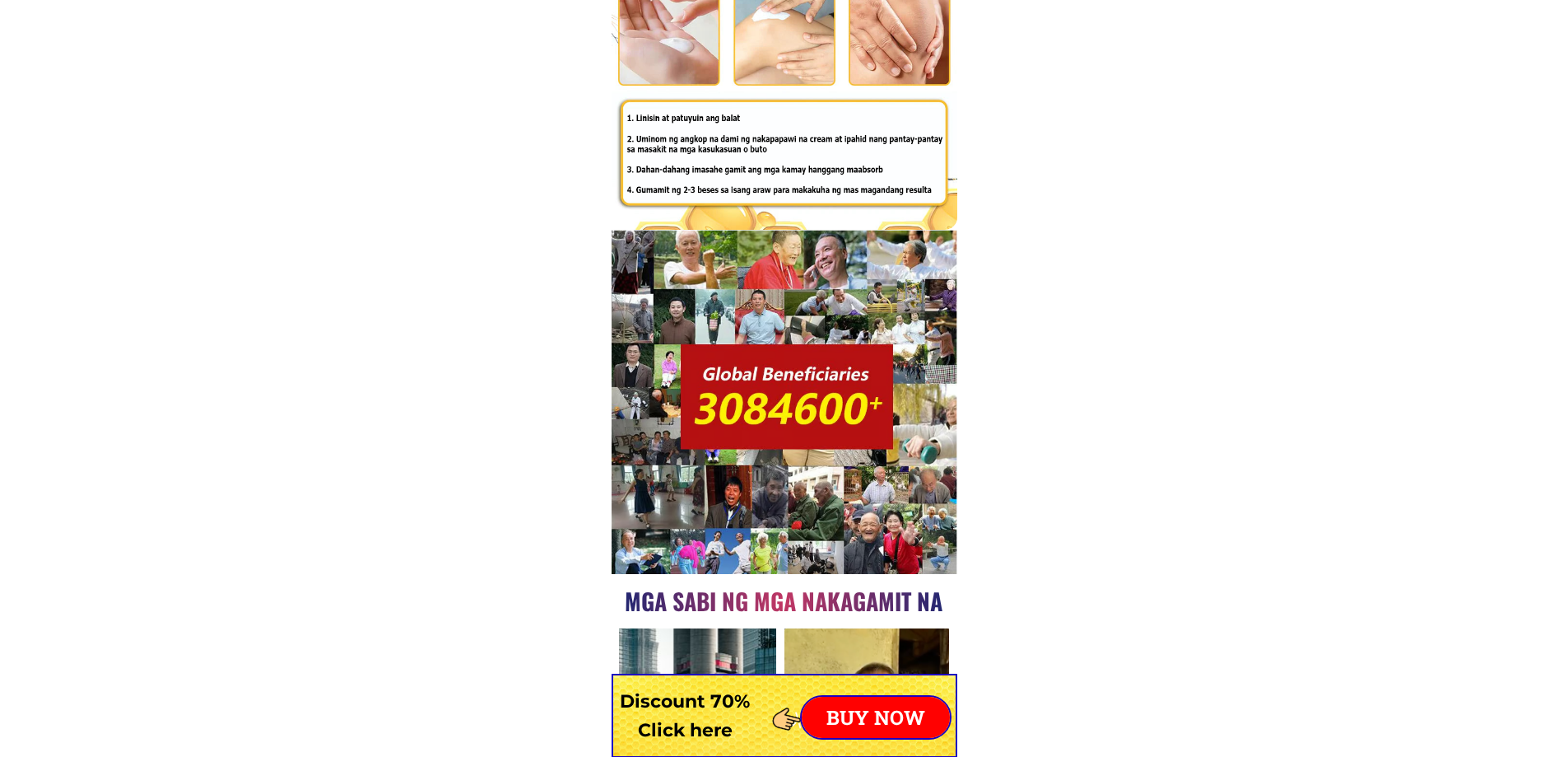
scroll to position [10701, 0]
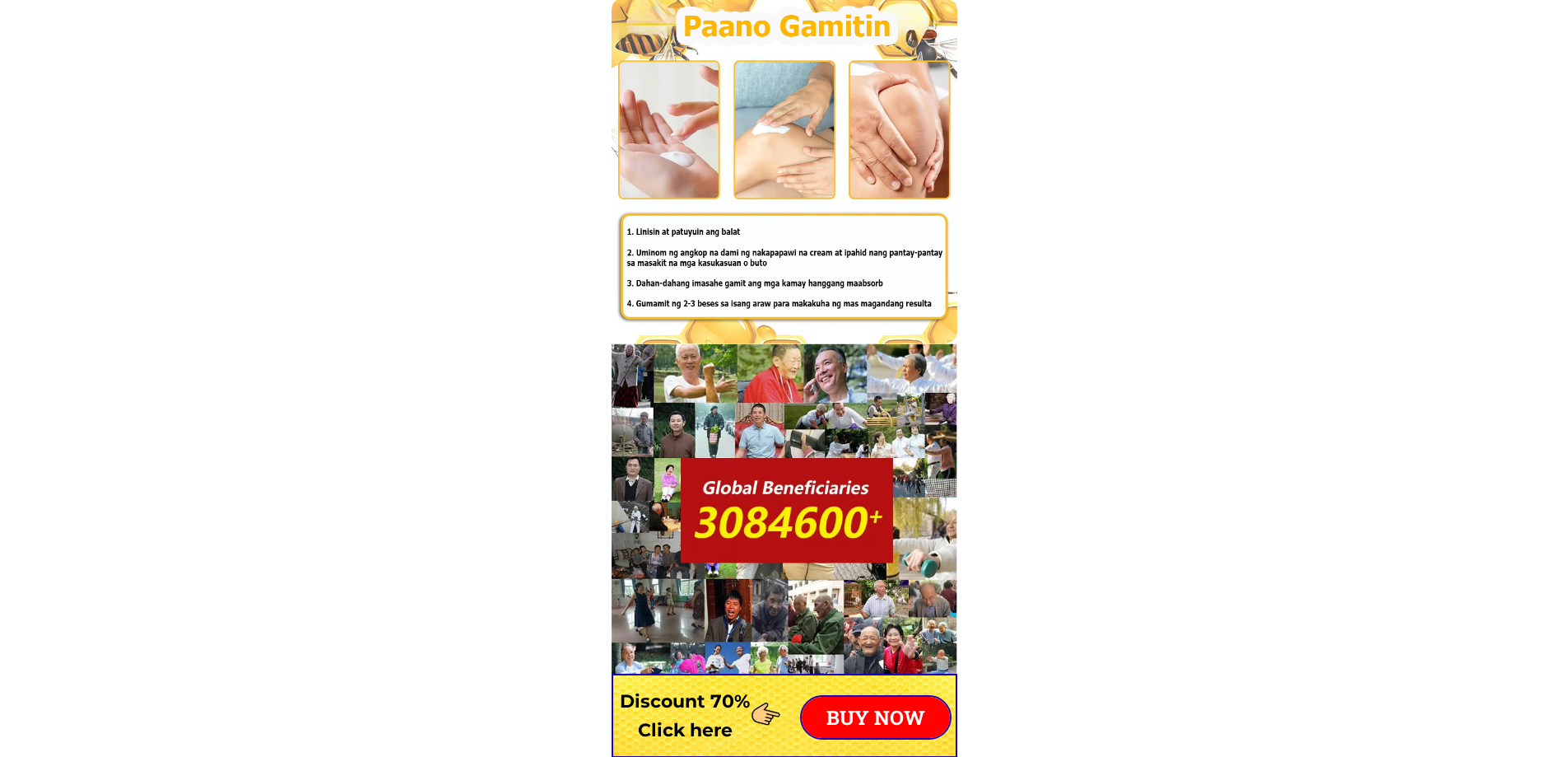
drag, startPoint x: 793, startPoint y: 489, endPoint x: 913, endPoint y: 525, distance: 125.3
click at [913, 525] on div at bounding box center [784, 516] width 346 height 345
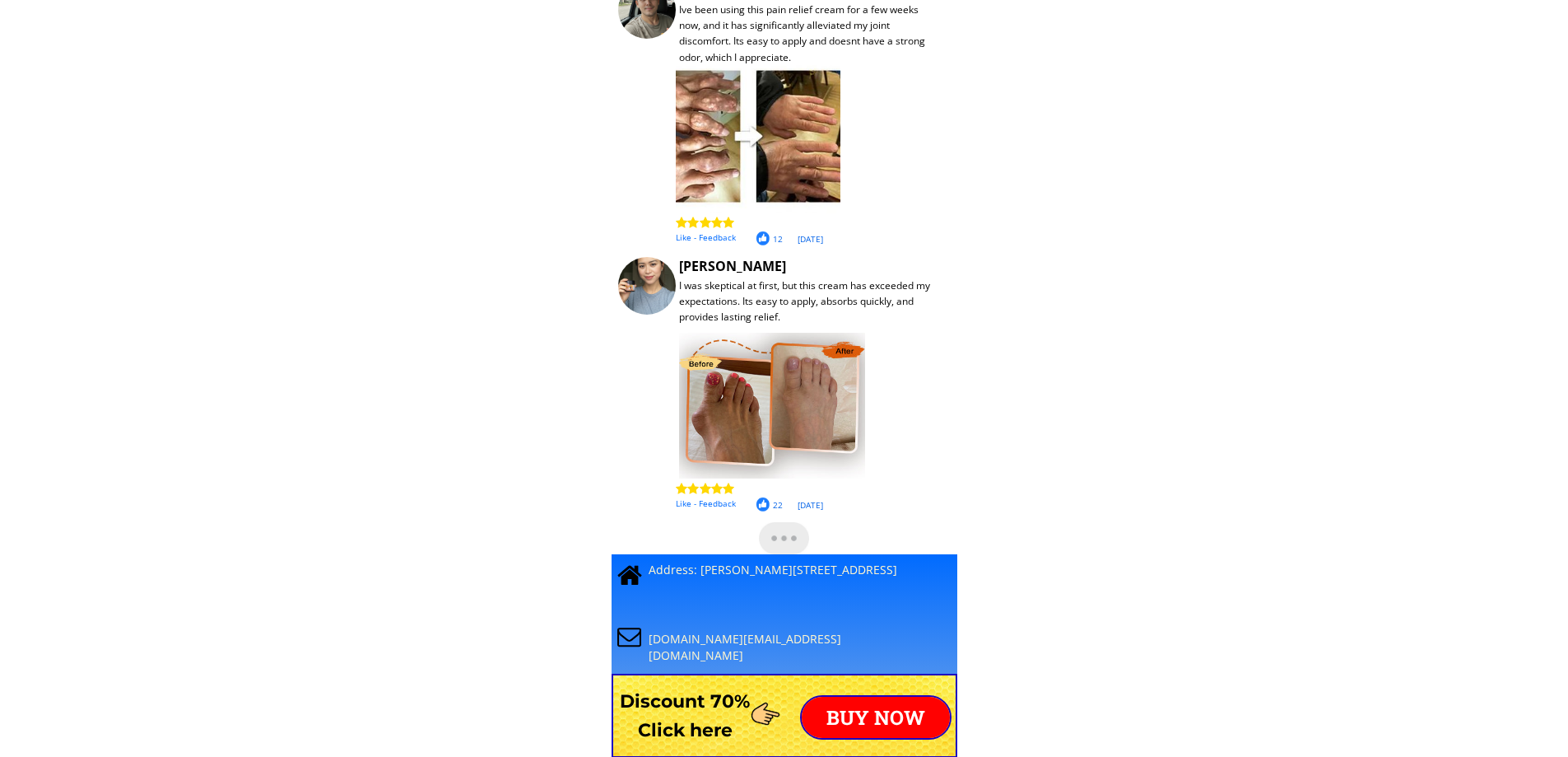
scroll to position [14082, 0]
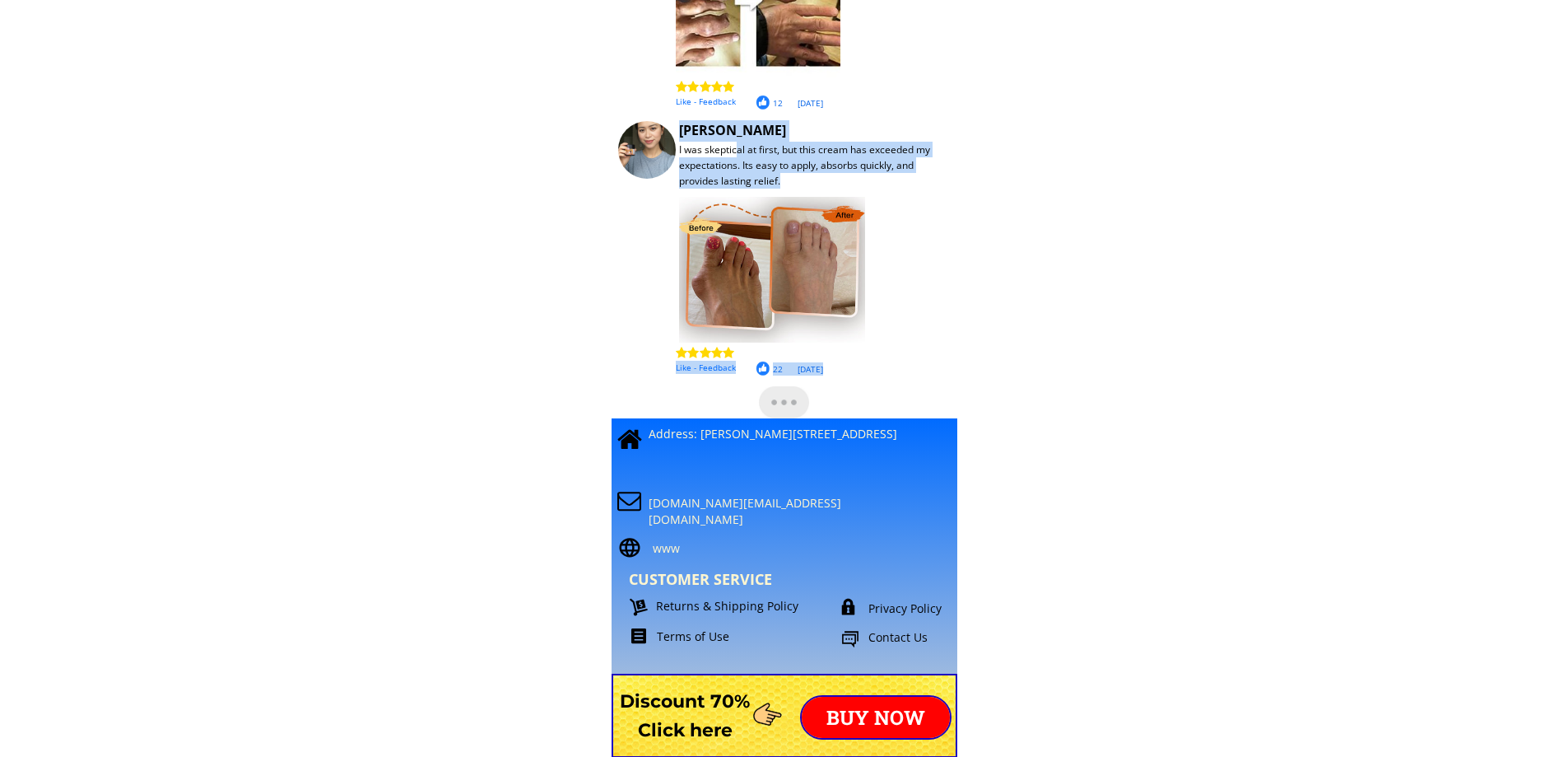
drag, startPoint x: 738, startPoint y: 145, endPoint x: 809, endPoint y: 298, distance: 168.7
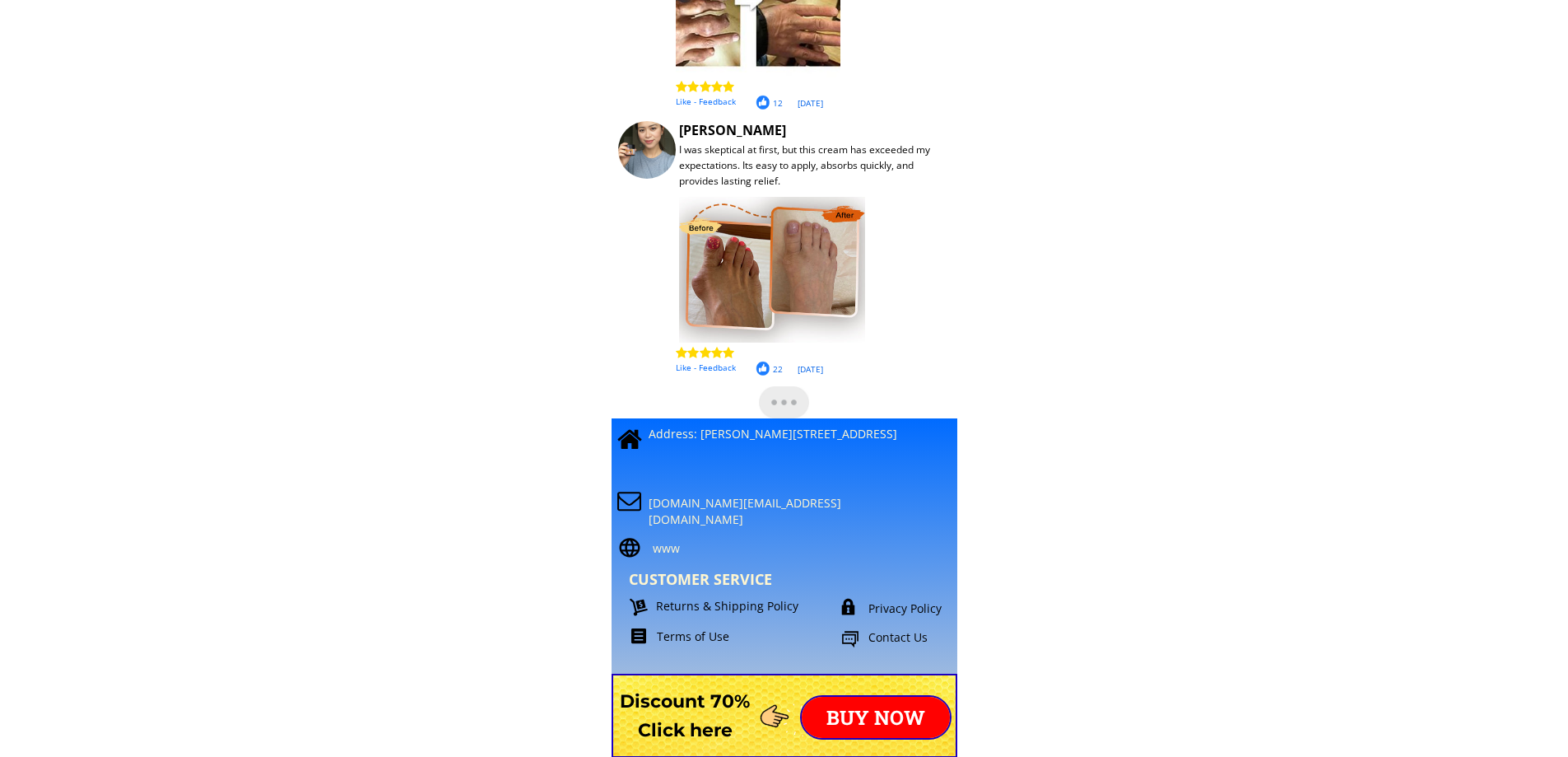
click at [636, 142] on div at bounding box center [646, 150] width 57 height 57
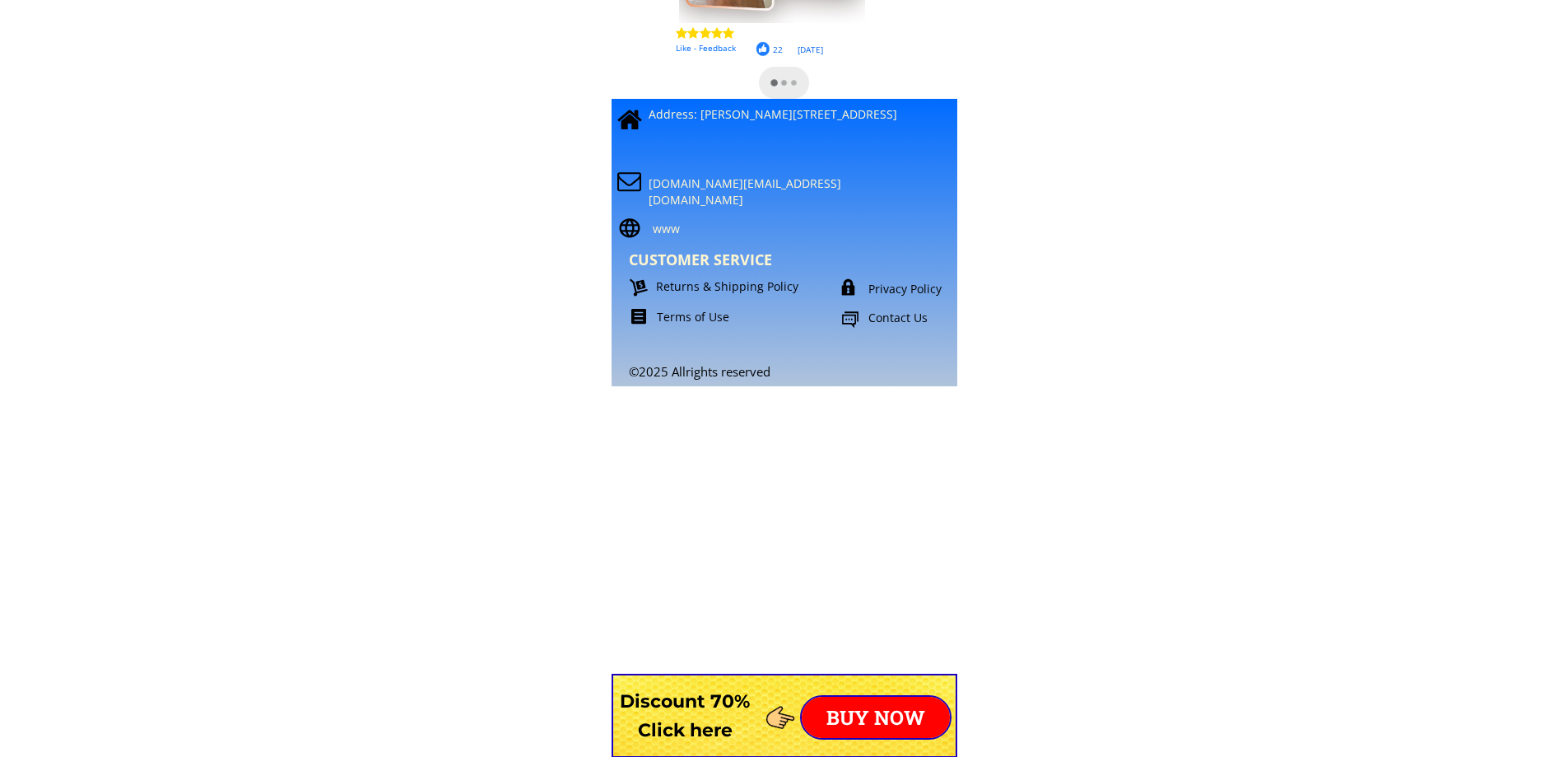
scroll to position [14411, 0]
